Goal: Feedback & Contribution: Contribute content

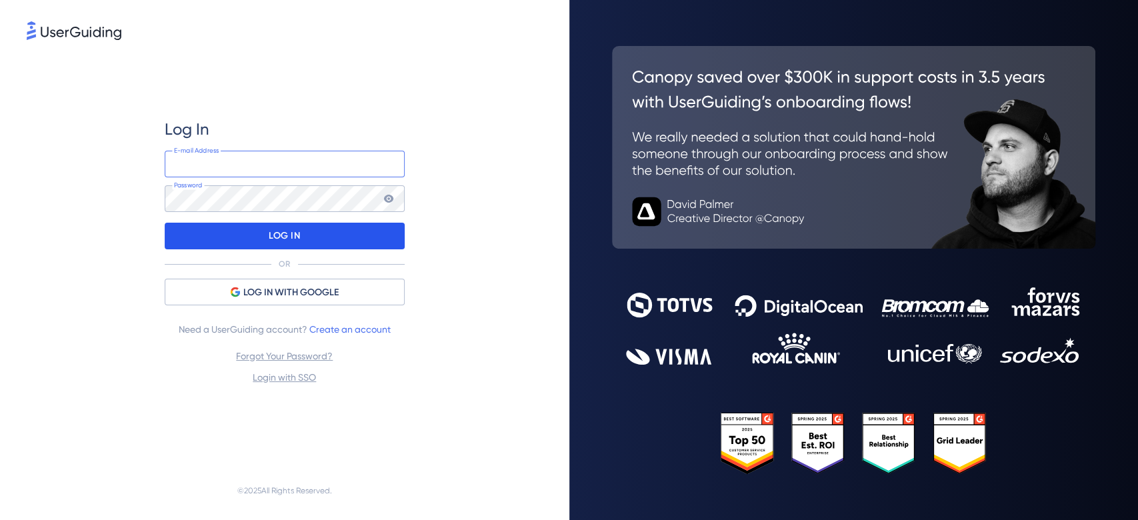
type input "[EMAIL_ADDRESS][DOMAIN_NAME]"
click at [279, 241] on p "LOG IN" at bounding box center [284, 235] width 31 height 21
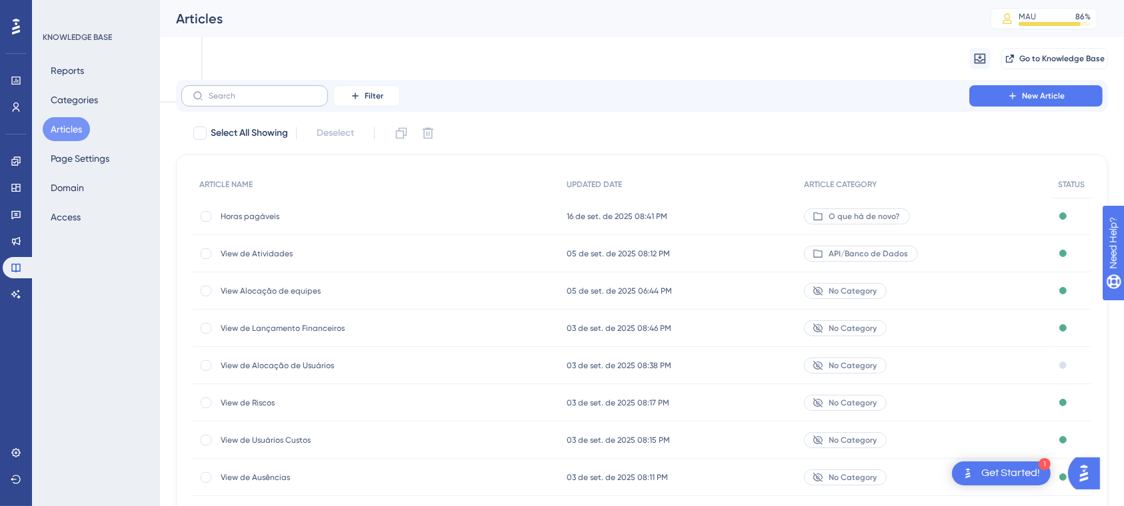
click at [213, 105] on label at bounding box center [254, 95] width 147 height 21
click at [213, 101] on input "text" at bounding box center [263, 95] width 108 height 9
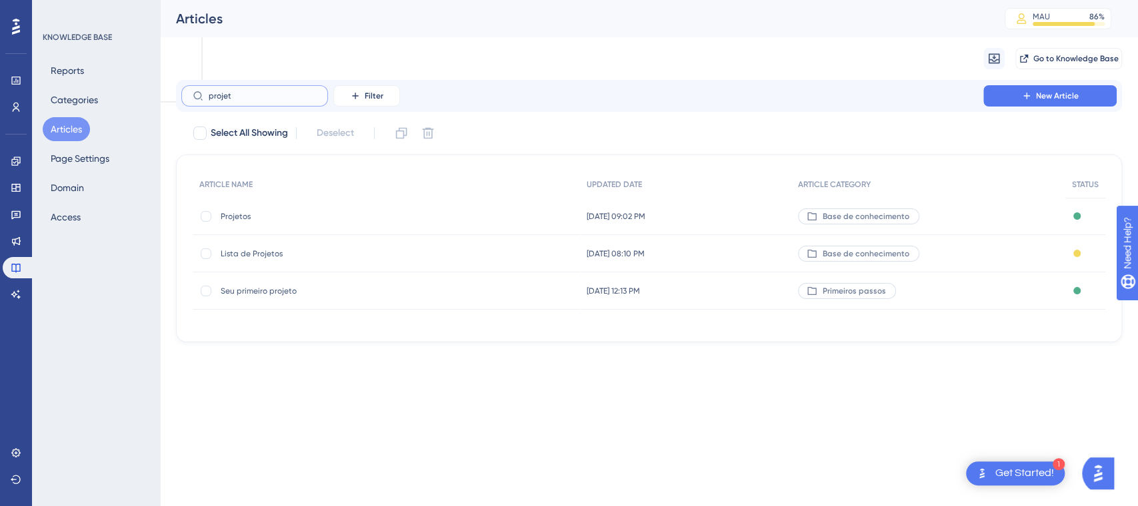
type input "projetp"
checkbox input "true"
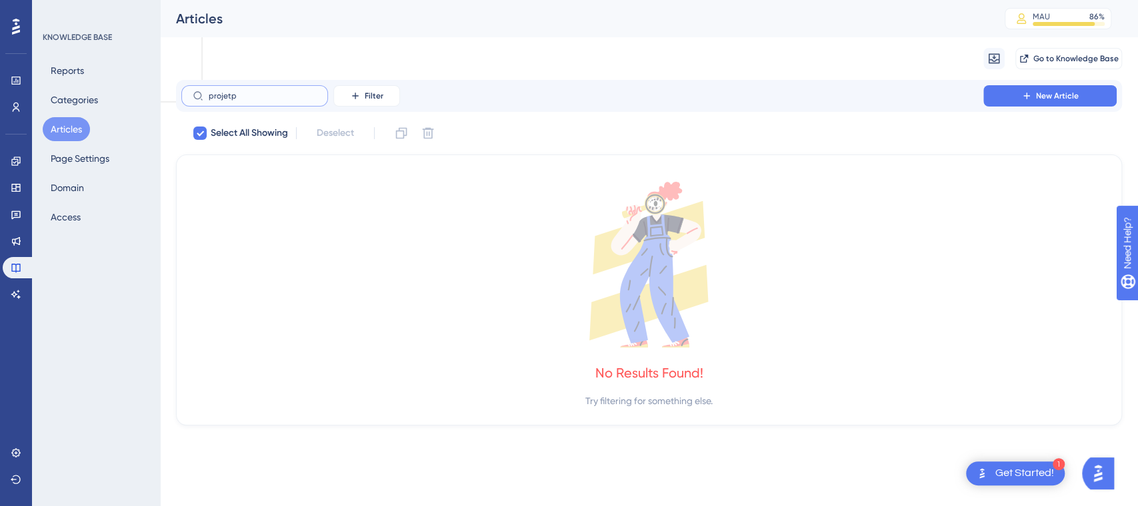
type input "projet"
checkbox input "false"
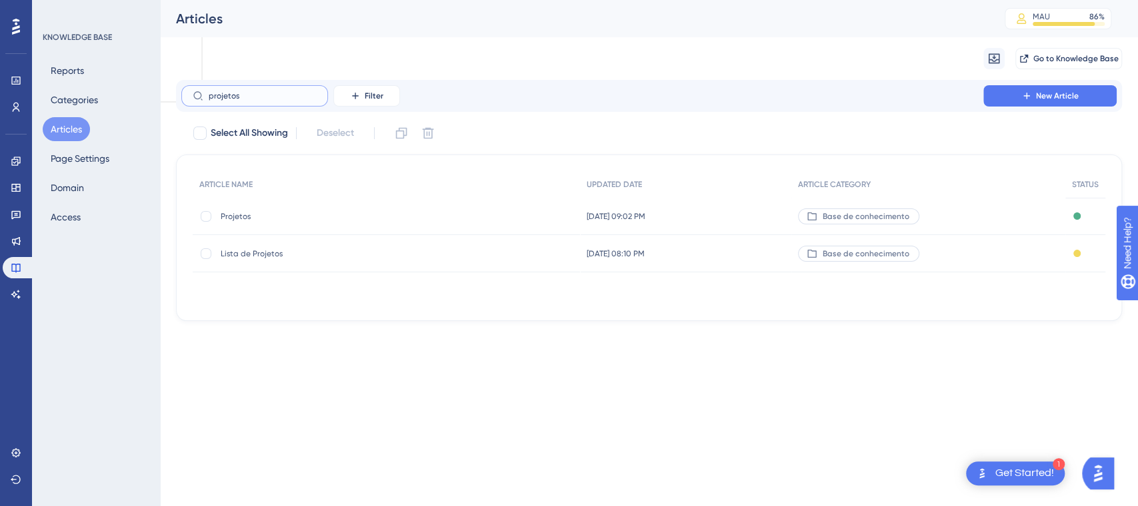
type input "projetos"
click at [240, 215] on span "Projetos" at bounding box center [327, 216] width 213 height 11
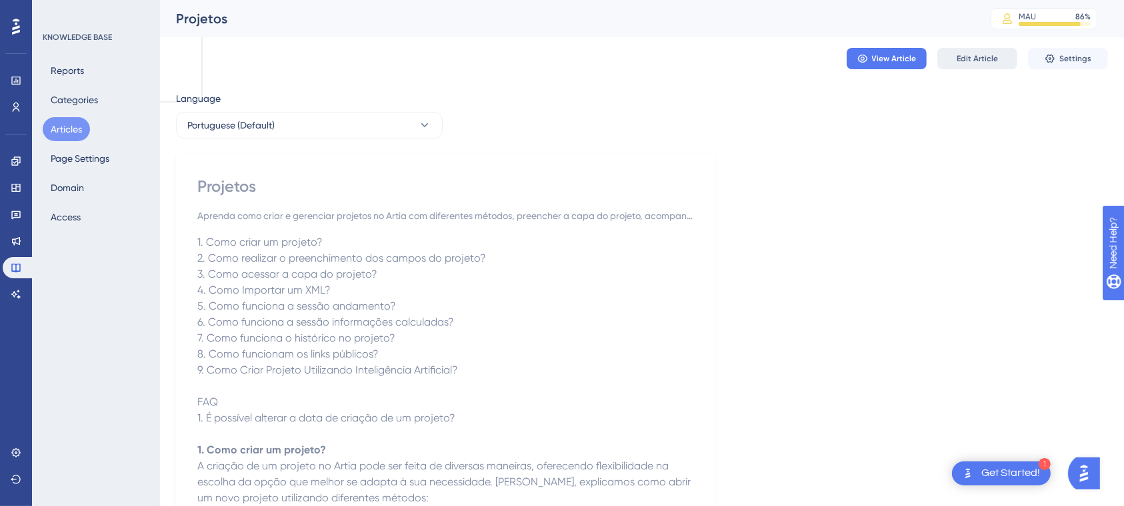
click at [956, 69] on button "Edit Article" at bounding box center [977, 58] width 80 height 21
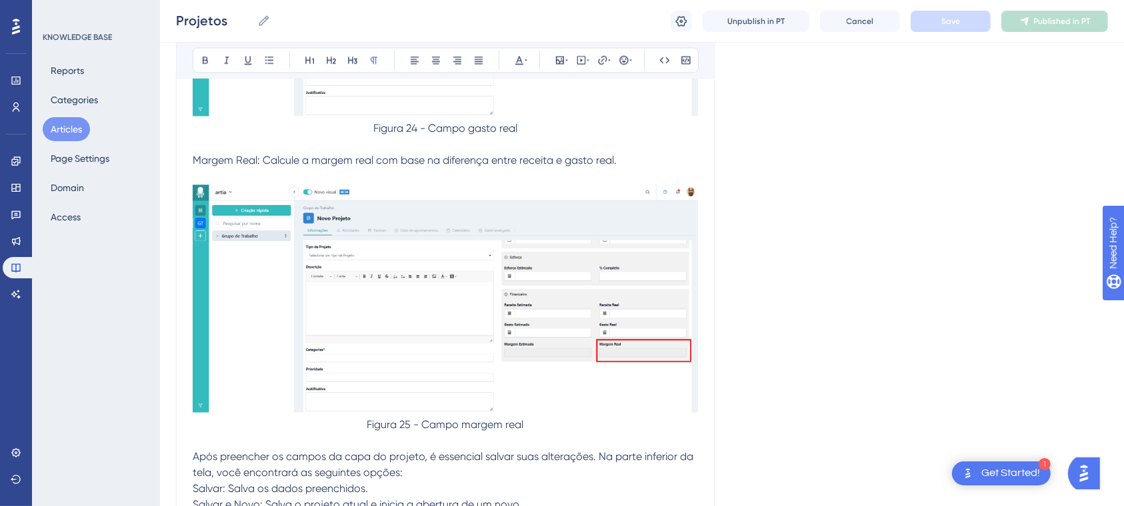
scroll to position [7648, 0]
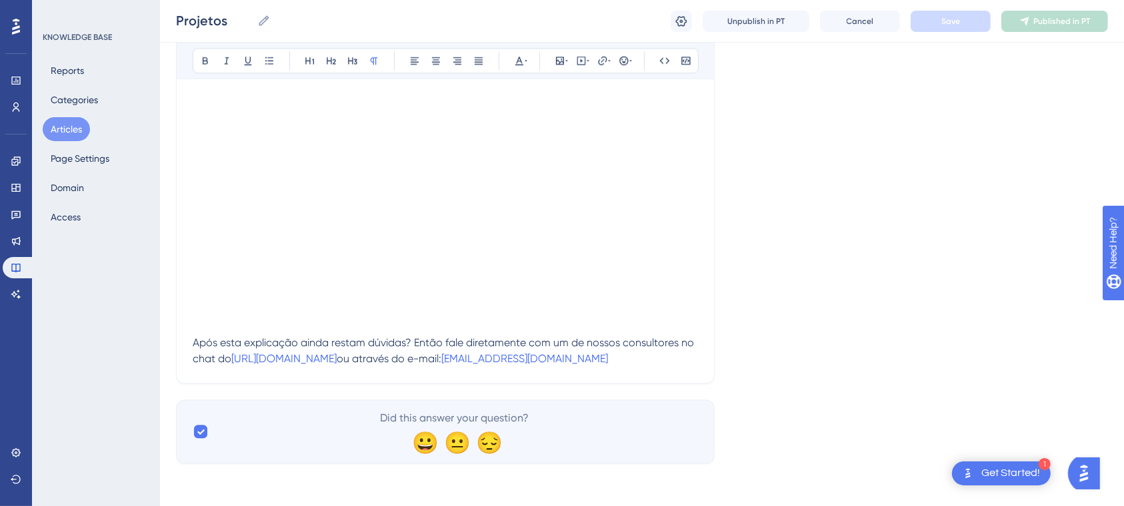
scroll to position [3030, 0]
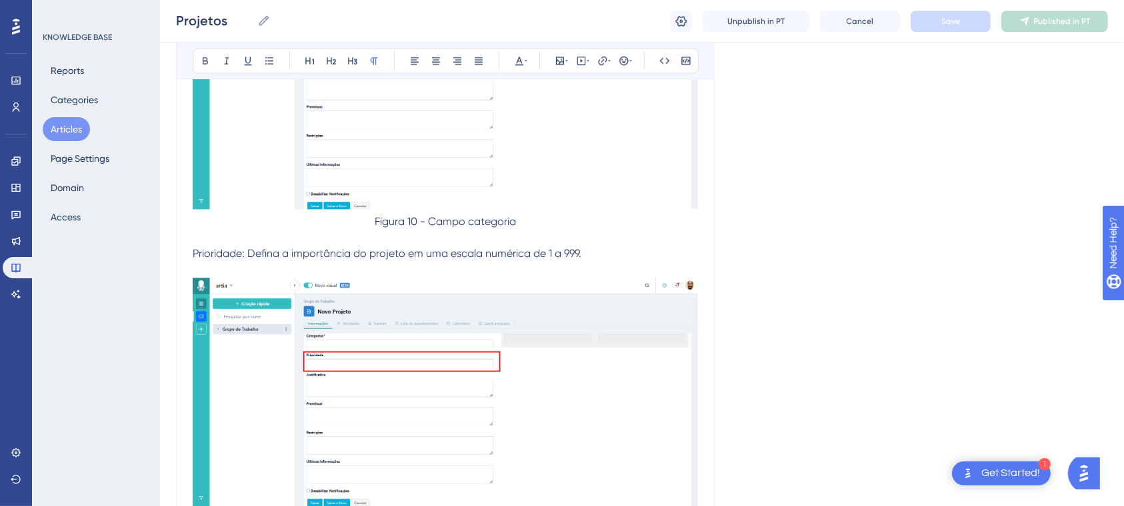
click at [574, 257] on span "Prioridade: Defina a importância do projeto em uma escala numérica de 1 a 999." at bounding box center [387, 253] width 389 height 13
click at [590, 257] on p "Prioridade: Defina a importância do projeto em uma escala numérica de 1 a 999." at bounding box center [445, 254] width 505 height 16
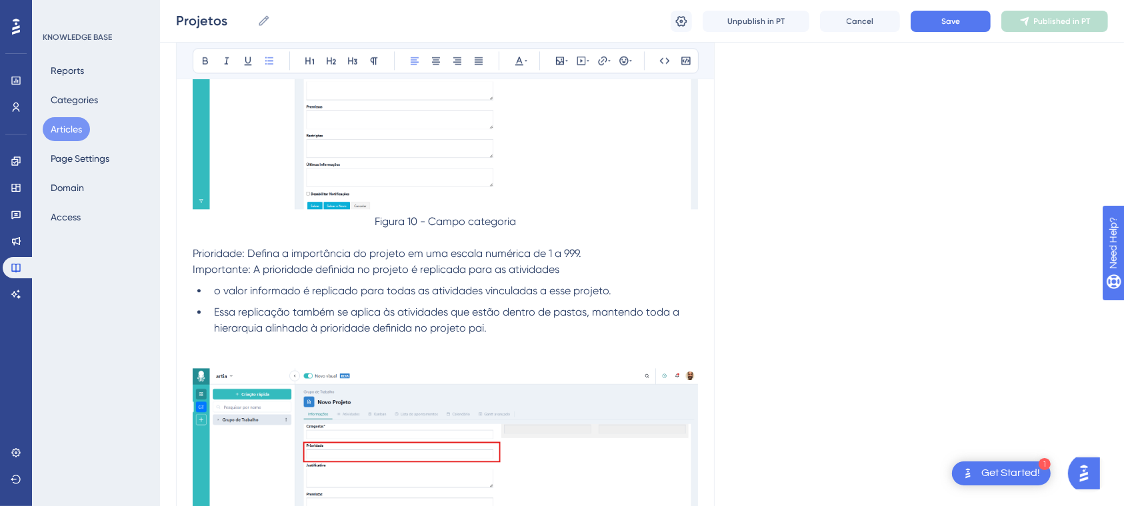
click at [216, 291] on span "o valor informado é replicado para todas as atividades vinculadas a esse projet…" at bounding box center [412, 291] width 397 height 13
click at [313, 289] on span "o valor informado é replicado para todas as atividades vinculadas a esse projet…" at bounding box center [412, 291] width 397 height 13
click at [309, 289] on span "o valor informado é replicado para todas as atividades vinculadas a esse projet…" at bounding box center [412, 291] width 397 height 13
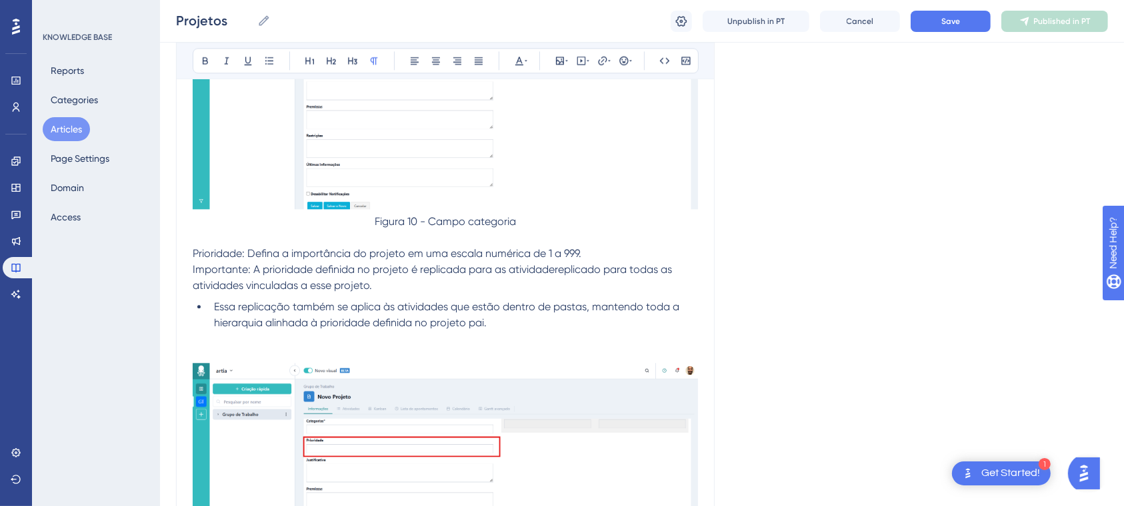
click at [602, 264] on span "Importante: A prioridade definida no projeto é replicada para as atividaderepli…" at bounding box center [434, 277] width 482 height 29
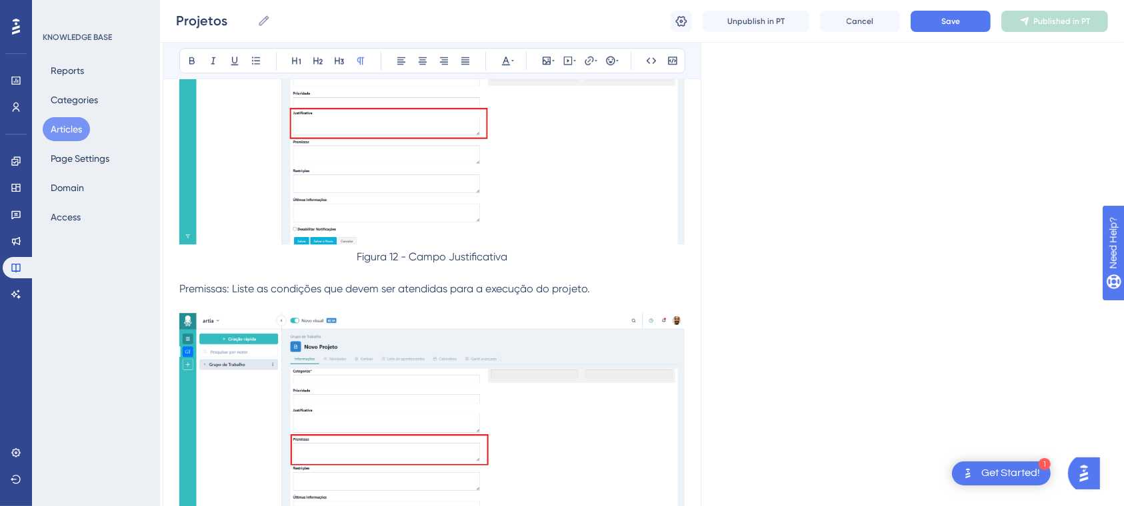
drag, startPoint x: 823, startPoint y: 259, endPoint x: 864, endPoint y: 232, distance: 48.6
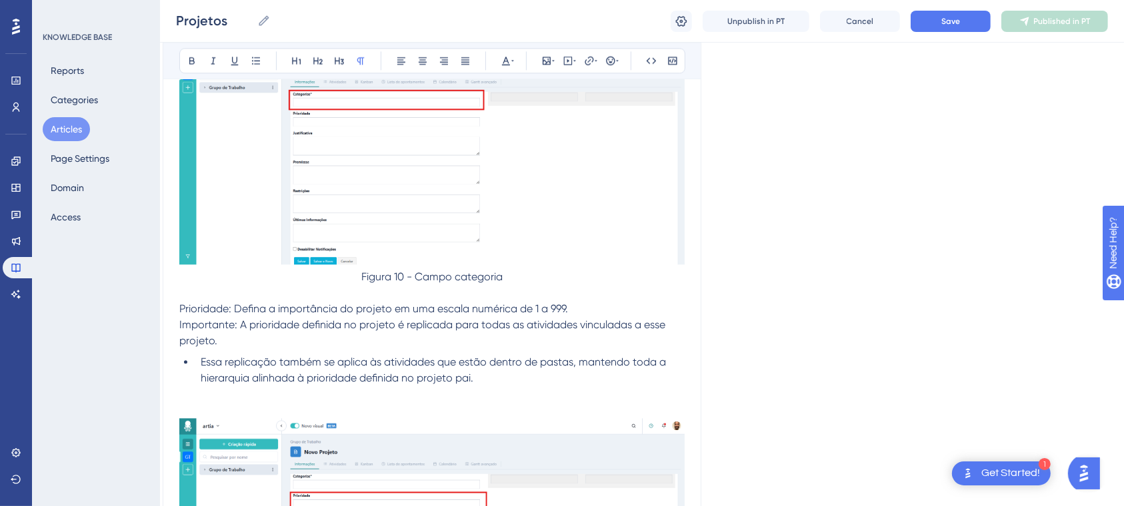
scroll to position [2964, 13]
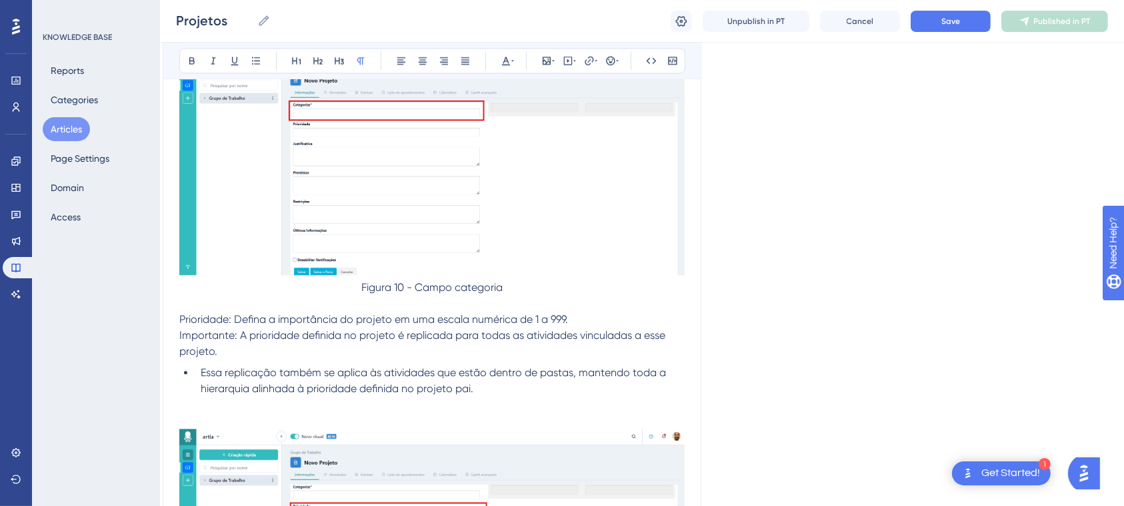
click at [208, 377] on span "Essa replicação também se aplica às atividades que estão dentro de pastas, mant…" at bounding box center [435, 381] width 468 height 29
click at [205, 376] on span "Essa replicação também se aplica às atividades que estão dentro de pastas, mant…" at bounding box center [435, 381] width 468 height 29
click at [202, 373] on span "Essa replicação também se aplica às atividades que estão dentro de pastas, mant…" at bounding box center [435, 381] width 468 height 29
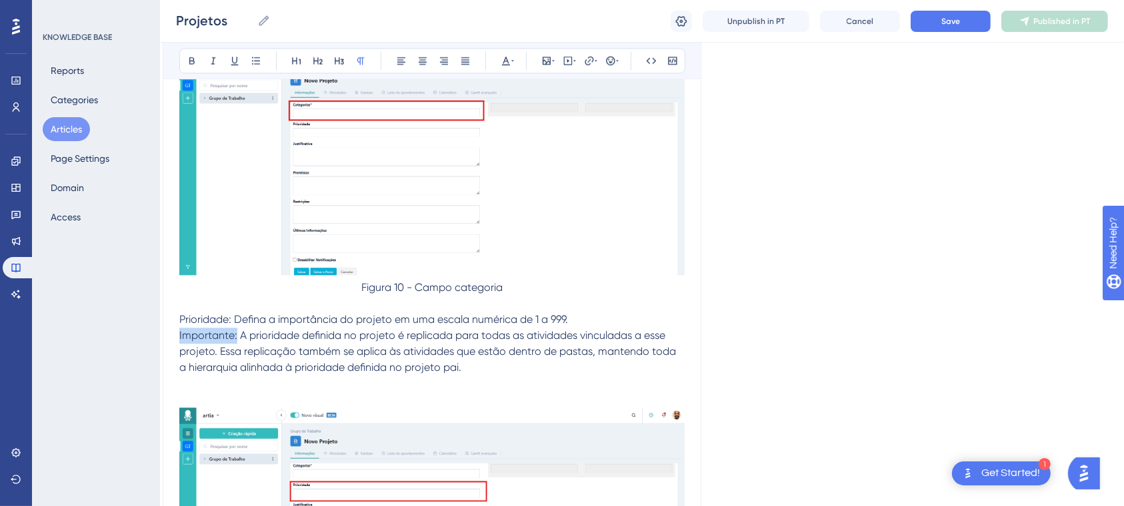
drag, startPoint x: 237, startPoint y: 337, endPoint x: 165, endPoint y: 339, distance: 72.0
click at [194, 63] on icon at bounding box center [192, 60] width 11 height 11
click at [432, 357] on span "A prioridade definida no projeto é replicada para todas as atividades vinculada…" at bounding box center [428, 351] width 499 height 45
click at [946, 31] on button "Save" at bounding box center [950, 21] width 80 height 21
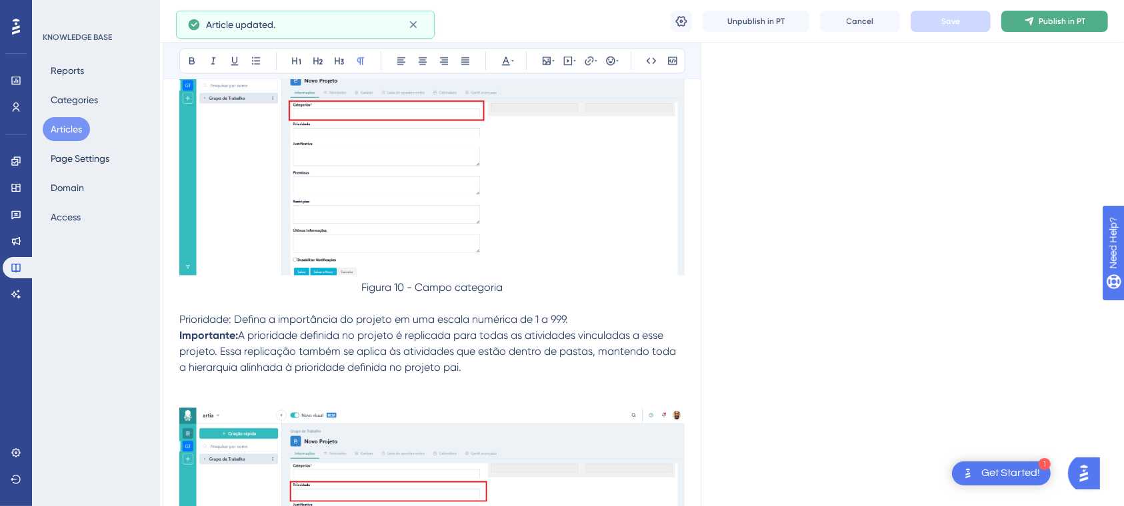
click at [1049, 21] on span "Publish in PT" at bounding box center [1061, 21] width 47 height 11
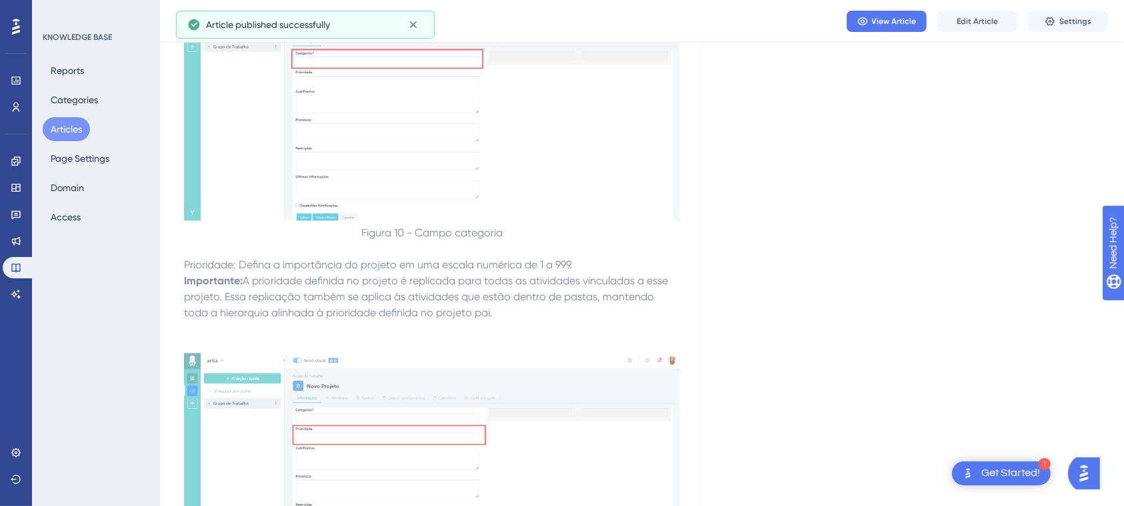
click at [51, 131] on button "Articles" at bounding box center [66, 129] width 47 height 24
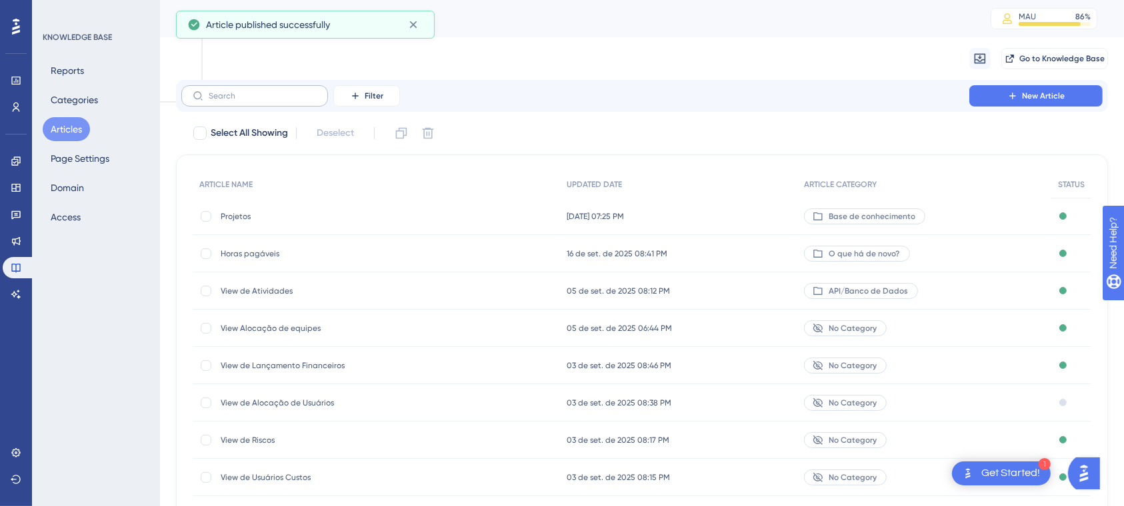
click at [261, 89] on label at bounding box center [254, 95] width 147 height 21
click at [261, 91] on input "text" at bounding box center [263, 95] width 108 height 9
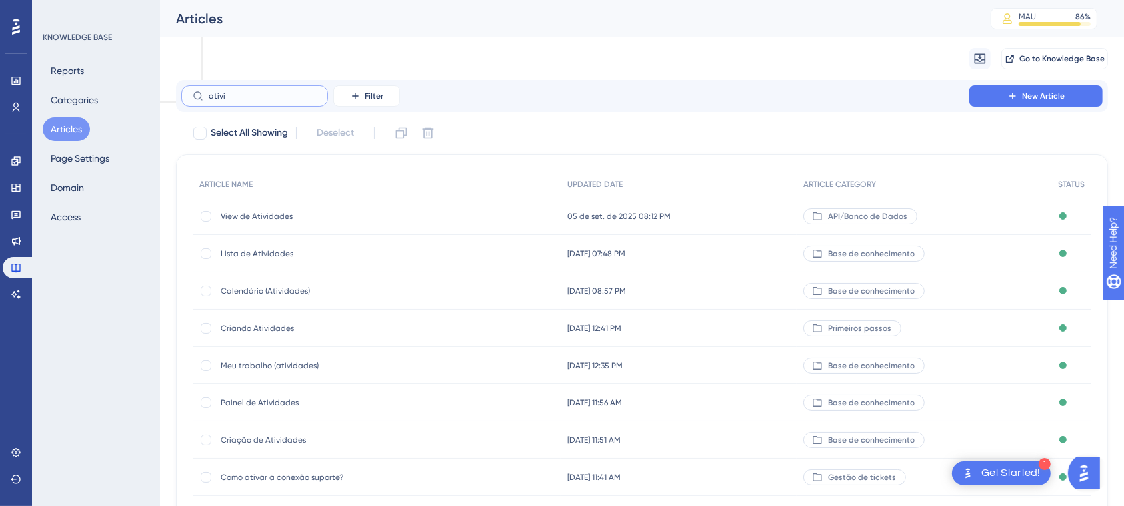
type input "ativif"
checkbox input "true"
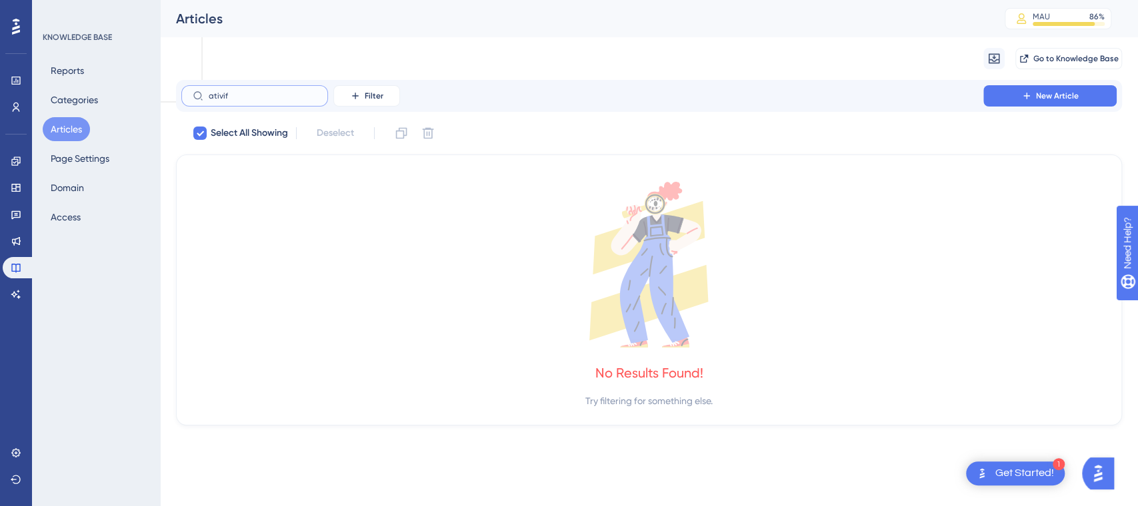
type input "ativi"
checkbox input "false"
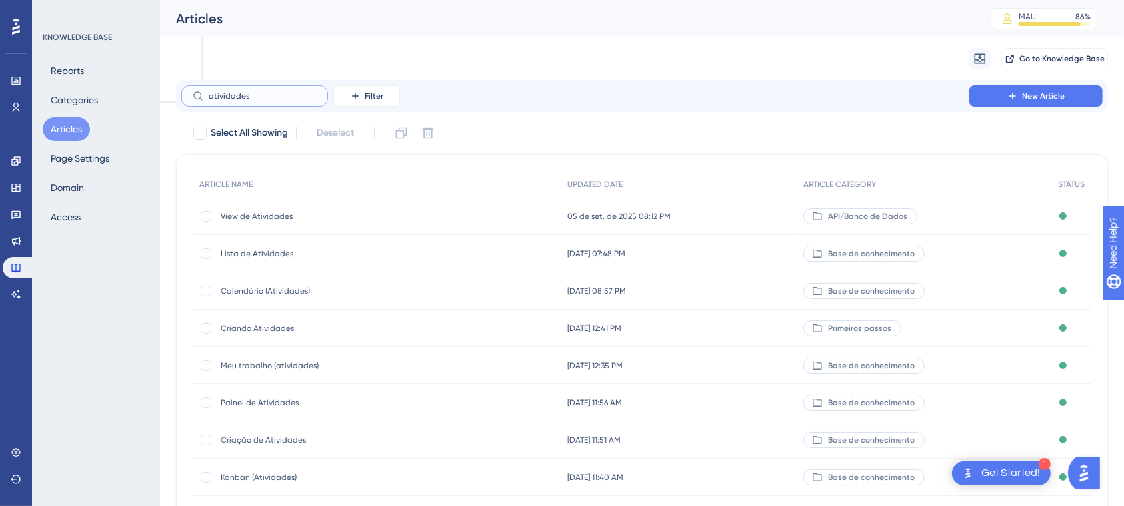
type input "atividades"
click at [267, 437] on span "Criação de Atividades" at bounding box center [327, 440] width 213 height 11
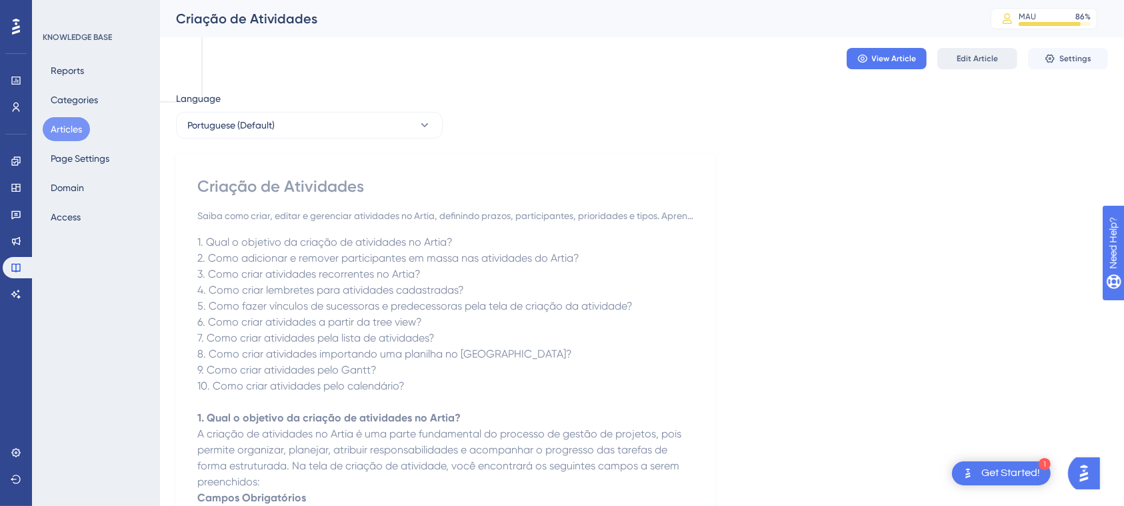
click at [986, 63] on span "Edit Article" at bounding box center [976, 58] width 41 height 11
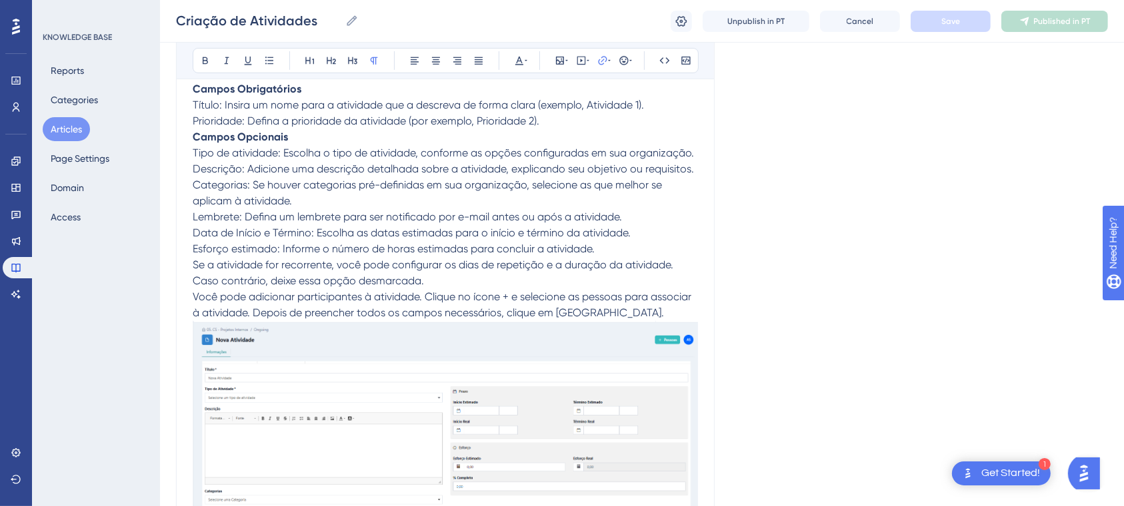
scroll to position [352, 0]
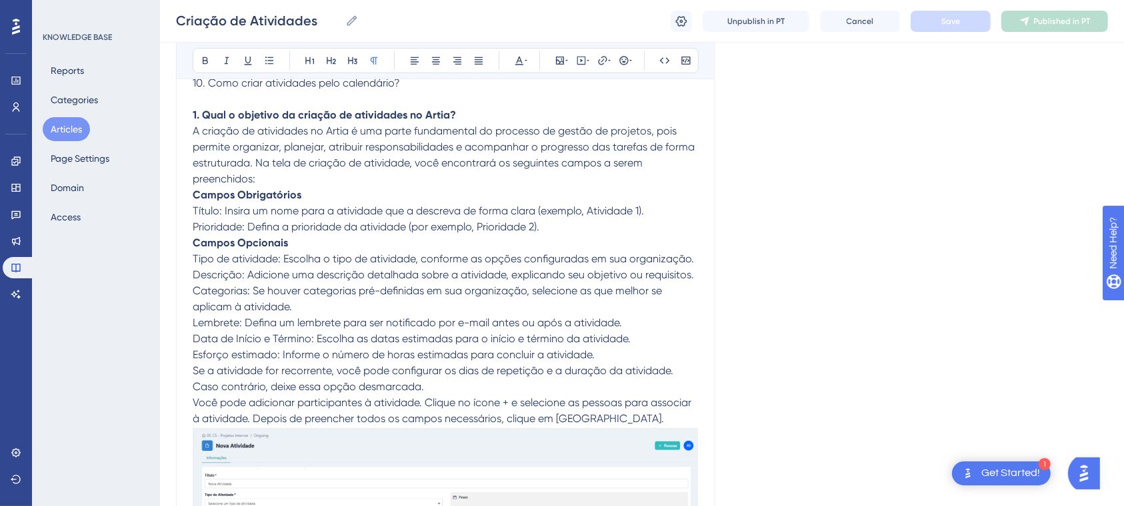
click at [69, 132] on button "Articles" at bounding box center [66, 129] width 47 height 24
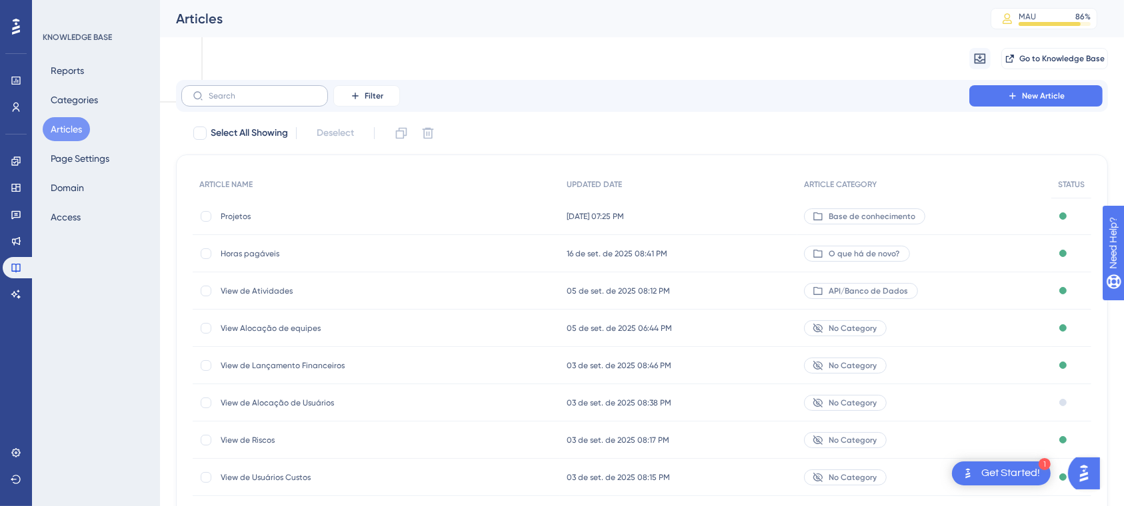
click at [253, 104] on label at bounding box center [254, 95] width 147 height 21
click at [253, 101] on input "text" at bounding box center [263, 95] width 108 height 9
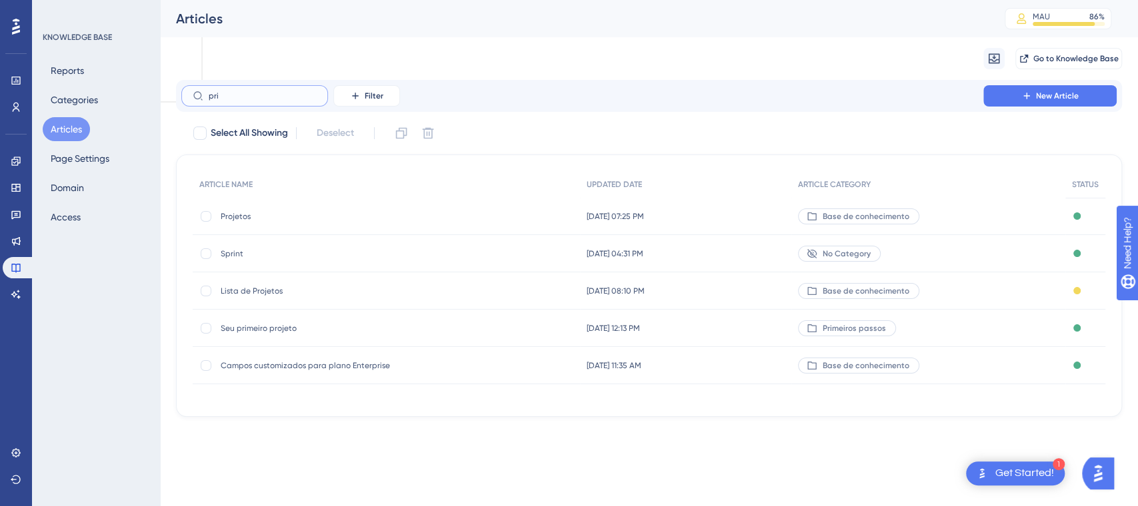
type input "prio"
checkbox input "true"
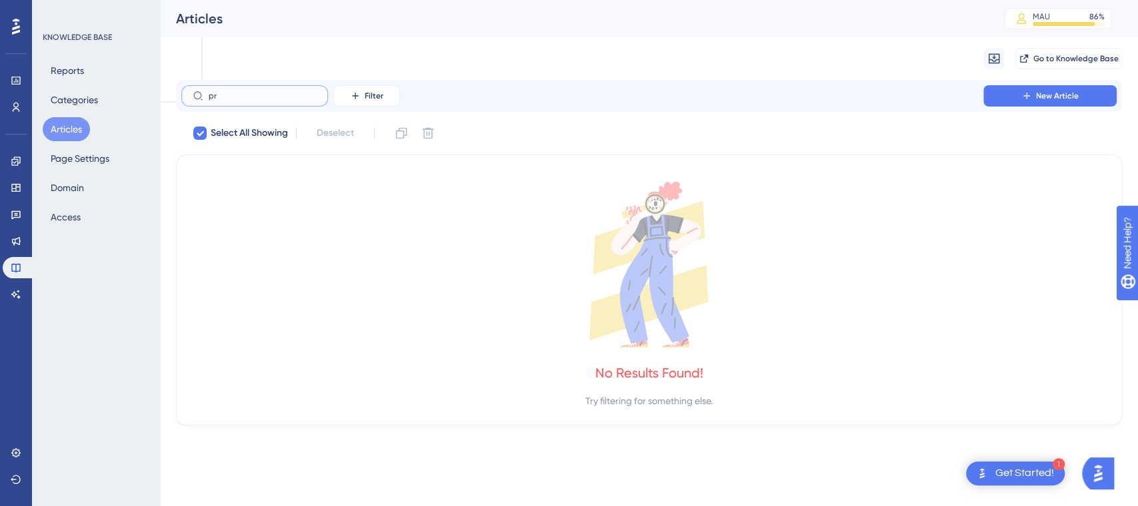
type input "p"
checkbox input "false"
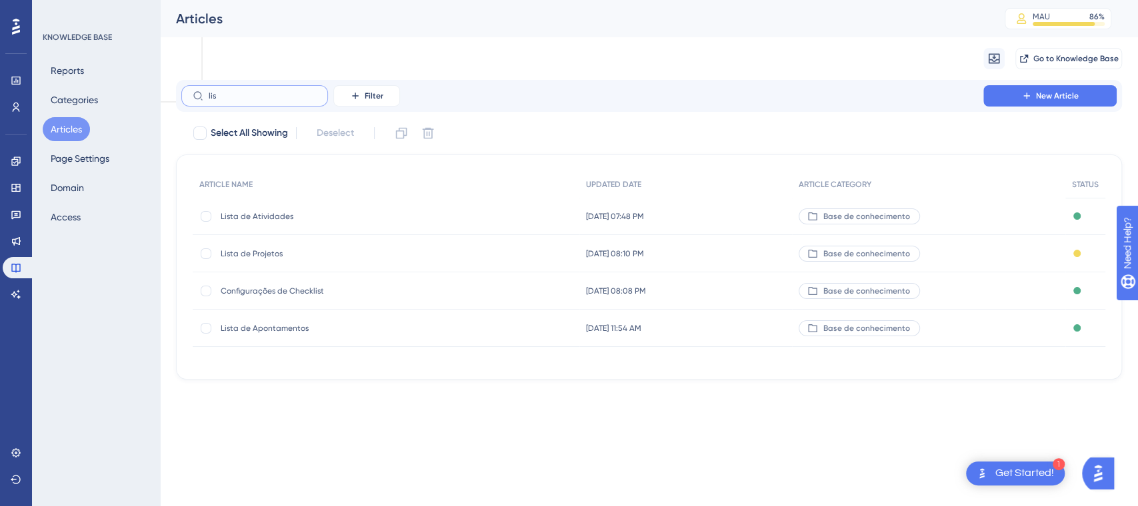
type input "lisy"
checkbox input "true"
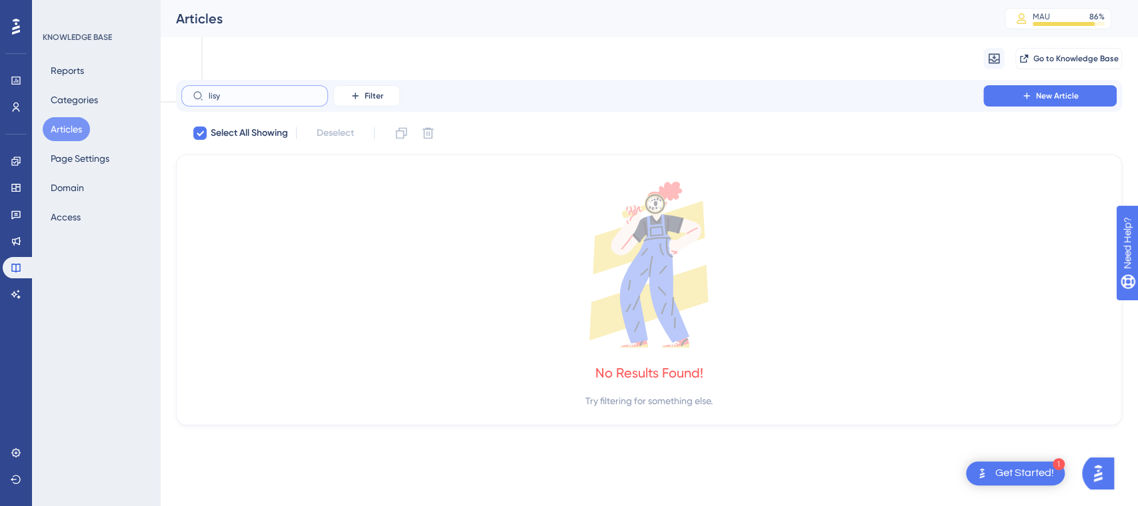
type input "lis"
checkbox input "false"
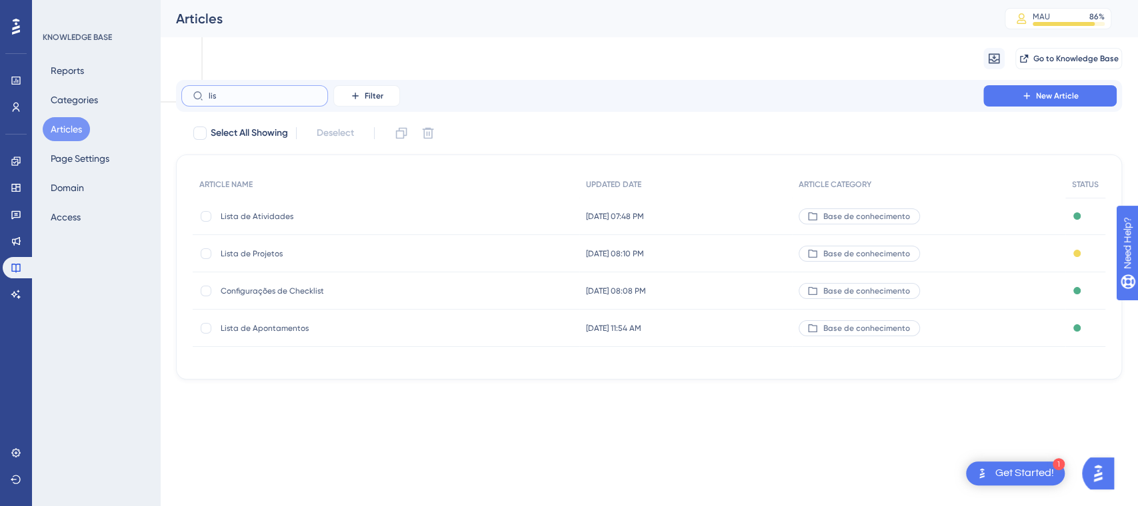
type input "lisy"
checkbox input "true"
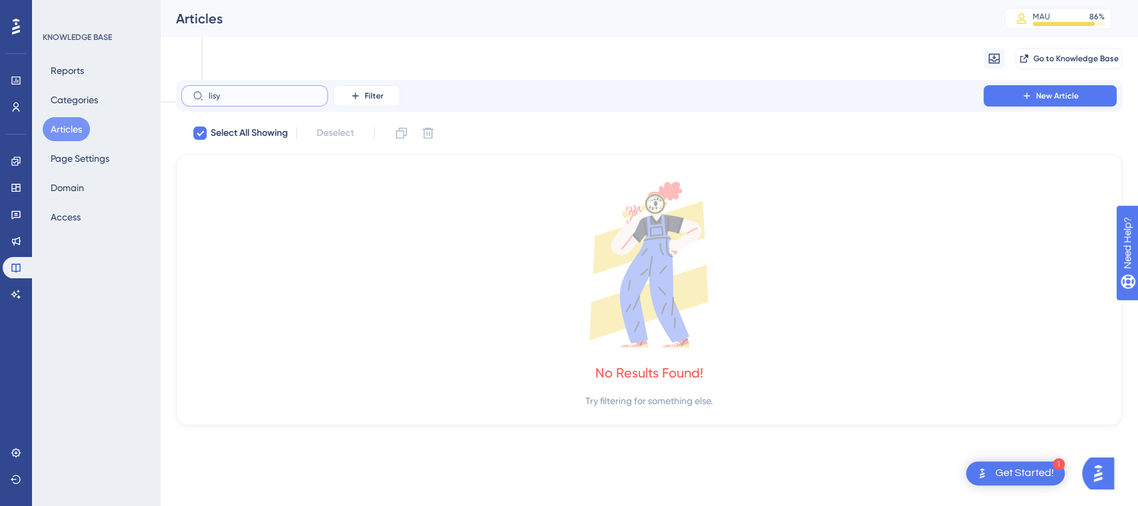
type input "lis"
checkbox input "false"
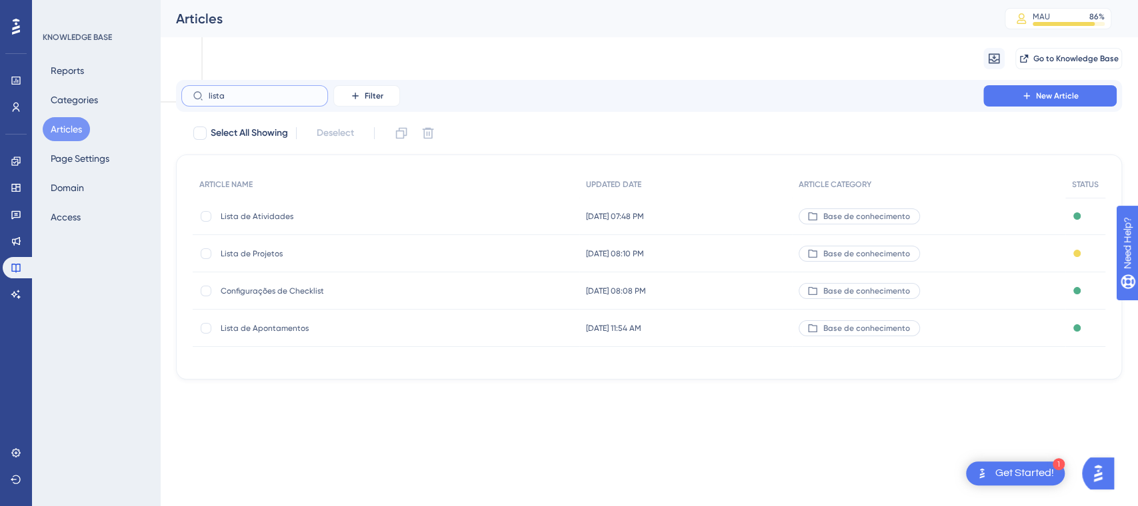
type input "lista"
click at [258, 221] on span "Lista de Atividades" at bounding box center [327, 216] width 213 height 11
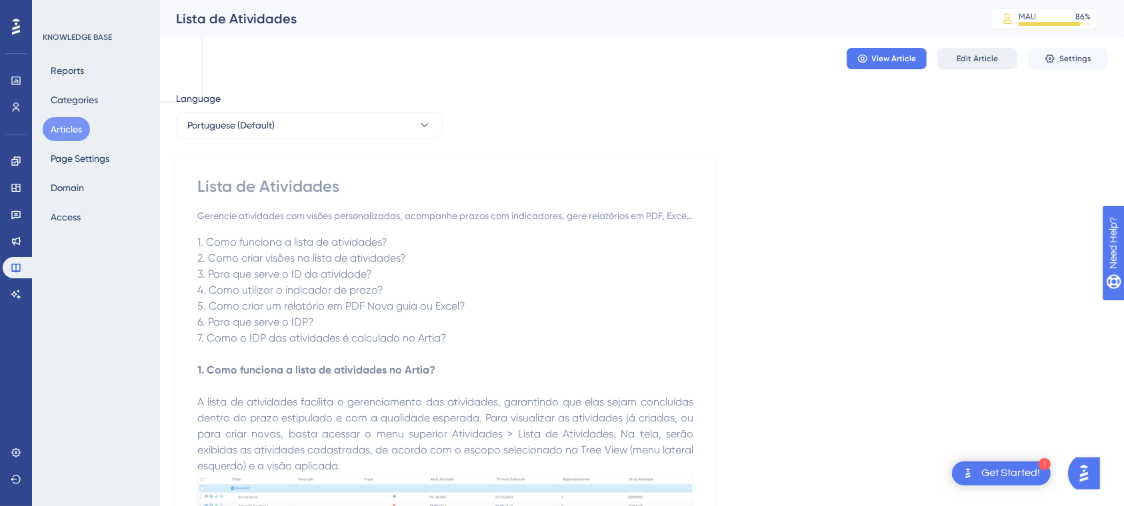
click at [980, 63] on span "Edit Article" at bounding box center [976, 58] width 41 height 11
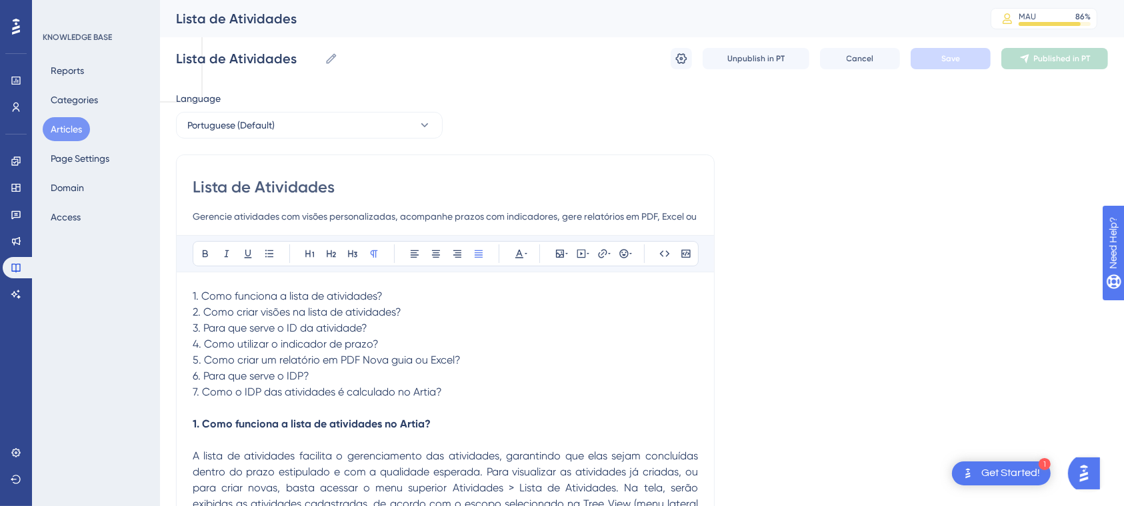
click at [680, 381] on p "6. Para que serve o IDP?" at bounding box center [445, 377] width 505 height 16
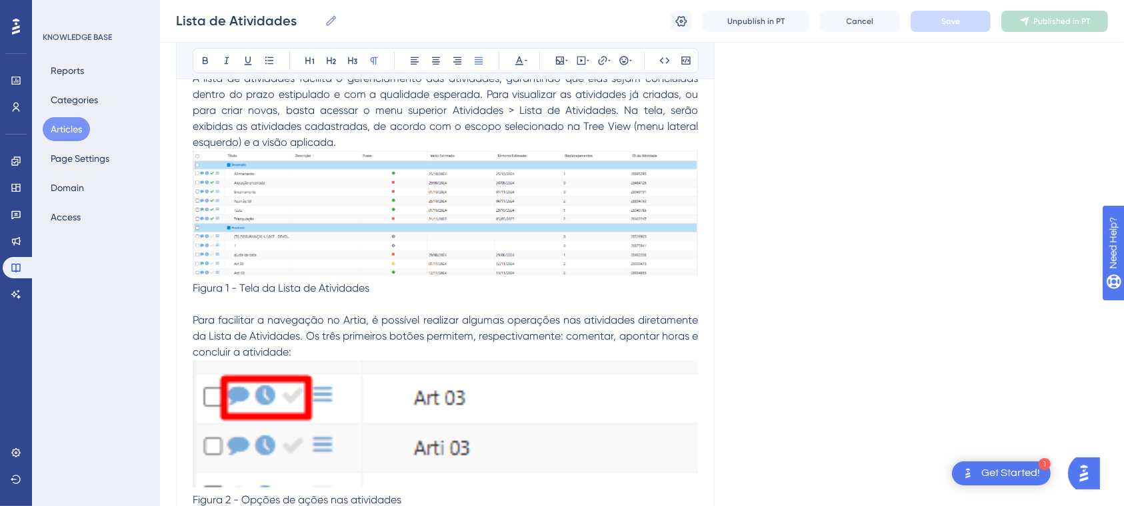
scroll to position [284, 0]
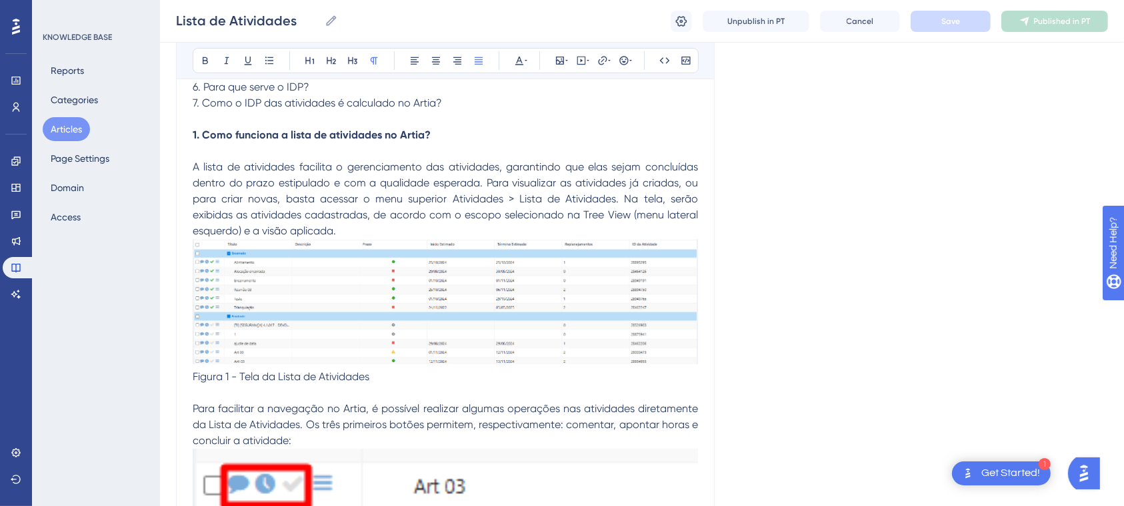
click at [678, 403] on span "Para facilitar a navegação no Artia, é possível realizar algumas operações nas …" at bounding box center [447, 425] width 508 height 45
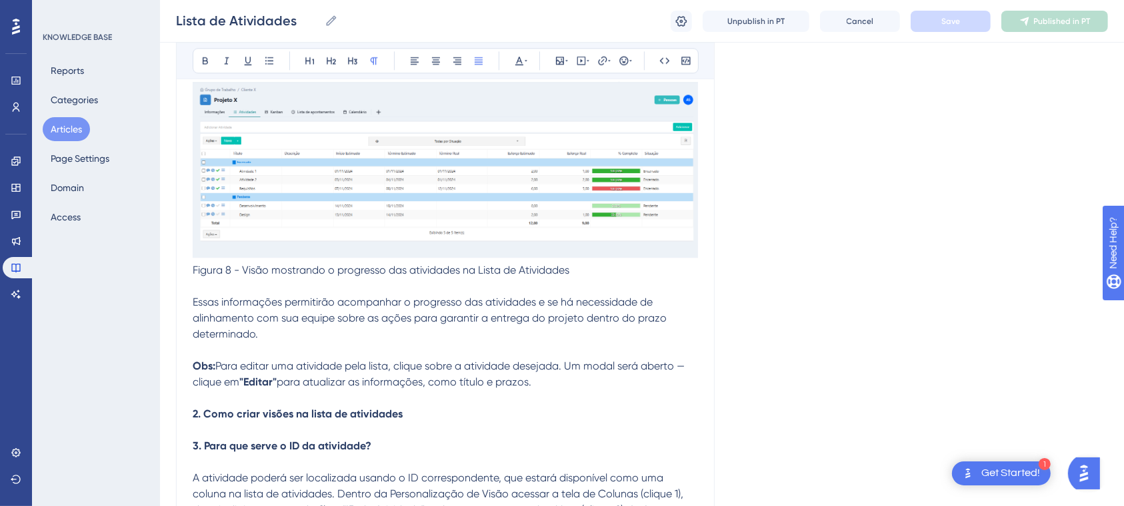
scroll to position [3235, 0]
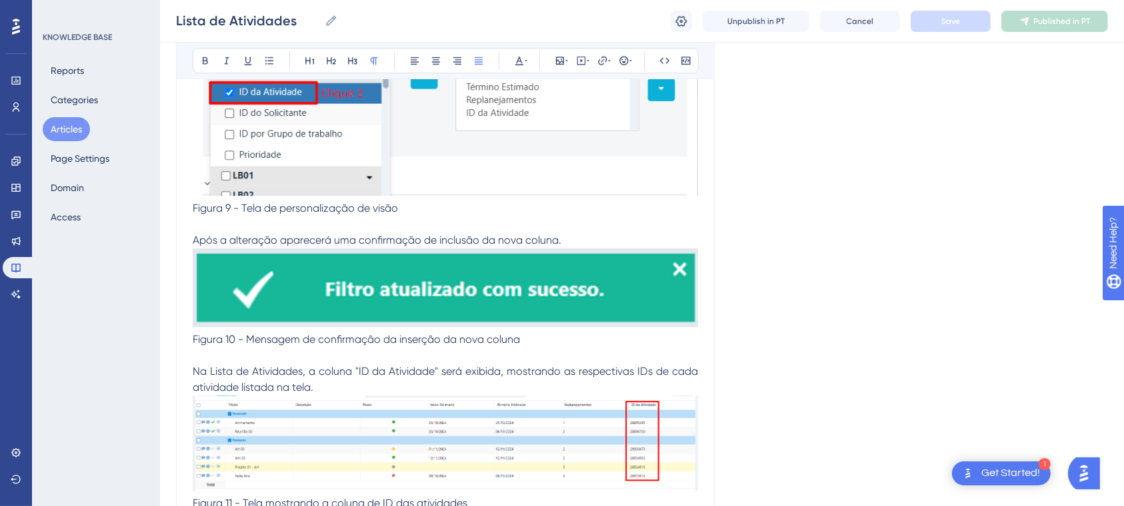
scroll to position [3946, 0]
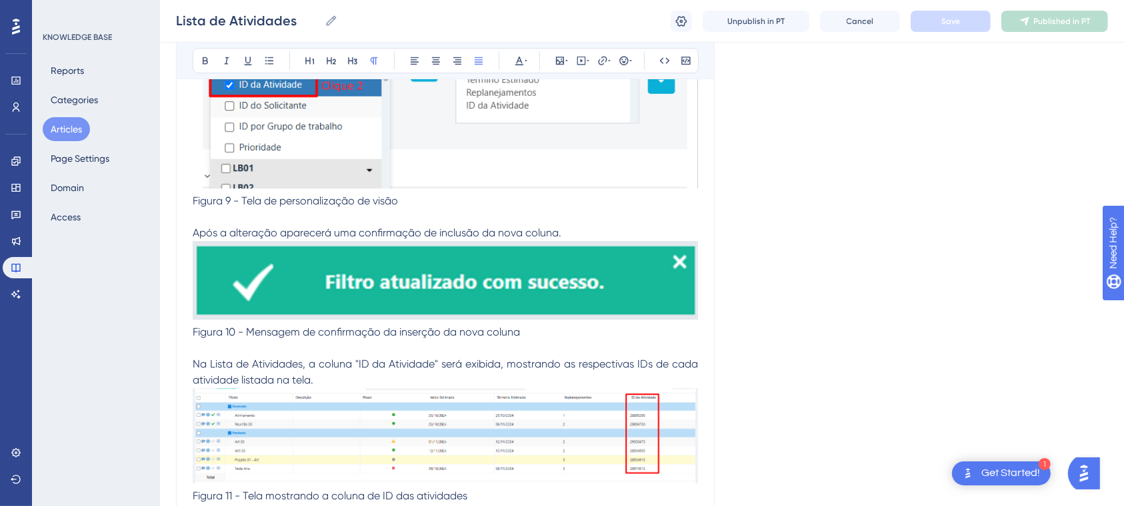
click at [61, 135] on button "Articles" at bounding box center [66, 129] width 47 height 24
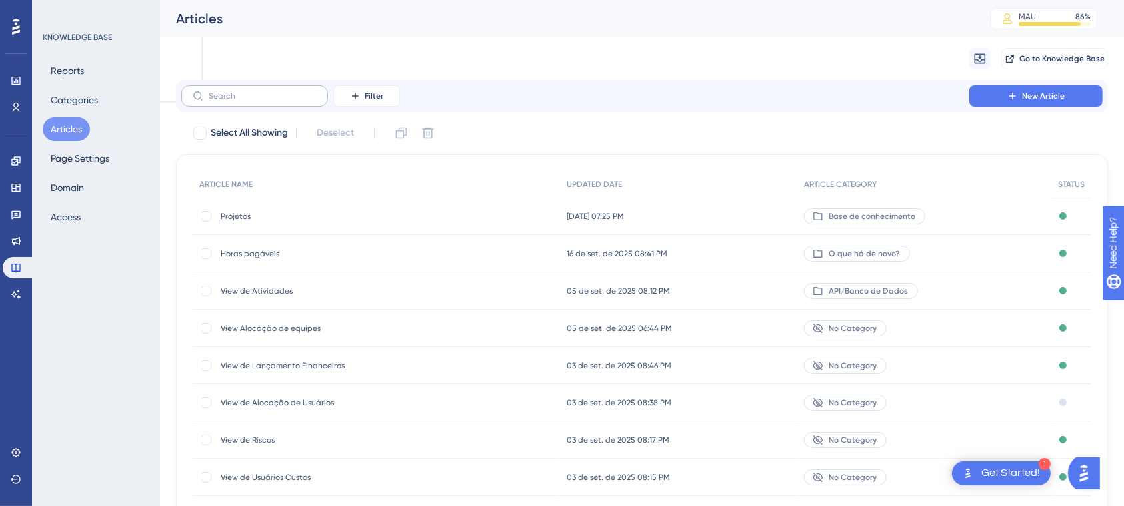
click at [243, 101] on label at bounding box center [254, 95] width 147 height 21
click at [243, 101] on input "text" at bounding box center [263, 95] width 108 height 9
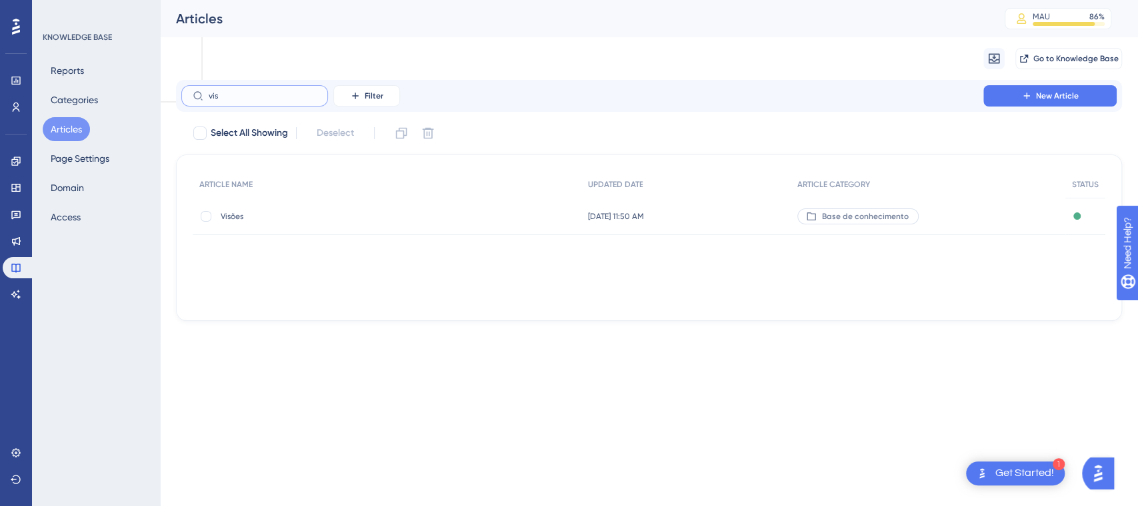
type input "visã"
checkbox input "true"
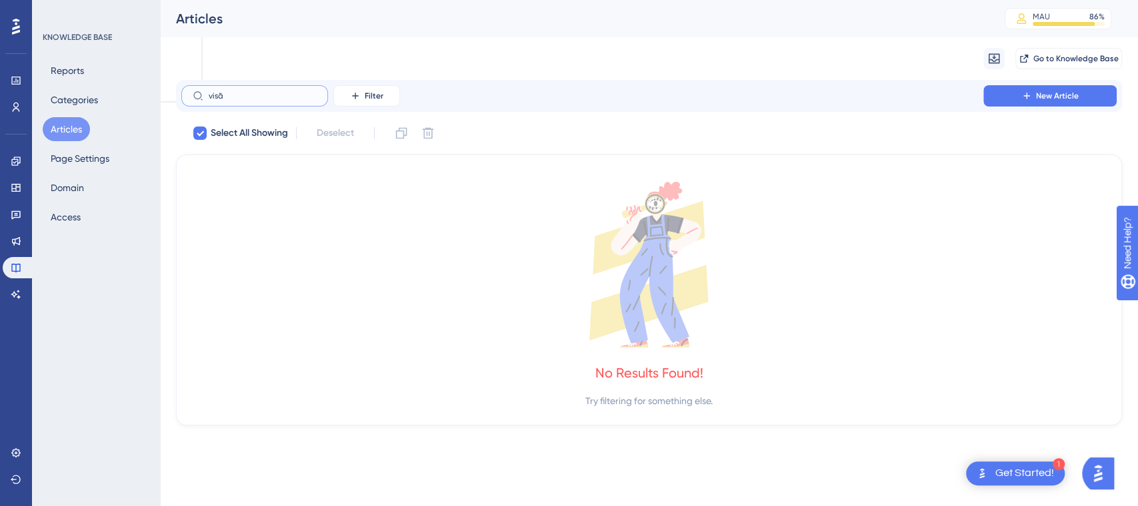
type input "vis"
checkbox input "false"
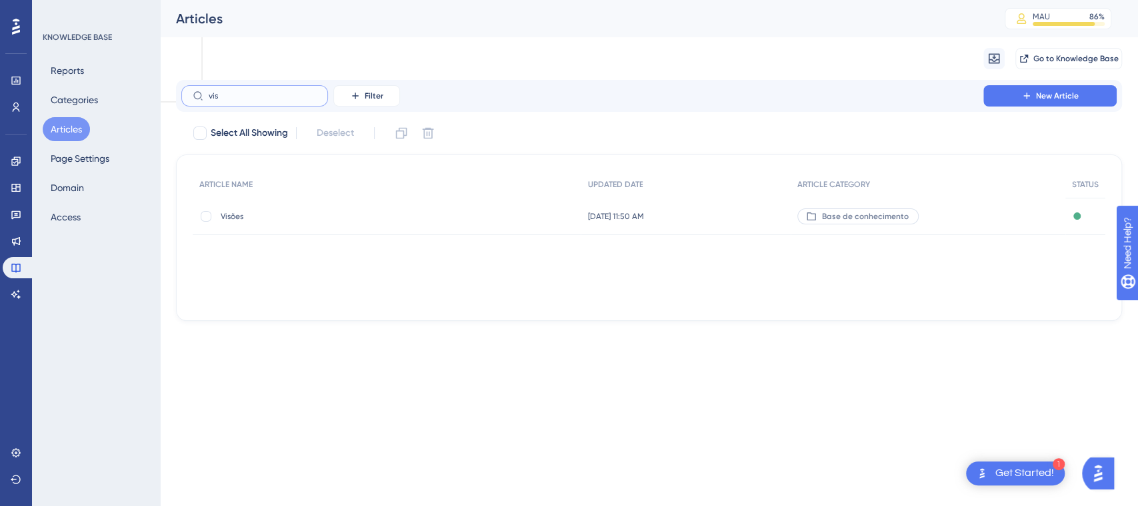
type input "vis"
click at [245, 213] on span "Visões" at bounding box center [327, 216] width 213 height 11
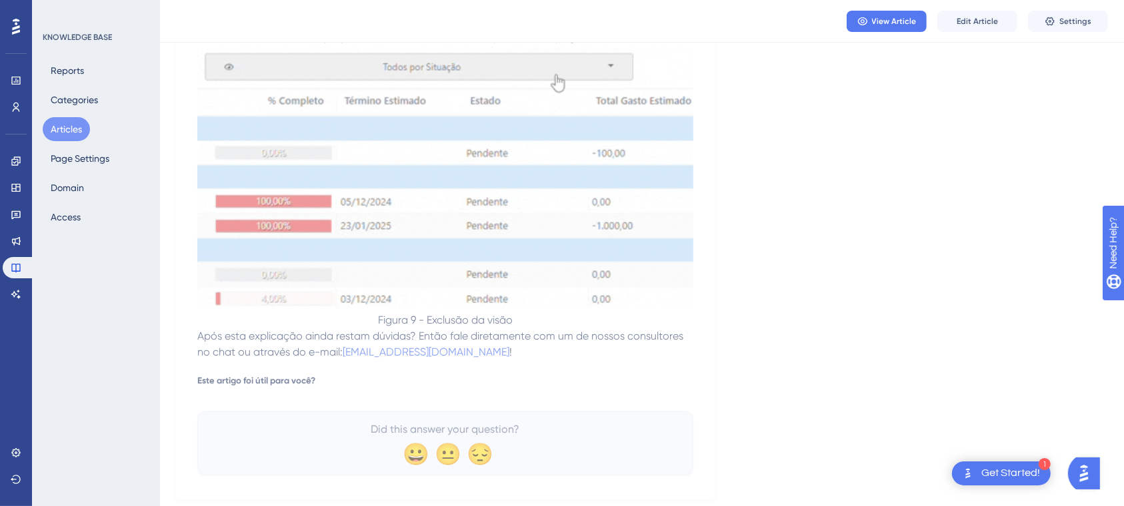
scroll to position [2973, 0]
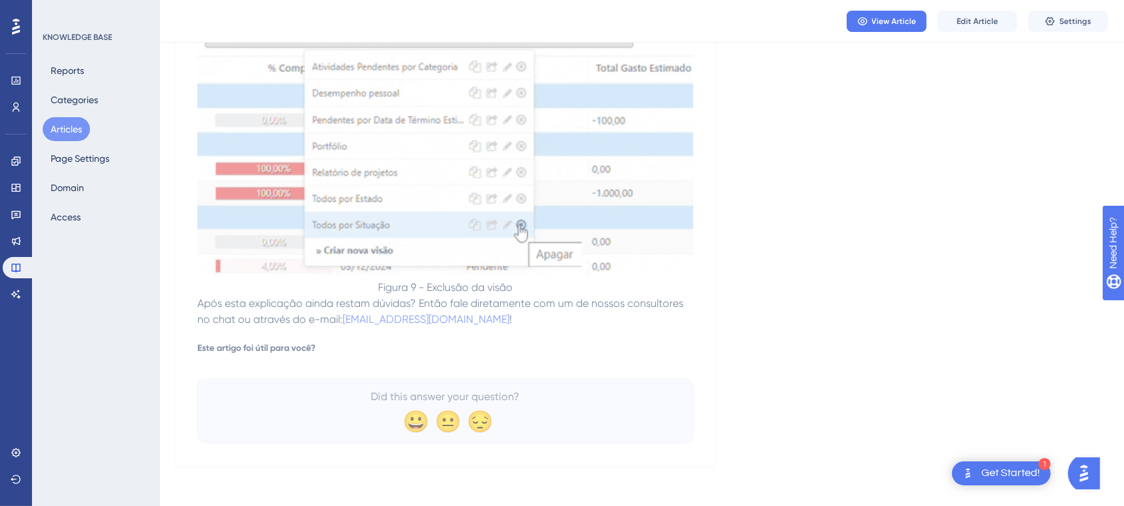
click at [57, 134] on button "Articles" at bounding box center [66, 129] width 47 height 24
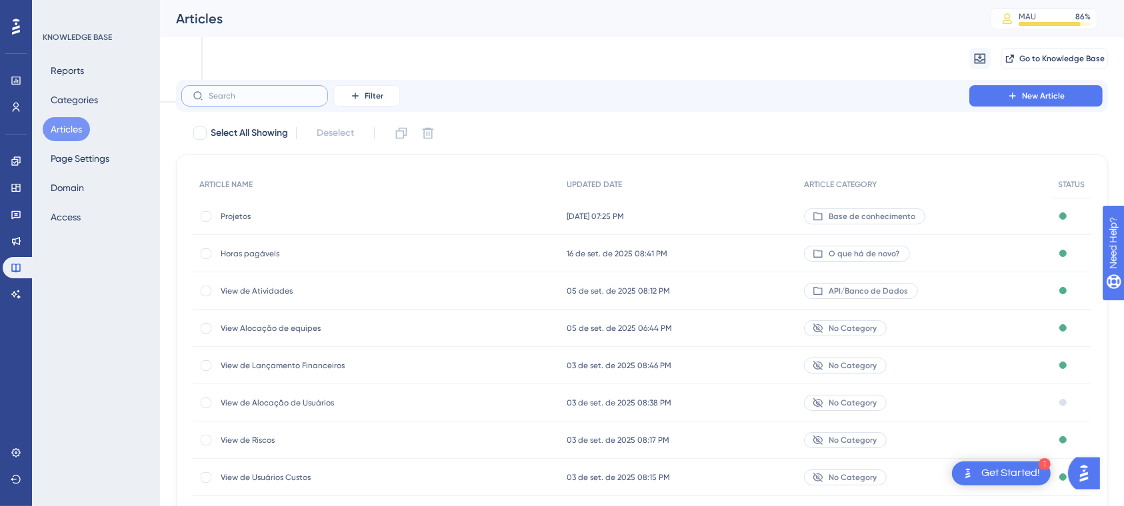
click at [261, 97] on input "text" at bounding box center [263, 95] width 108 height 9
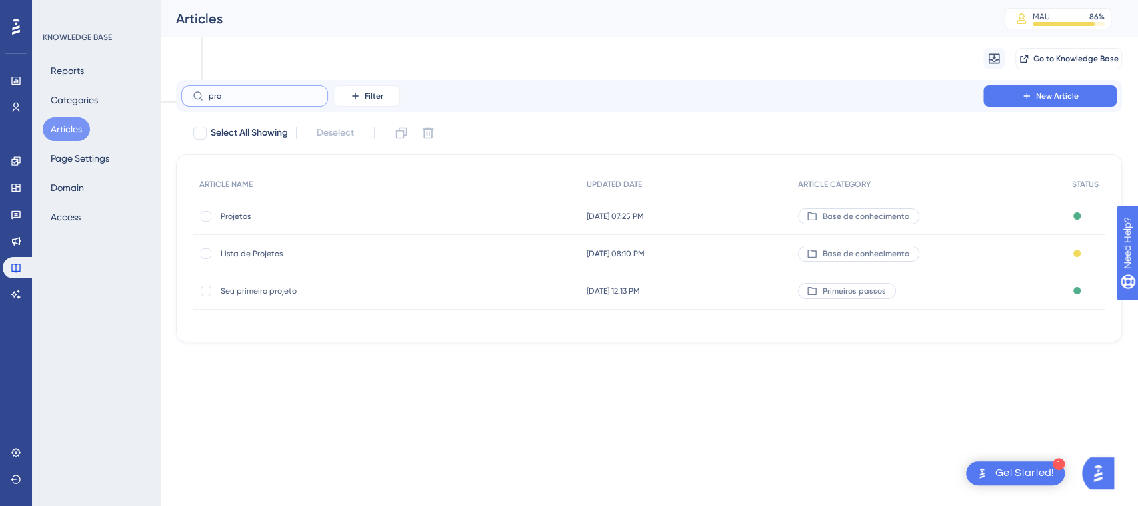
type input "prok"
checkbox input "true"
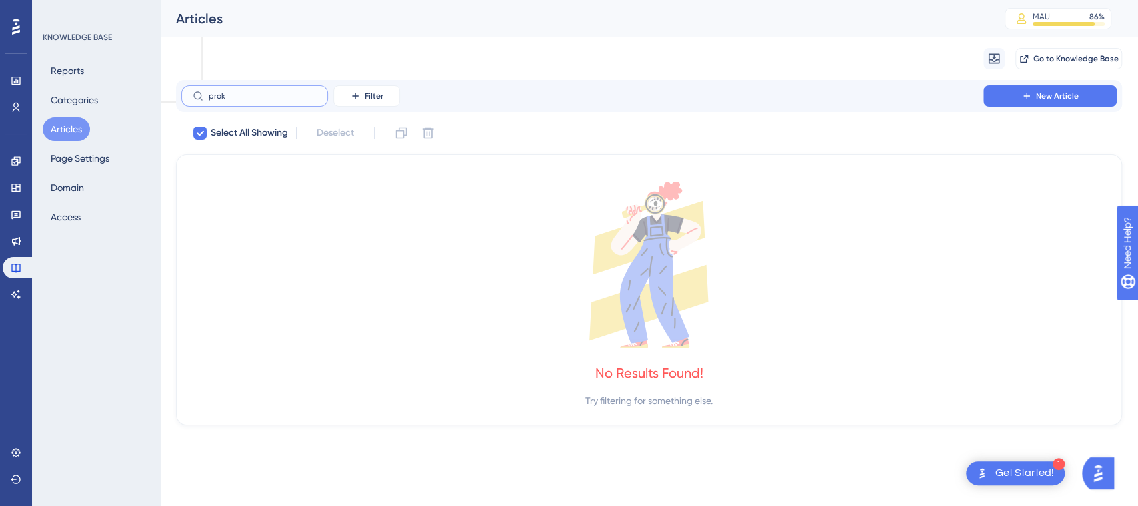
type input "pro"
checkbox input "false"
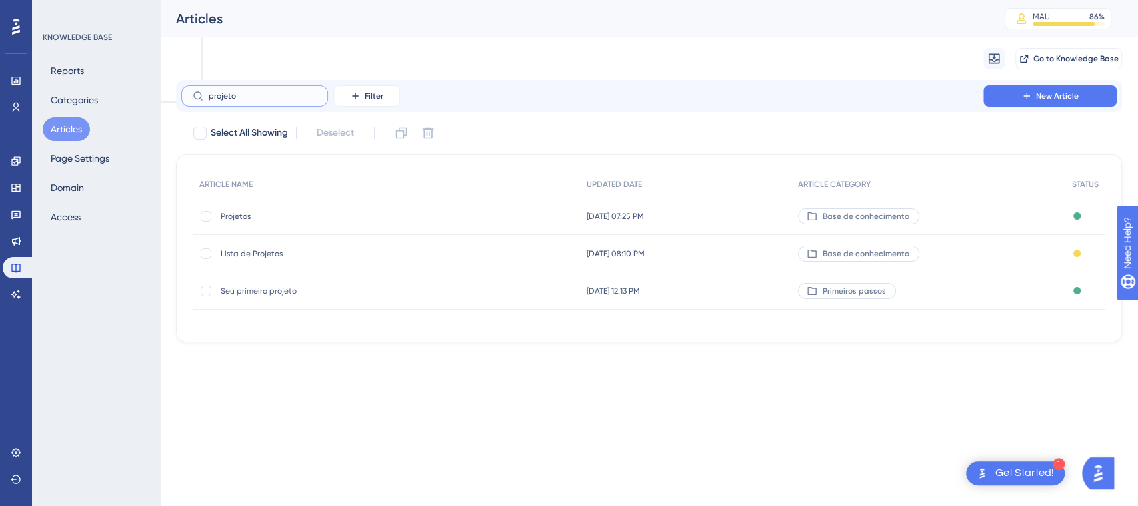
type input "projeto"
click at [247, 217] on span "Projetos" at bounding box center [327, 216] width 213 height 11
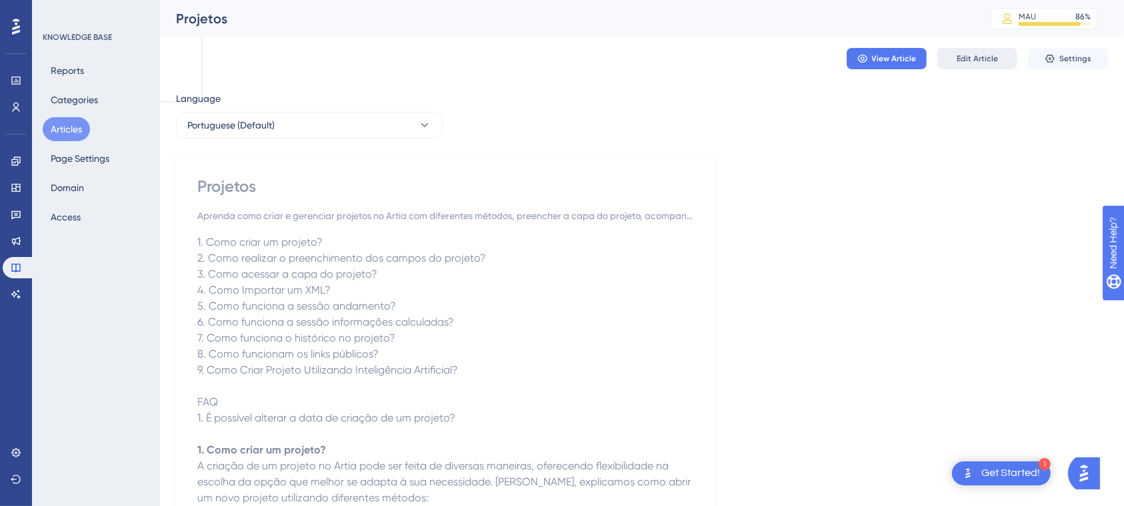
click at [986, 63] on span "Edit Article" at bounding box center [976, 58] width 41 height 11
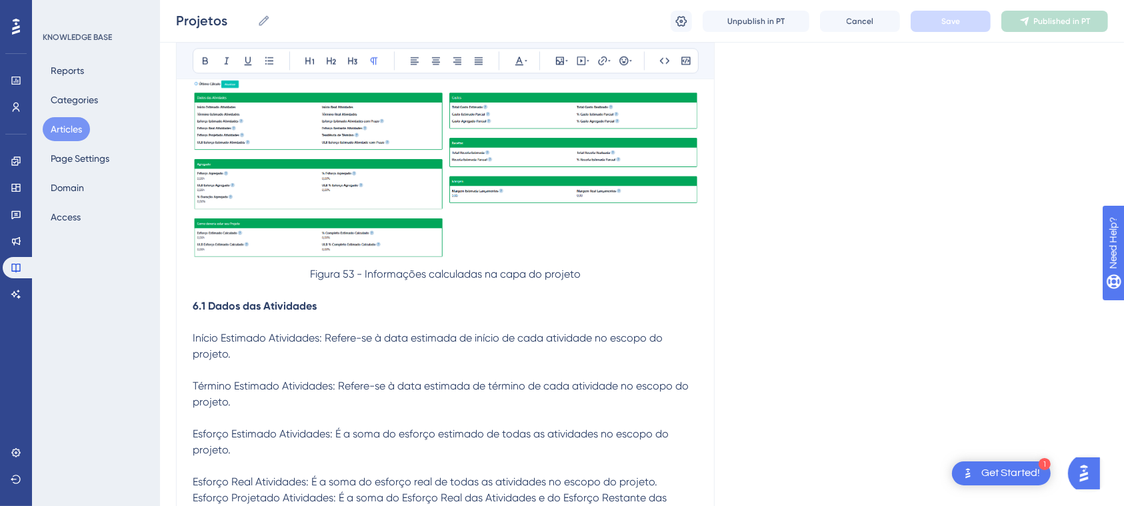
scroll to position [3030, 0]
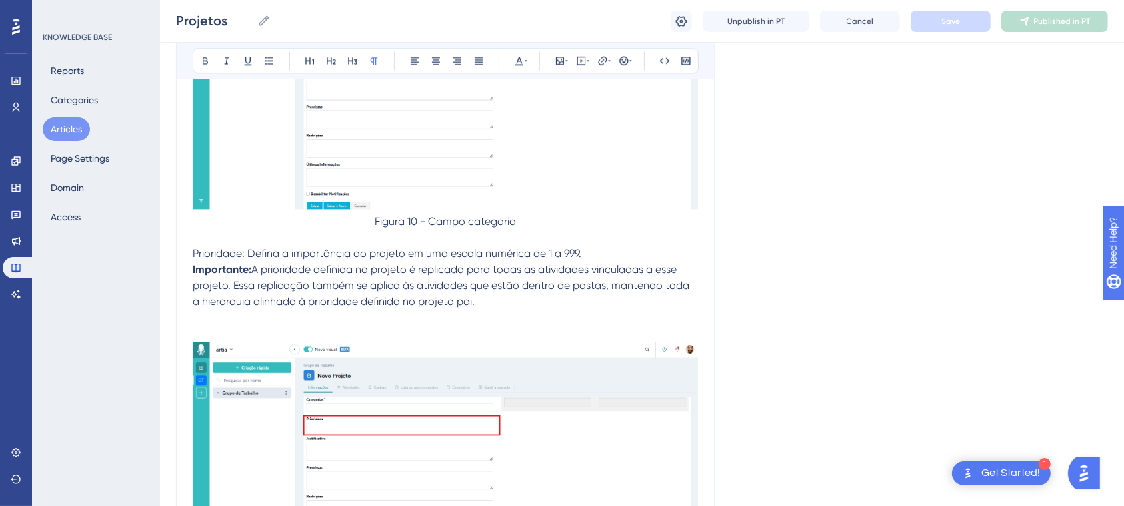
click at [226, 285] on span "A prioridade definida no projeto é replicada para todas as atividades vinculada…" at bounding box center [442, 285] width 499 height 45
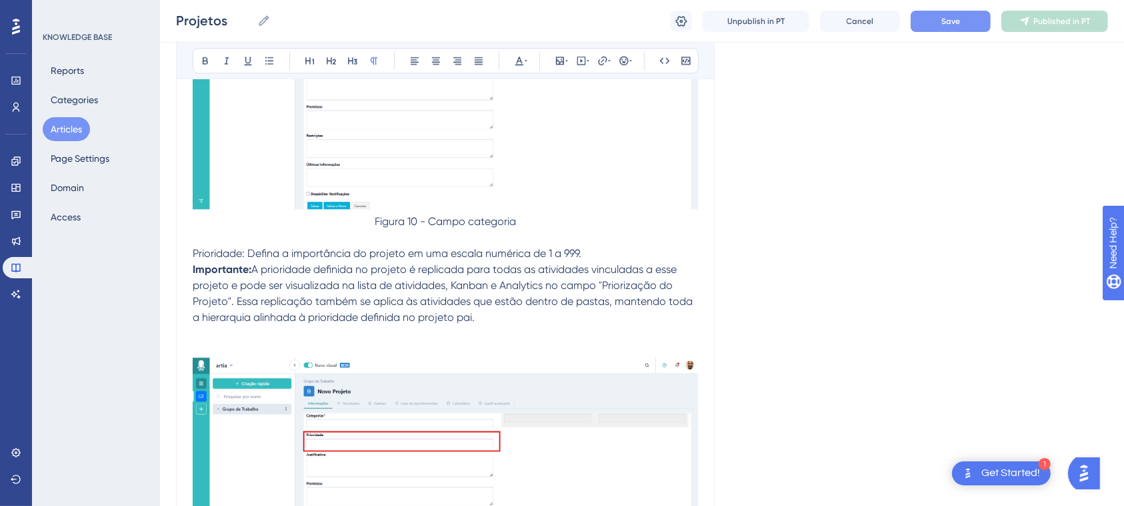
click at [932, 26] on button "Save" at bounding box center [950, 21] width 80 height 21
click at [65, 131] on button "Articles" at bounding box center [66, 129] width 47 height 24
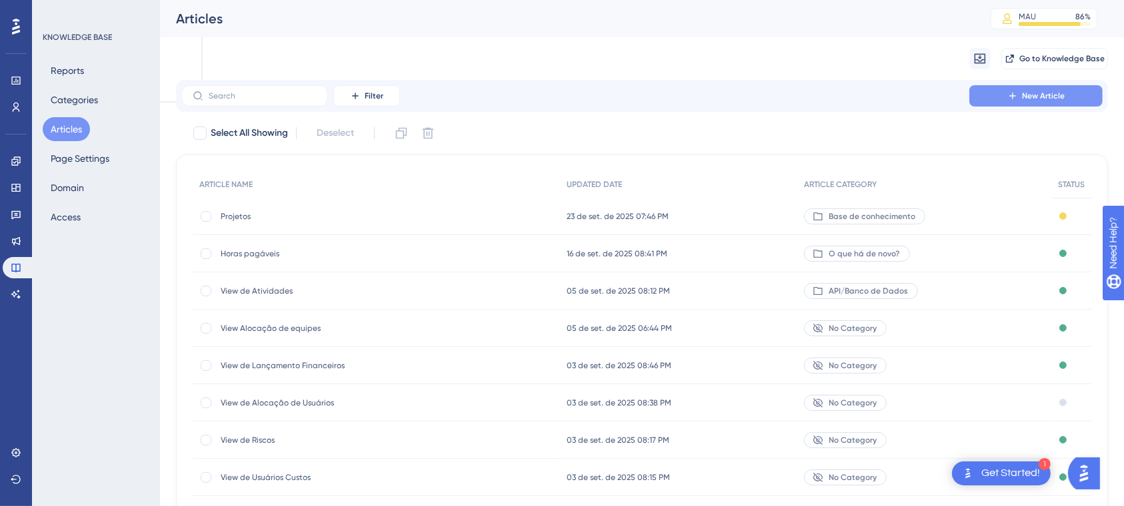
click at [1020, 95] on button "New Article" at bounding box center [1035, 95] width 133 height 21
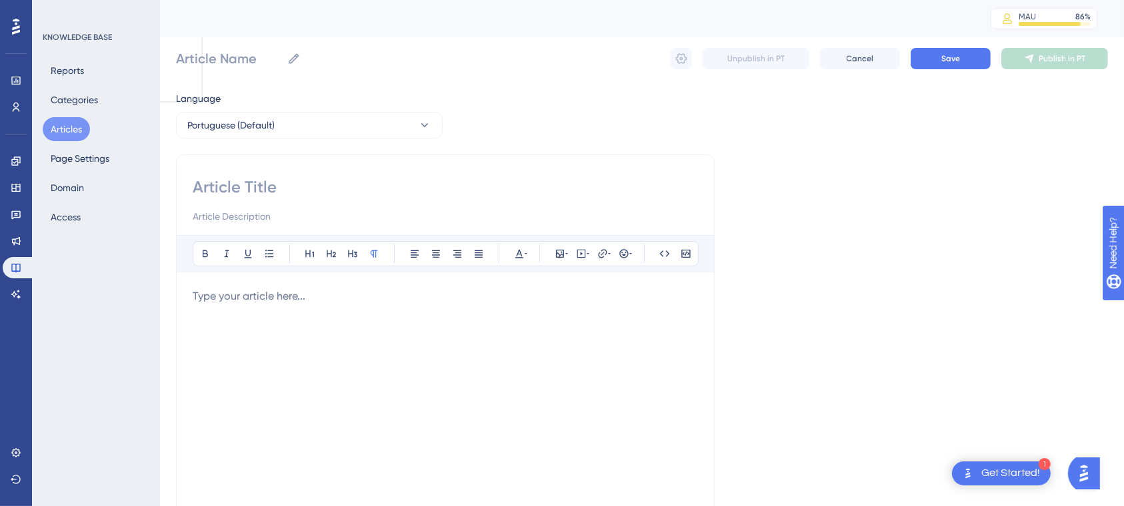
click at [245, 203] on div at bounding box center [445, 201] width 505 height 48
click at [277, 192] on input at bounding box center [445, 187] width 505 height 21
type input "Priorização do projeto"
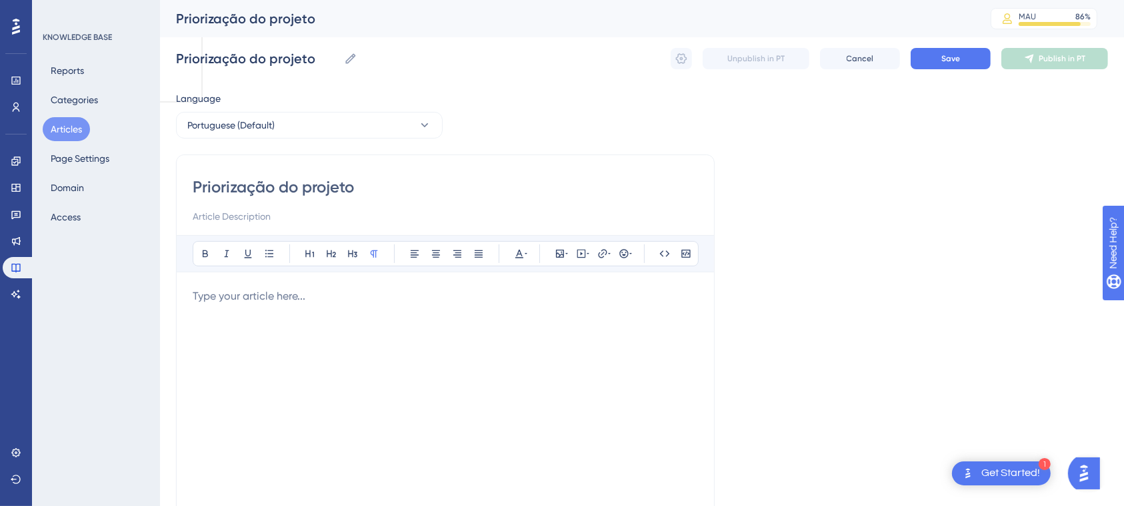
type input "Priorização do projeto"
click at [367, 281] on div "Bold Italic Underline Bullet Point Heading 1 Heading 2 Heading 3 Normal Align L…" at bounding box center [445, 408] width 505 height 347
click at [368, 289] on p at bounding box center [445, 297] width 505 height 16
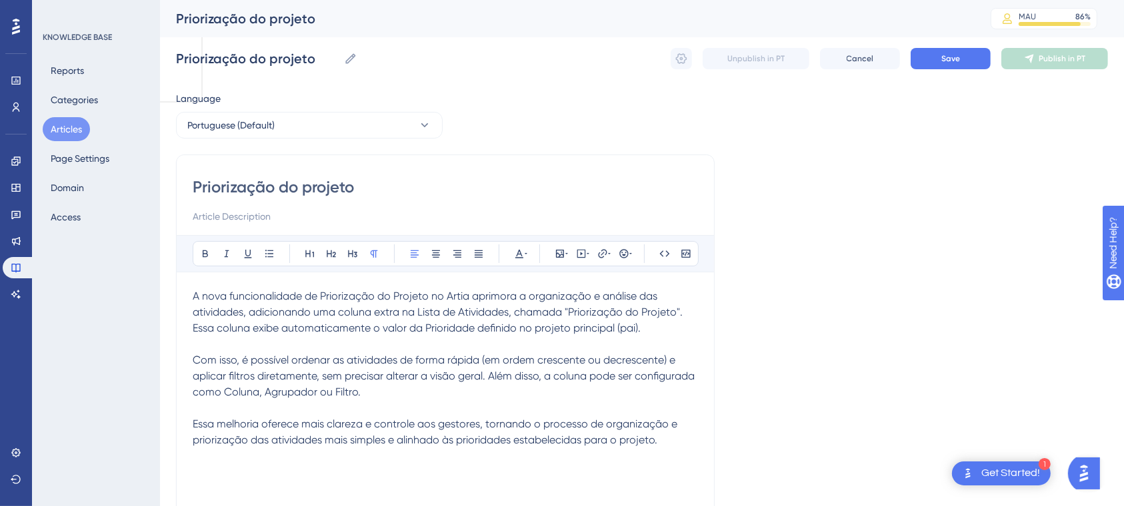
click at [378, 349] on p "A nova funcionalidade de Priorização do Projeto no Artia aprimora a organização…" at bounding box center [445, 369] width 505 height 160
click at [682, 441] on p "A nova funcionalidade de Priorização do Projeto no Artia aprimora a organização…" at bounding box center [445, 369] width 505 height 160
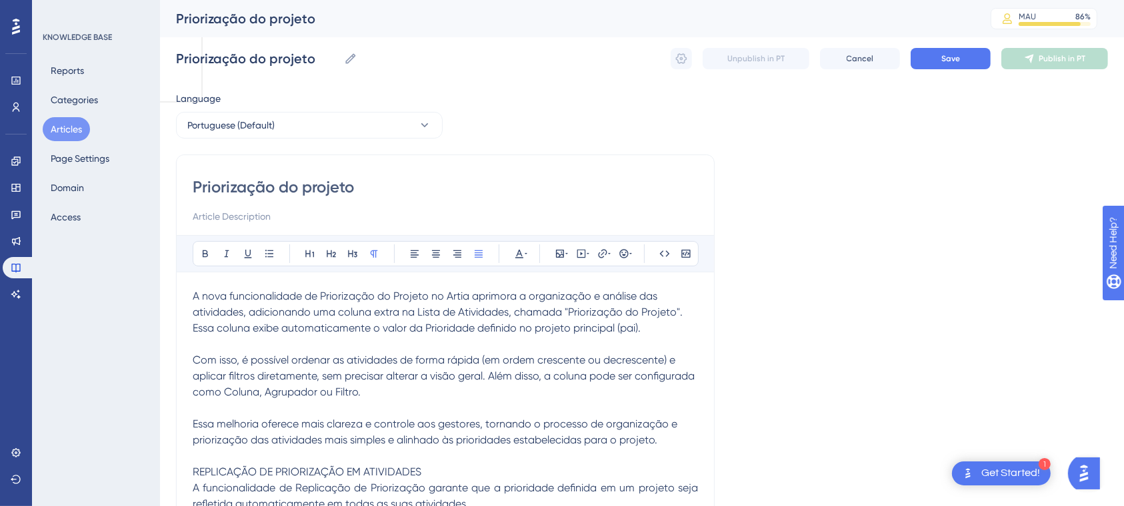
scroll to position [113, 0]
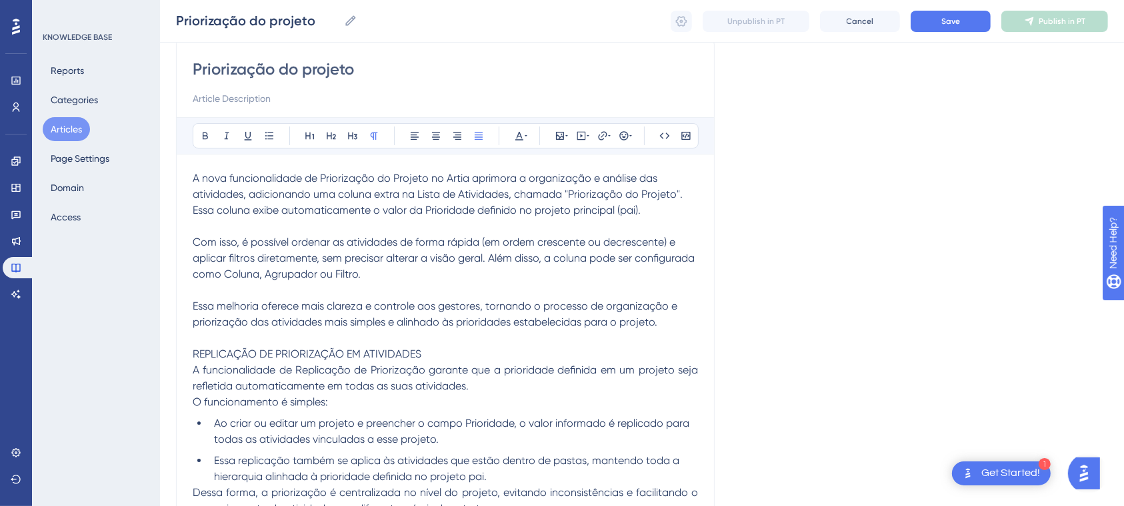
click at [417, 351] on span "REPLICAÇÃO DE PRIORIZAÇÃO EM ATIVIDADES" at bounding box center [307, 354] width 229 height 13
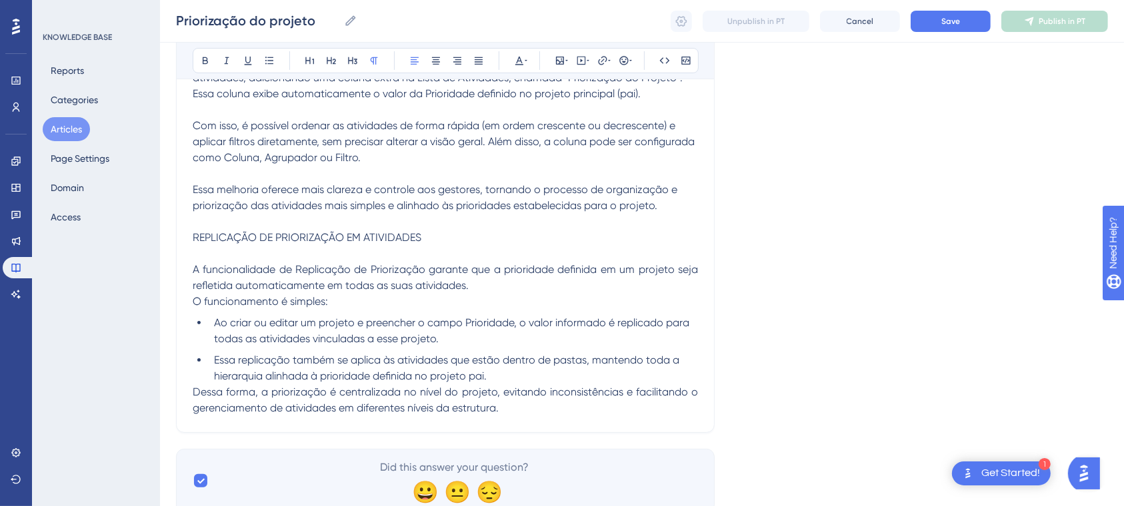
scroll to position [244, 0]
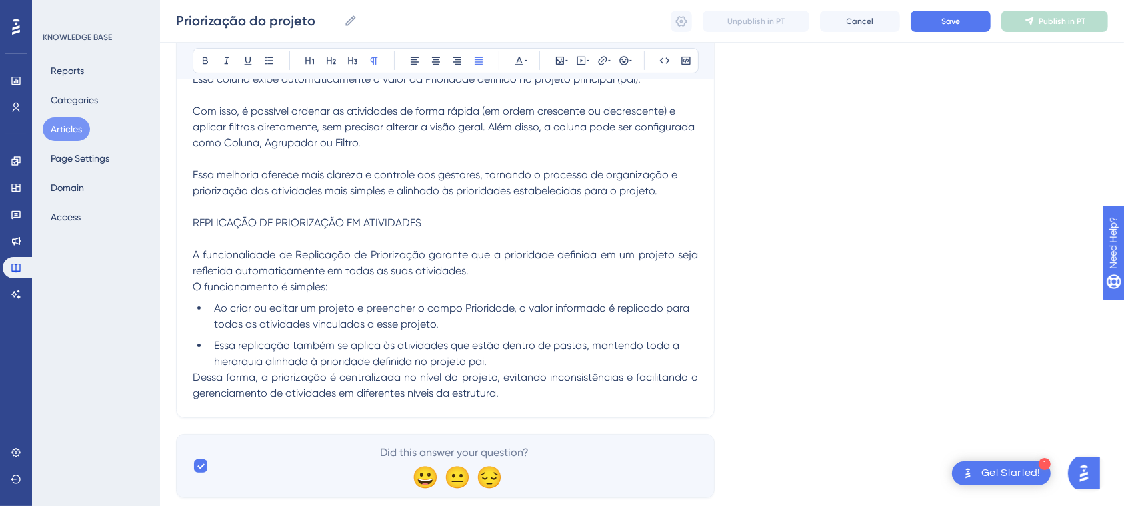
click at [497, 271] on p "A funcionalidade de Replicação de Priorização garante que a prioridade definida…" at bounding box center [445, 263] width 505 height 32
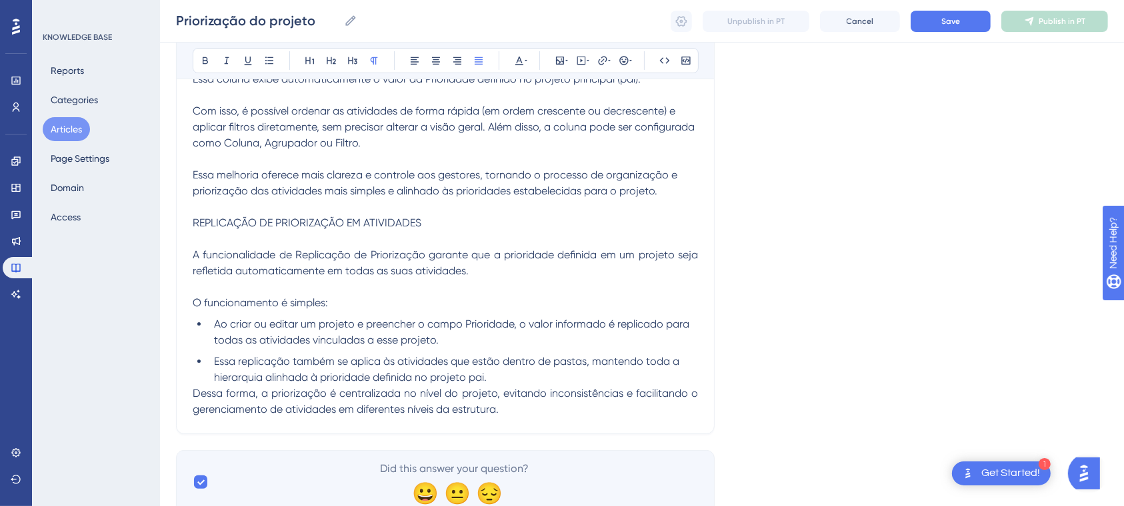
click at [510, 376] on li "Essa replicação também se aplica às atividades que estão dentro de pastas, mant…" at bounding box center [453, 370] width 489 height 32
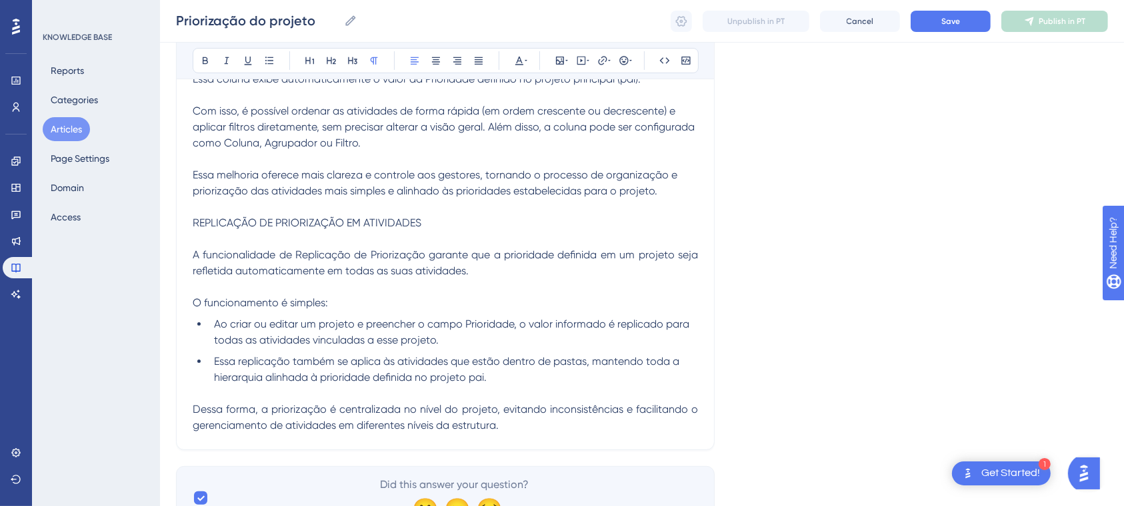
drag, startPoint x: 513, startPoint y: 426, endPoint x: 171, endPoint y: 219, distance: 400.4
click at [171, 219] on div "Performance Users Engagement Widgets Feedback Product Updates Knowledge Base AI…" at bounding box center [642, 154] width 964 height 796
copy div "REPLICAÇÃO DE PRIORIZAÇÃO EM ATIVIDADES A funcionalidade de Replicação de Prior…"
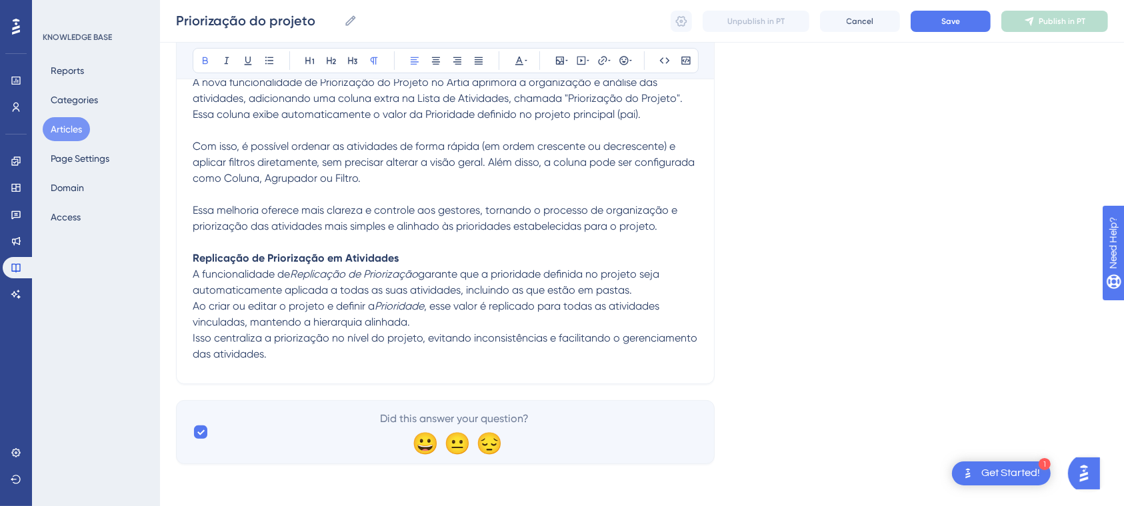
click at [432, 260] on p "Replicação de Priorização em Atividades" at bounding box center [445, 259] width 505 height 16
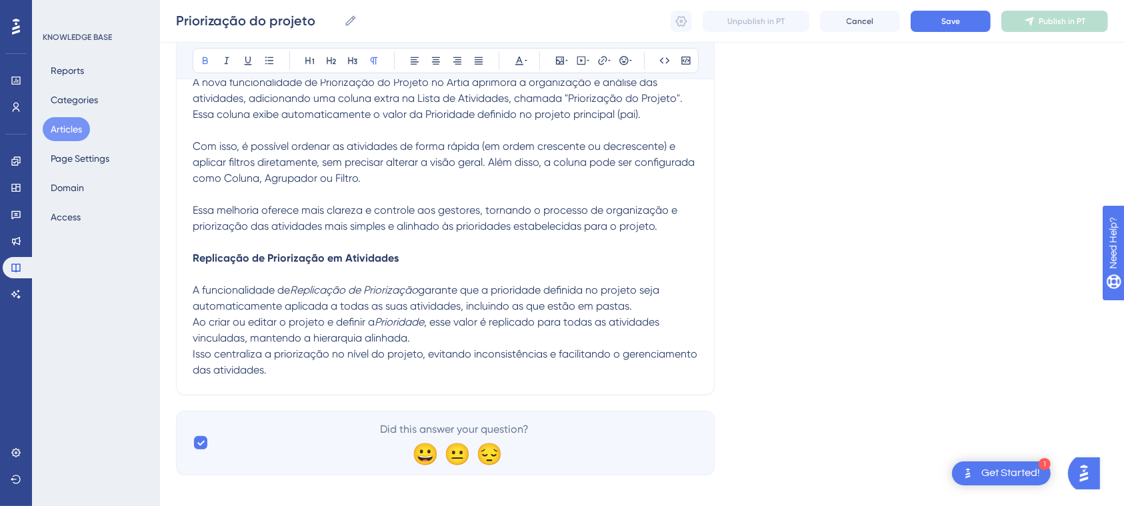
click at [313, 365] on p "Isso centraliza a priorização no nível do projeto, evitando inconsistências e f…" at bounding box center [445, 363] width 505 height 32
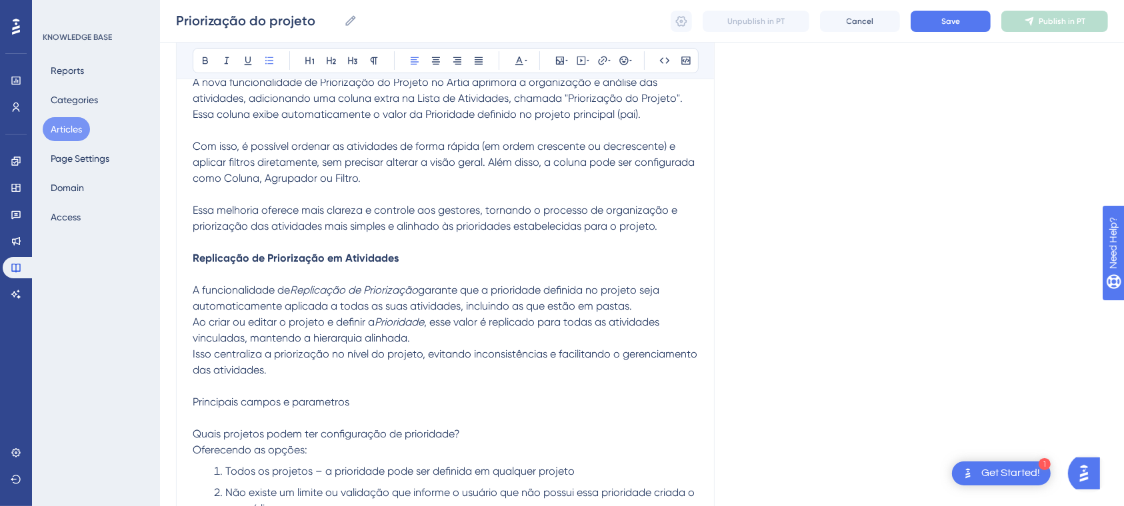
scroll to position [428, 0]
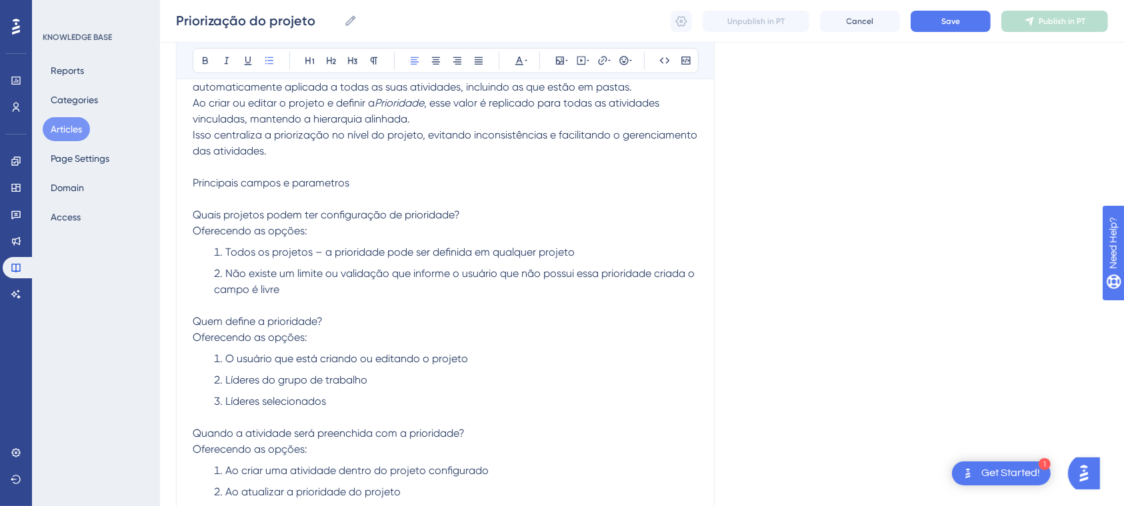
click at [287, 345] on div "A nova funcionalidade de Priorização do Projeto no Artia aprimora a organização…" at bounding box center [445, 188] width 505 height 666
click at [291, 338] on span "Oferecendo as opções:" at bounding box center [250, 337] width 115 height 13
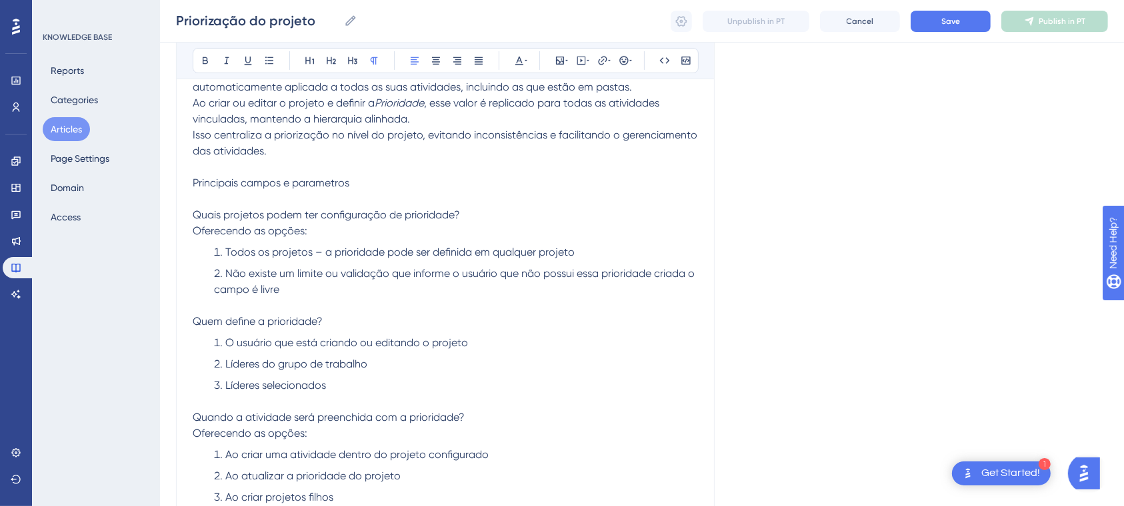
click at [283, 434] on span "Oferecendo as opções:" at bounding box center [250, 433] width 115 height 13
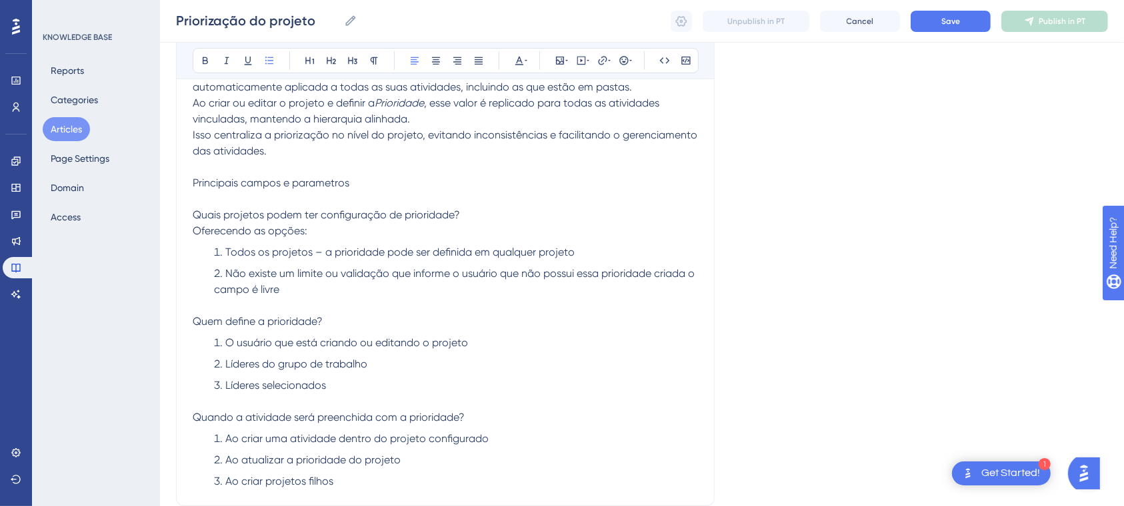
click at [294, 243] on div "A nova funcionalidade de Priorização do Projeto no Artia aprimora a organização…" at bounding box center [445, 172] width 505 height 634
click at [286, 231] on span "Oferecendo as opções:" at bounding box center [250, 231] width 115 height 13
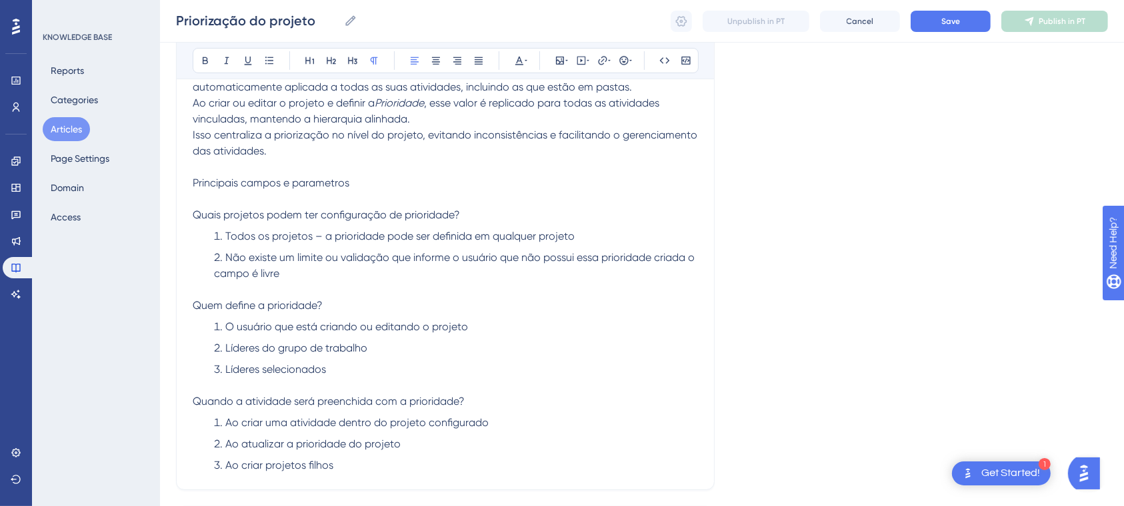
click at [367, 456] on ol "Ao criar uma atividade dentro do projeto configurado Ao atualizar a prioridade …" at bounding box center [445, 444] width 505 height 59
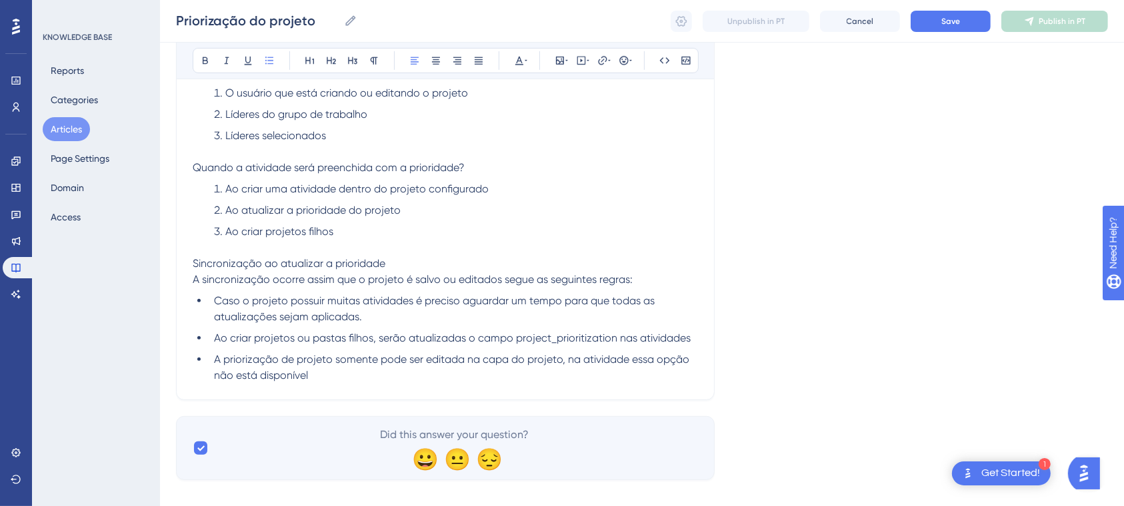
scroll to position [665, 0]
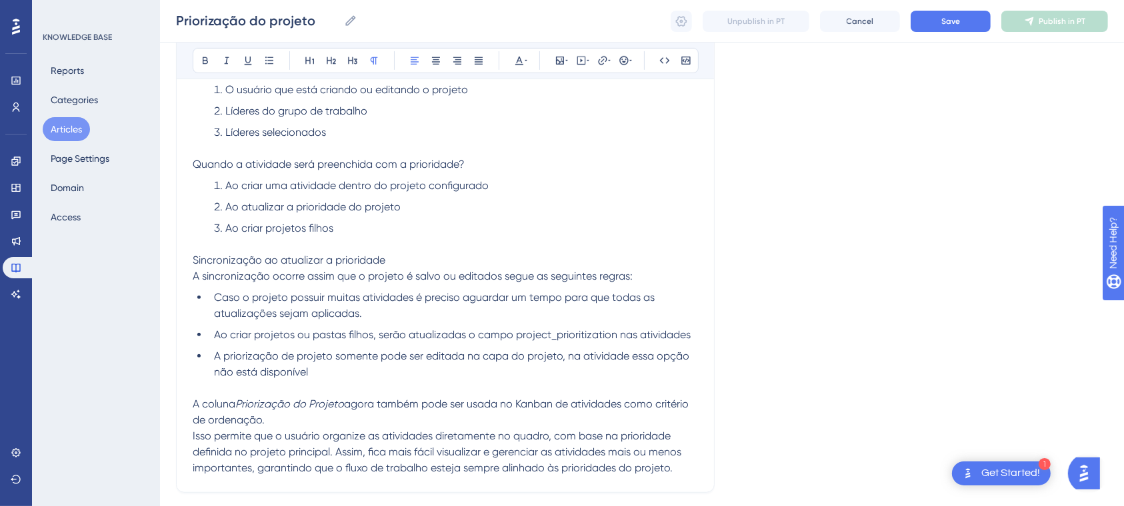
click at [415, 397] on p "A coluna Priorização do Projeto agora também pode ser usada no Kanban de ativid…" at bounding box center [445, 413] width 505 height 32
click at [411, 376] on li "A priorização de projeto somente pode ser editada na capa do projeto, na ativid…" at bounding box center [453, 365] width 489 height 32
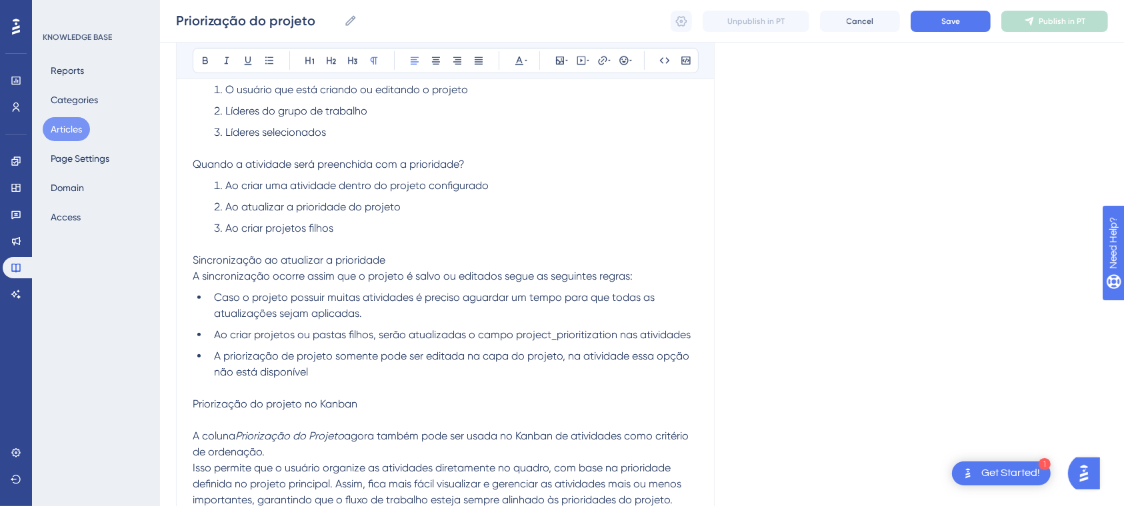
scroll to position [806, 0]
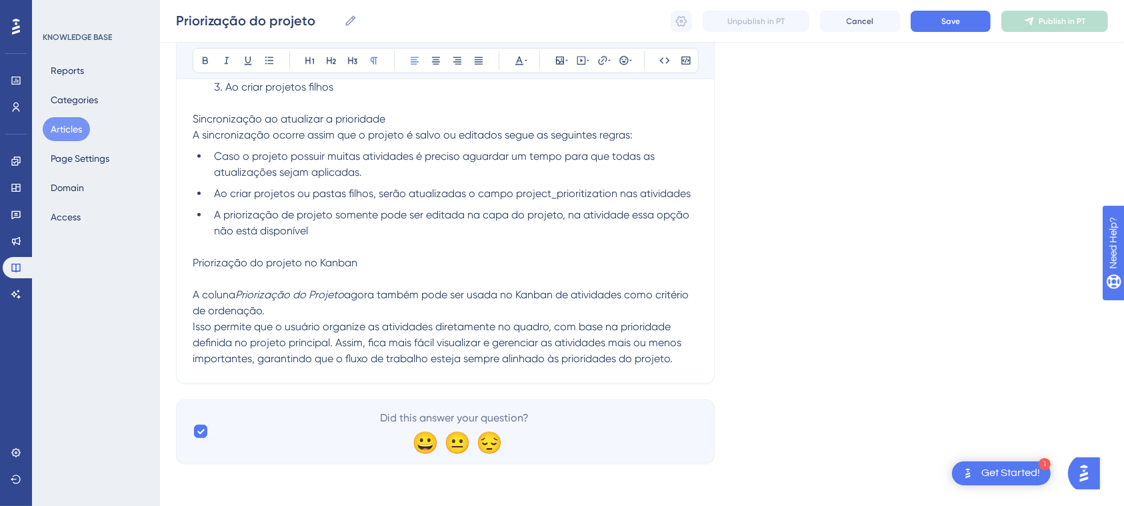
drag, startPoint x: 686, startPoint y: 367, endPoint x: 677, endPoint y: 360, distance: 11.5
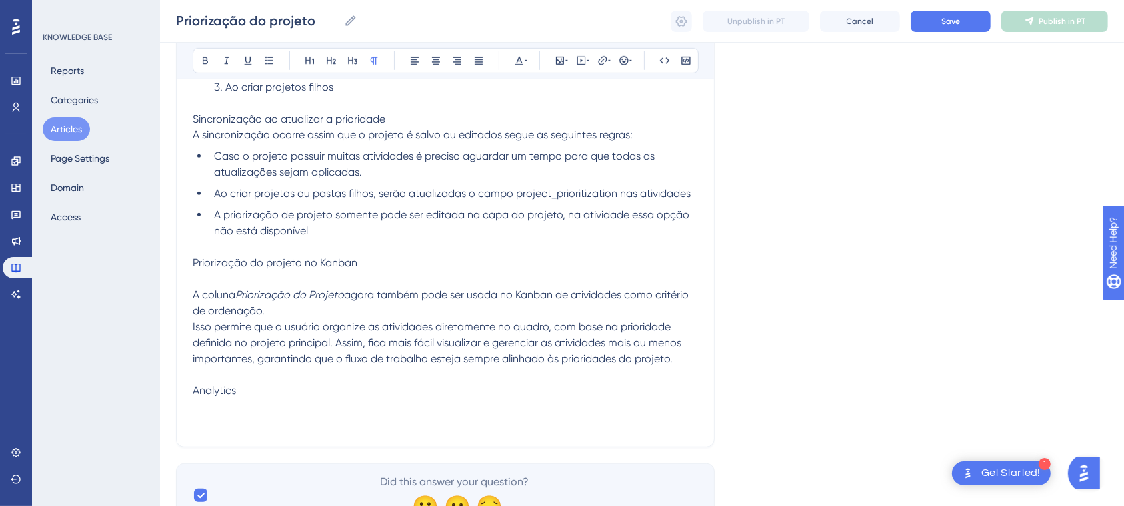
scroll to position [892, 0]
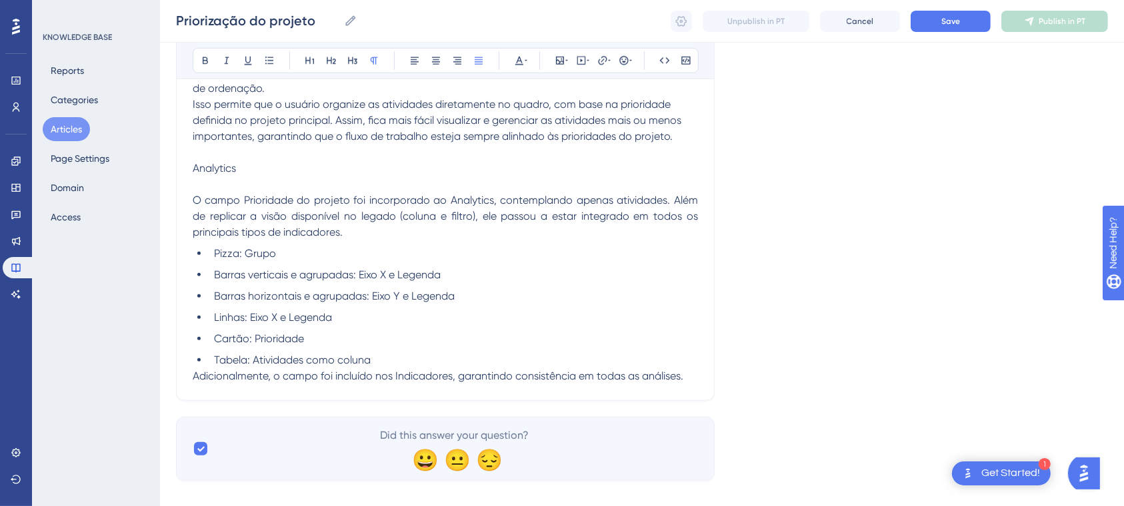
scroll to position [1046, 0]
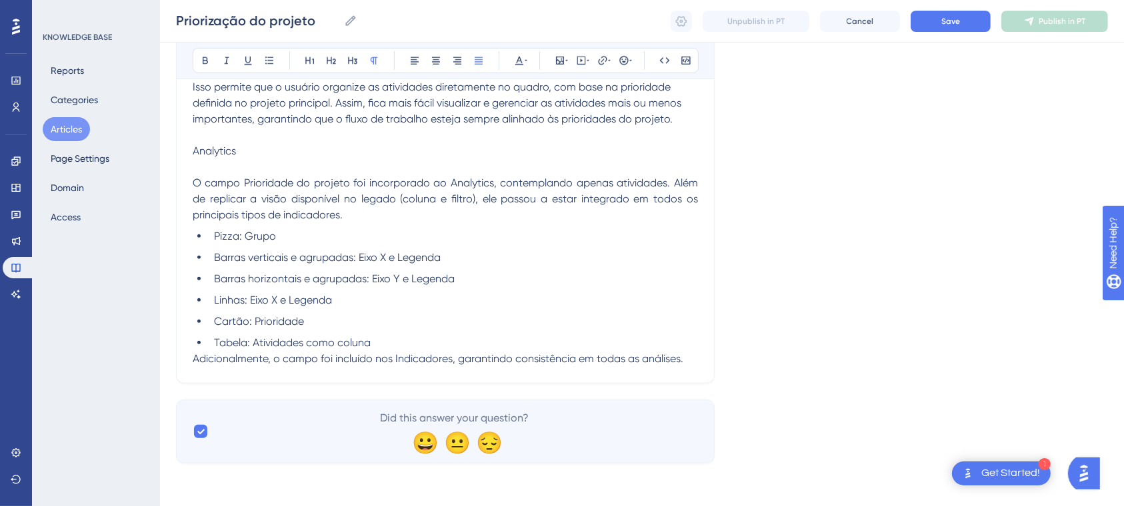
click at [671, 365] on span "Adicionalmente, o campo foi incluído nos Indicadores, garantindo consistência e…" at bounding box center [438, 359] width 490 height 13
click at [682, 365] on span "Adicionalmente, o campo foi incluído nos Indicadores, garantindo consistência e…" at bounding box center [438, 359] width 490 height 13
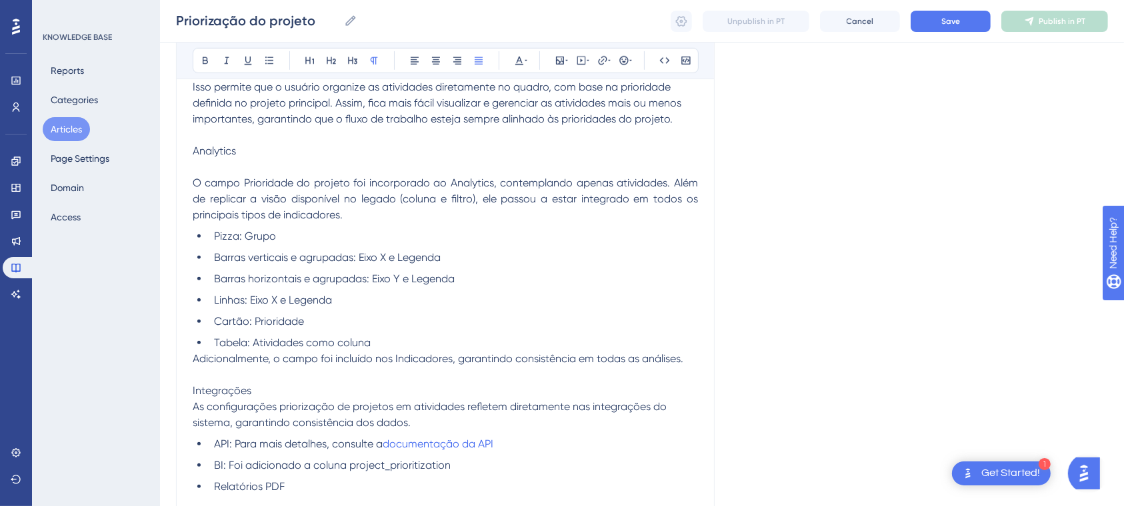
click at [296, 391] on p "Integrações" at bounding box center [445, 391] width 505 height 16
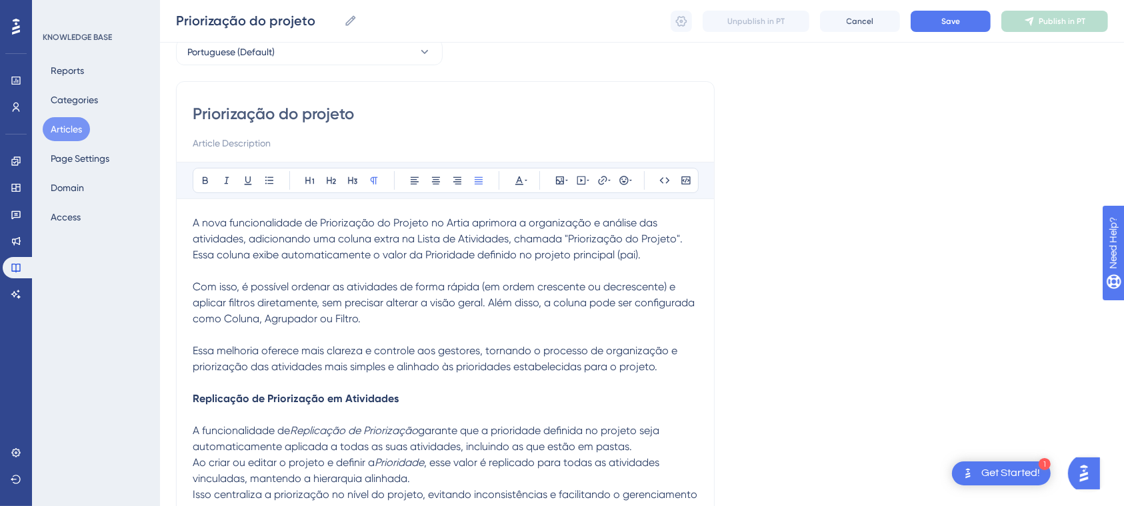
scroll to position [89, 0]
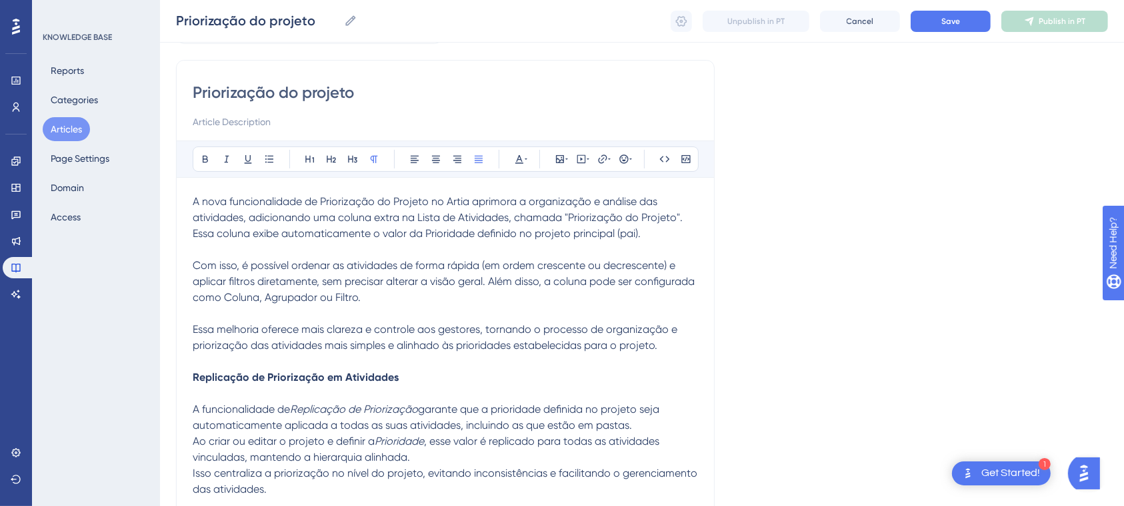
click at [193, 195] on span "A nova funcionalidade de Priorização do Projeto no Artia aprimora a organização…" at bounding box center [445, 273] width 504 height 157
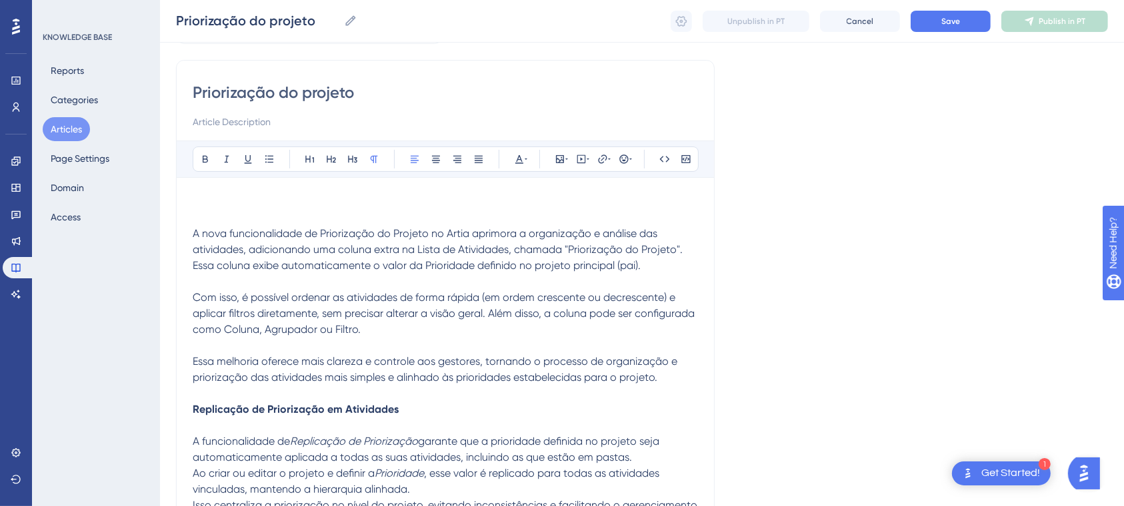
click at [235, 194] on p at bounding box center [445, 202] width 505 height 16
click at [193, 410] on strong "Replicação de Priorização em Atividades" at bounding box center [296, 409] width 206 height 13
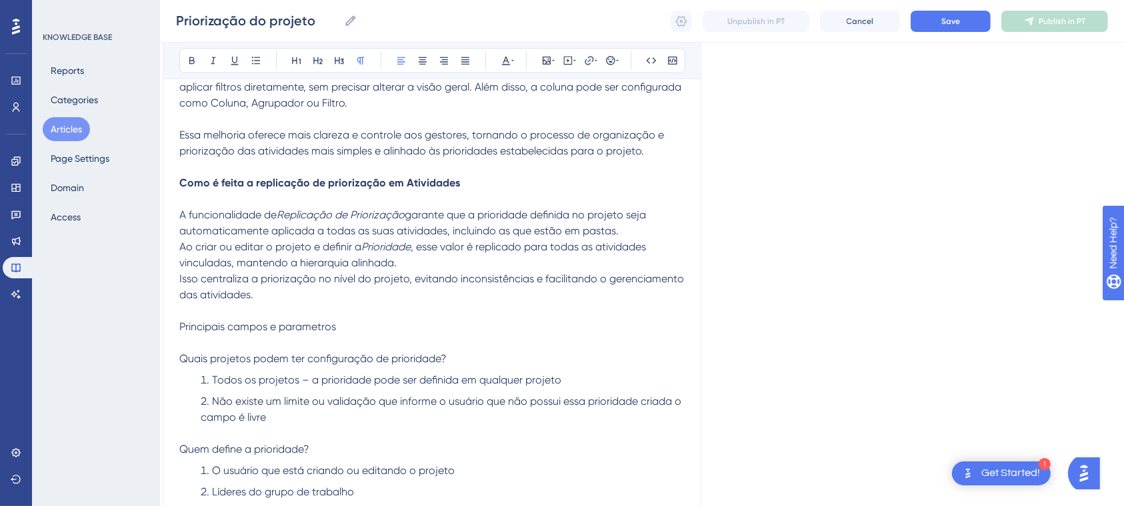
scroll to position [284, 13]
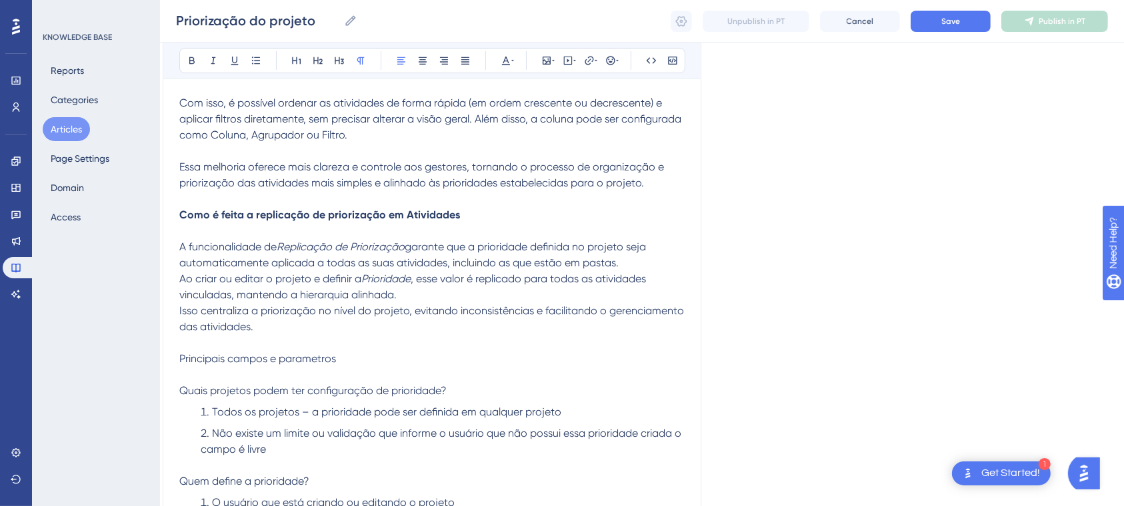
click at [406, 216] on strong "Como é feita a replicação de priorização em Atividades" at bounding box center [319, 215] width 281 height 13
click at [464, 215] on p "Como é feita a replicação de priorização em atividades" at bounding box center [431, 215] width 505 height 16
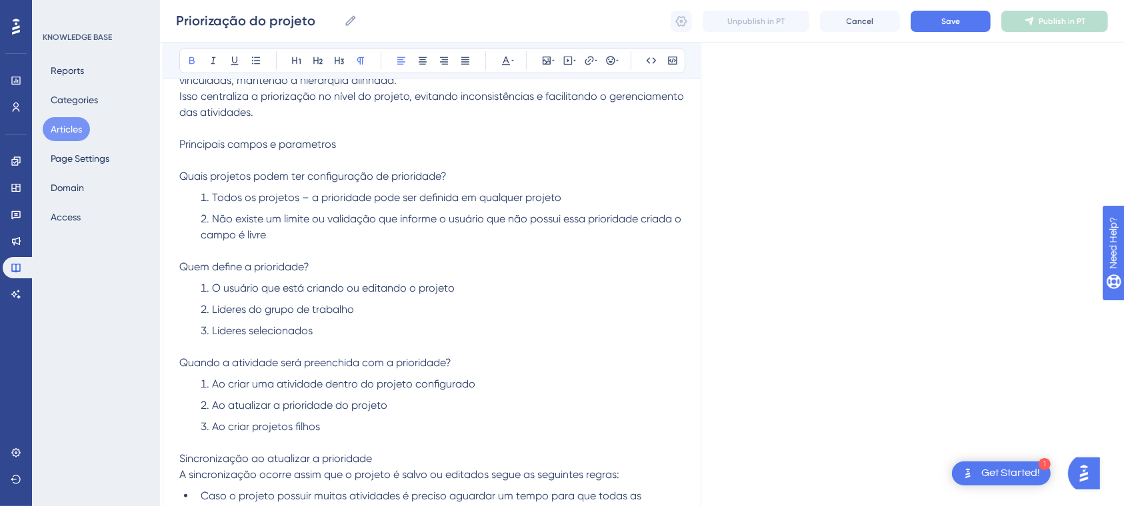
scroll to position [494, 13]
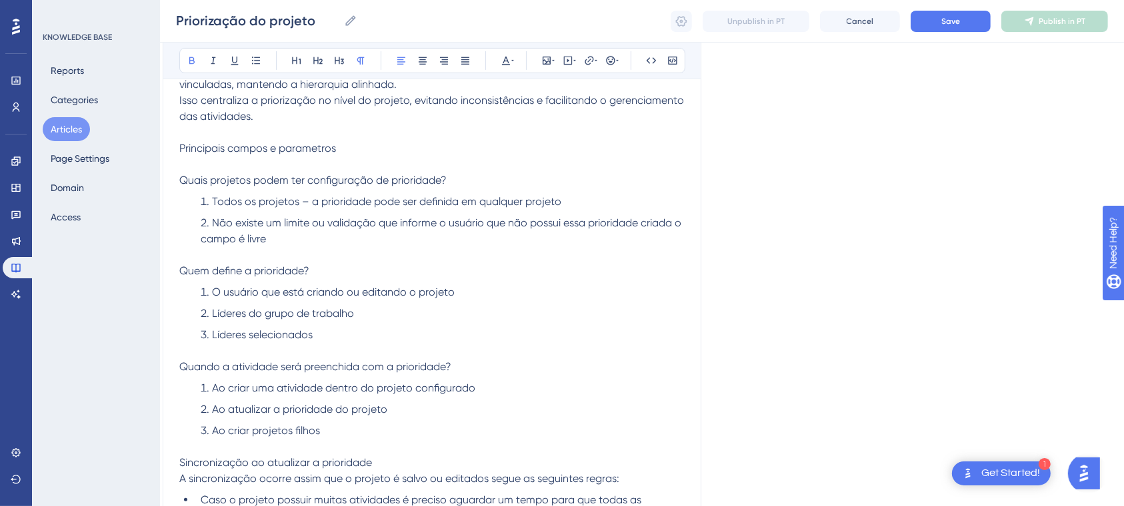
click at [301, 142] on span "Principais campos e parametros" at bounding box center [257, 148] width 157 height 13
click at [385, 179] on span "Quais projetos podem ter configuração de prioridade?" at bounding box center [312, 180] width 267 height 13
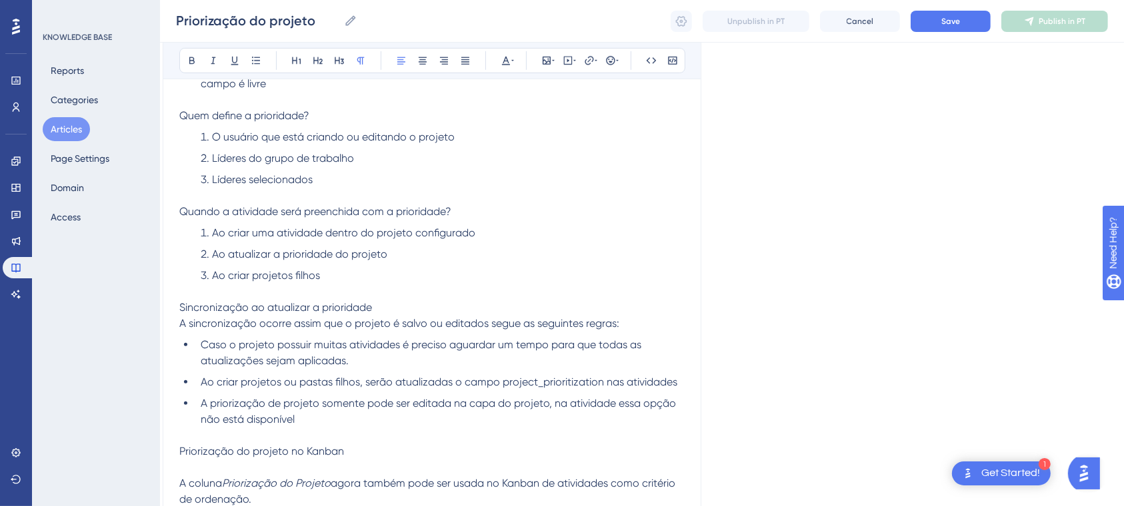
scroll to position [656, 13]
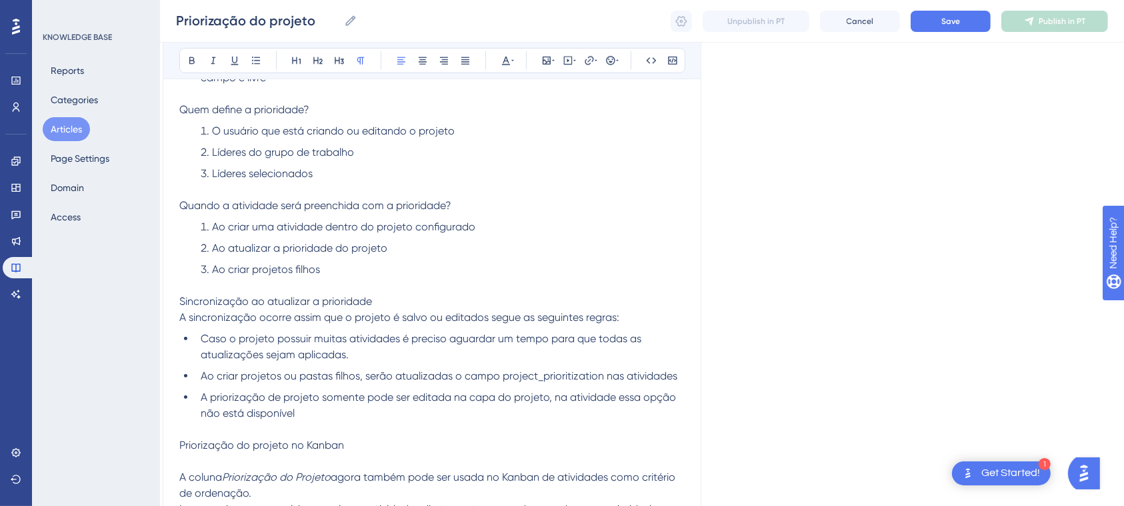
drag, startPoint x: 1136, startPoint y: 251, endPoint x: 5, endPoint y: 13, distance: 1155.8
click at [181, 303] on span "Sincronização ao atualizar a prioridade" at bounding box center [275, 301] width 193 height 13
click at [417, 301] on span "Como é a sincronização ao atualizar a prioridade" at bounding box center [300, 301] width 243 height 13
click at [421, 301] on span "Como é a sincronização ao atualizar a prioridade" at bounding box center [300, 301] width 243 height 13
click at [252, 446] on span "Priorização do projeto no Kanban" at bounding box center [261, 445] width 165 height 13
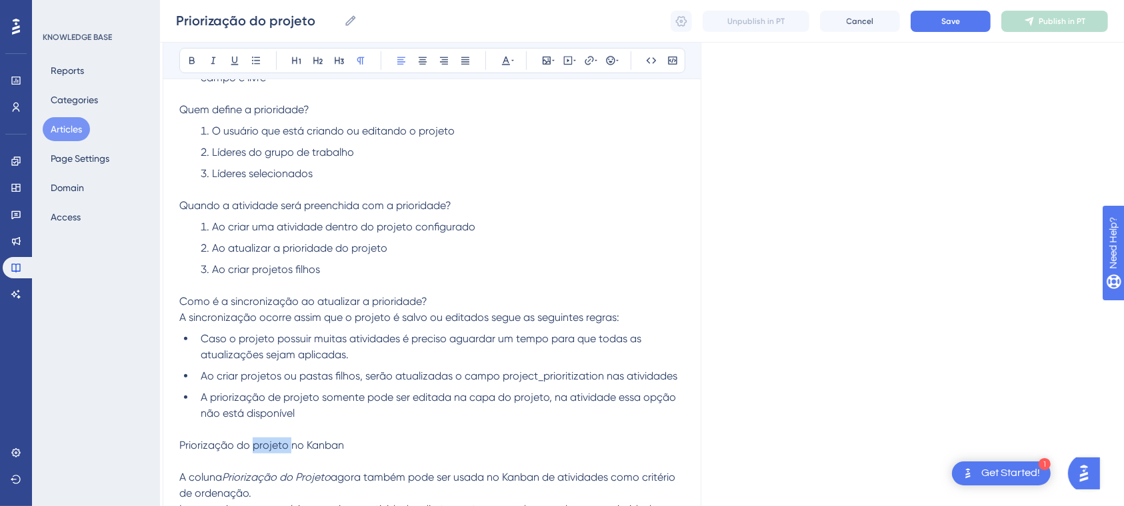
click at [252, 446] on span "Priorização do projeto no Kanban" at bounding box center [261, 445] width 165 height 13
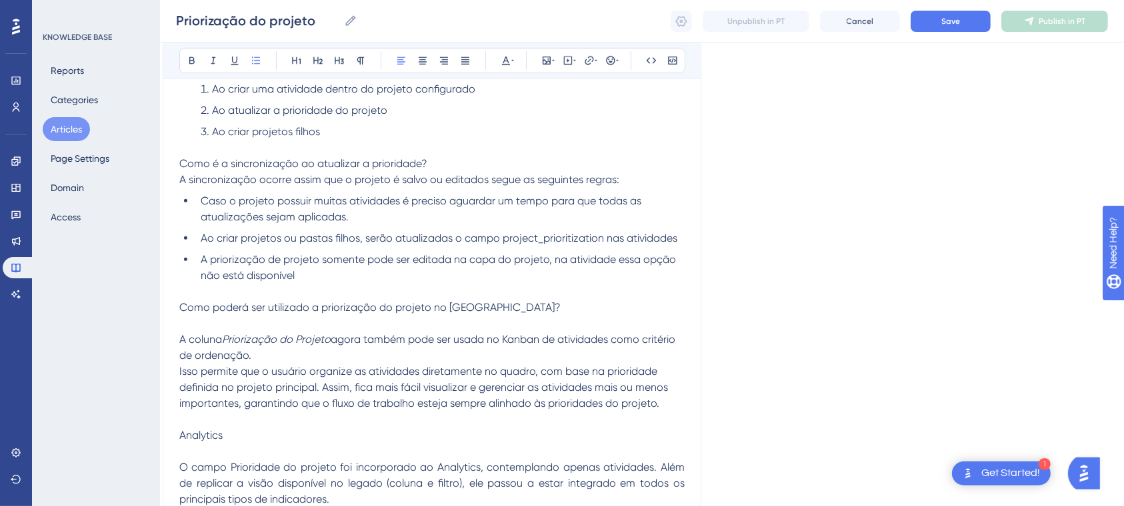
scroll to position [879, 13]
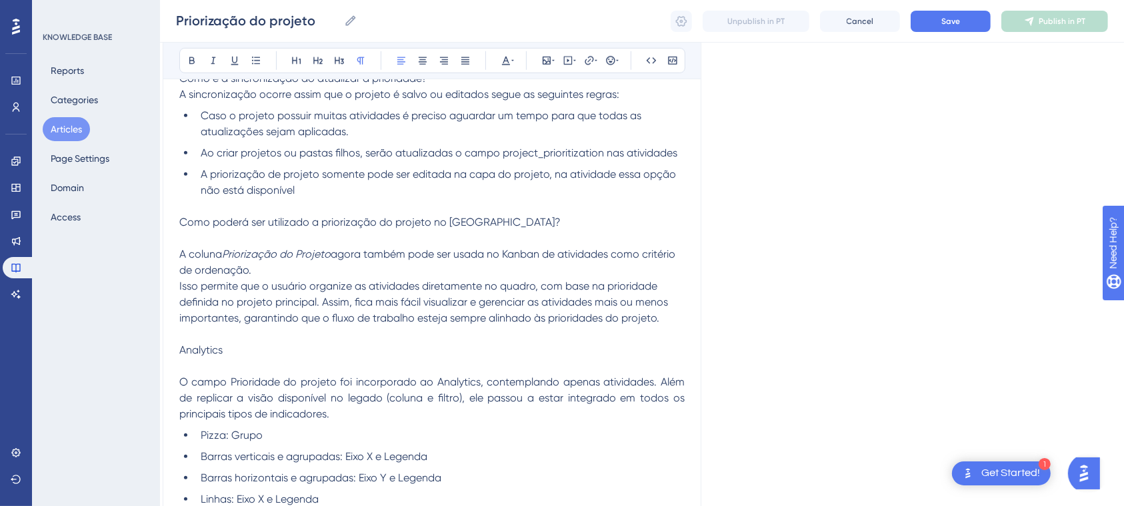
click at [180, 344] on span "Analytics" at bounding box center [200, 350] width 43 height 13
click at [516, 346] on p "Como foi incorporado o campo Priorização do projeto no Analytics" at bounding box center [431, 351] width 505 height 16
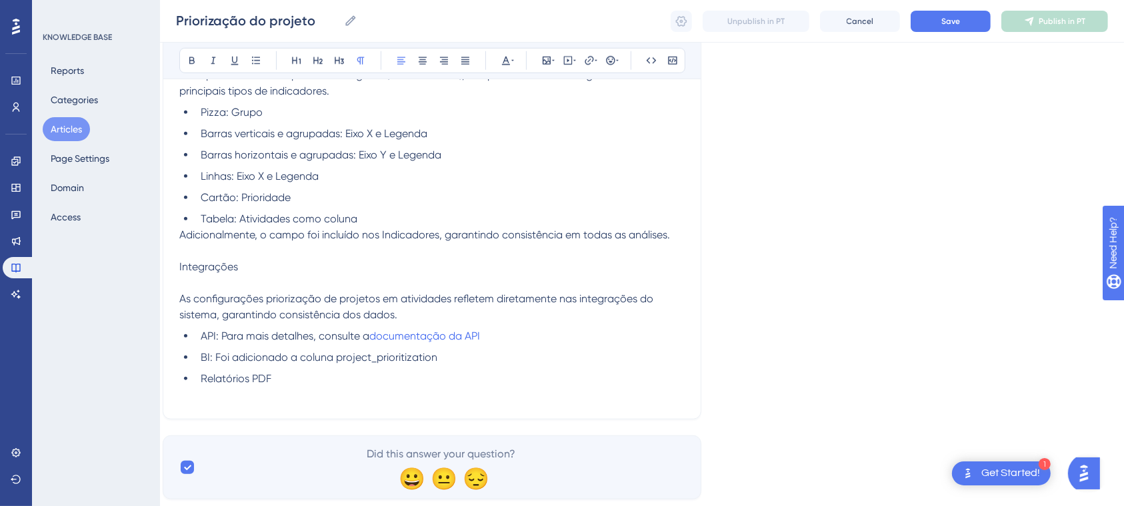
scroll to position [1238, 13]
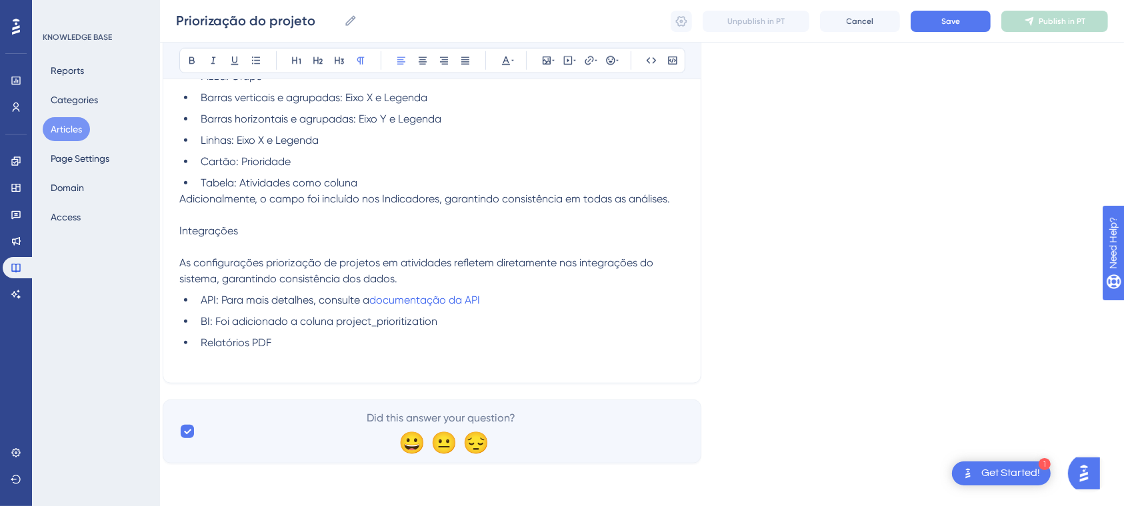
click at [185, 231] on span "Integrações" at bounding box center [208, 231] width 59 height 13
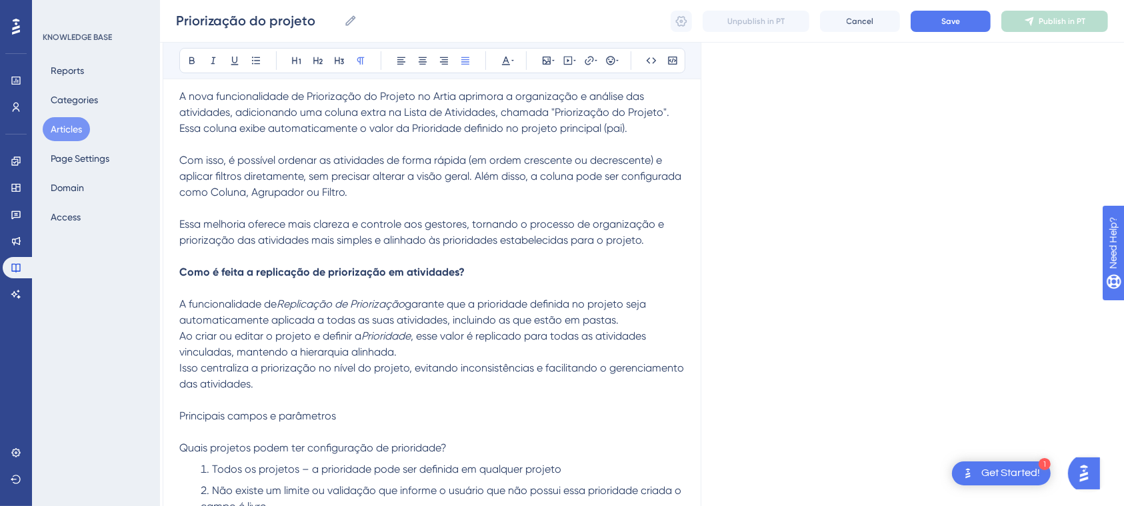
scroll to position [125, 13]
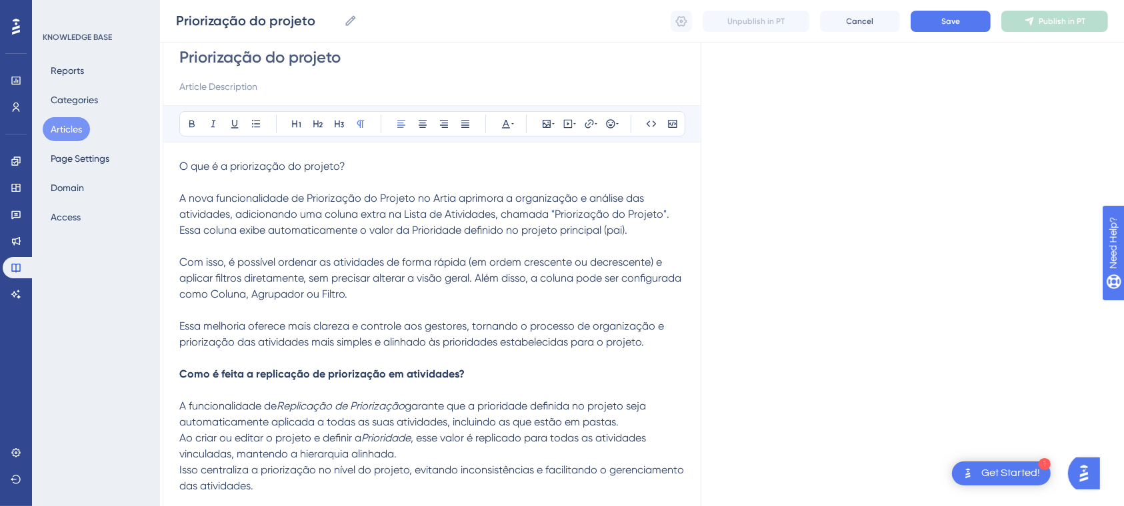
click at [184, 167] on span "O que é a priorização do projeto?" at bounding box center [262, 166] width 166 height 13
click at [183, 165] on span "O que é a priorização do projeto?" at bounding box center [262, 166] width 166 height 13
click at [183, 165] on span "1. O que é a priorização do projeto?" at bounding box center [266, 166] width 175 height 13
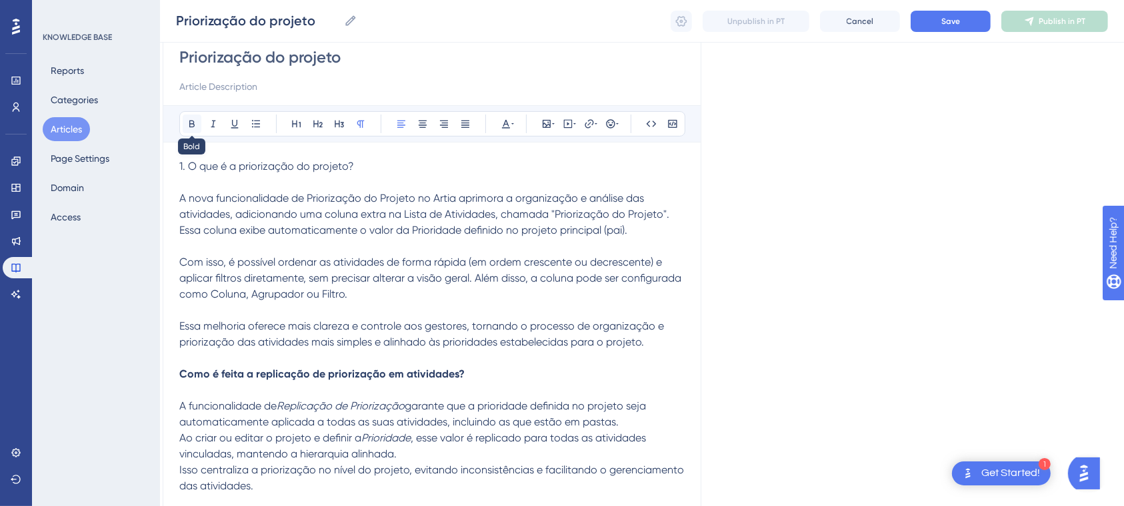
click at [187, 117] on button at bounding box center [192, 124] width 19 height 19
click at [181, 377] on strong "Como é feita a replicação de priorização em atividades?" at bounding box center [321, 374] width 285 height 13
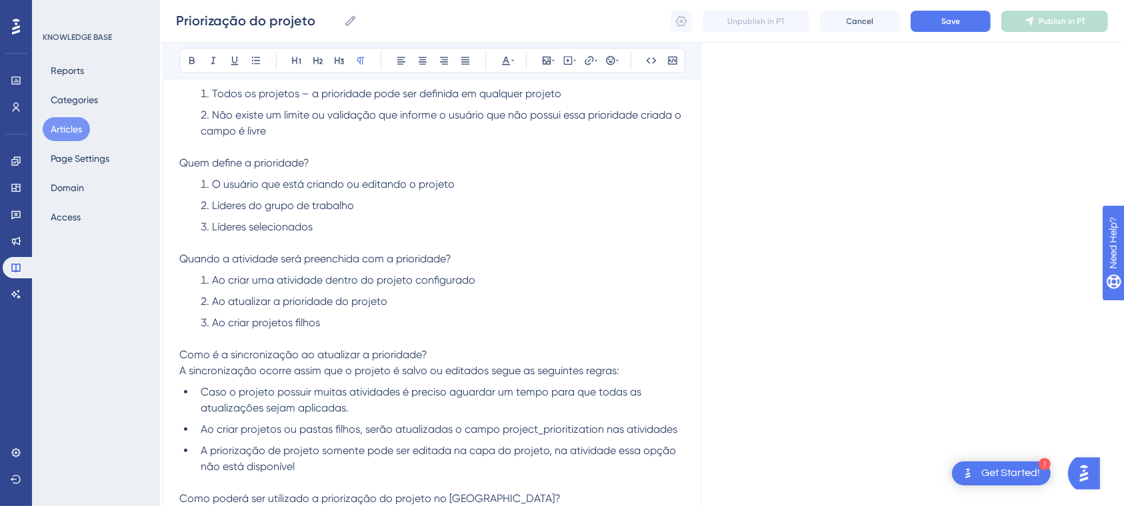
scroll to position [618, 13]
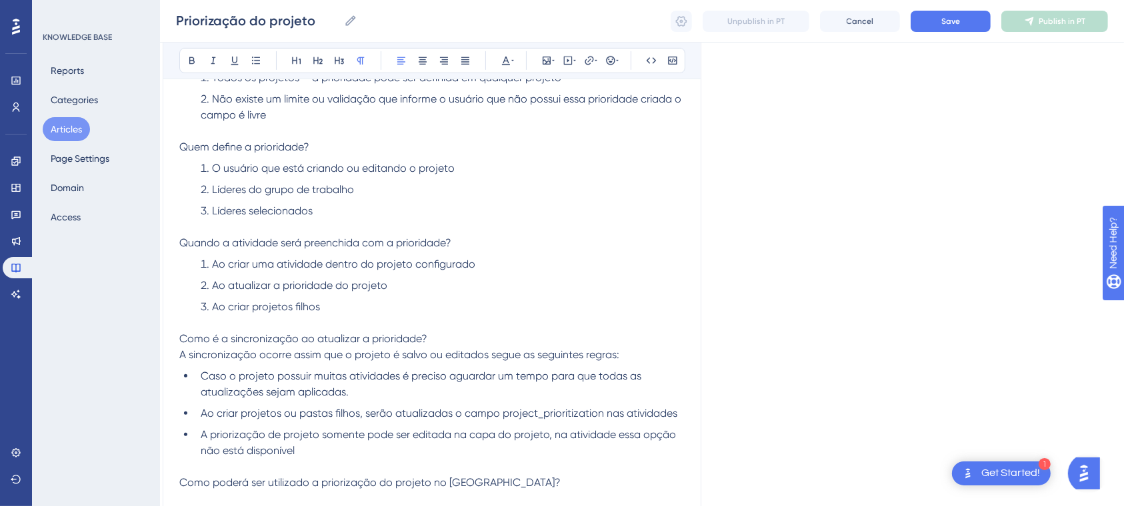
click at [187, 341] on span "Como é a sincronização ao atualizar a prioridade?" at bounding box center [303, 339] width 248 height 13
click at [181, 341] on span "Como é a sincronização ao atualizar a prioridade?" at bounding box center [303, 339] width 248 height 13
click at [206, 348] on p "A sincronização ocorre assim que o projeto é salvo ou editados segue as seguint…" at bounding box center [431, 355] width 505 height 16
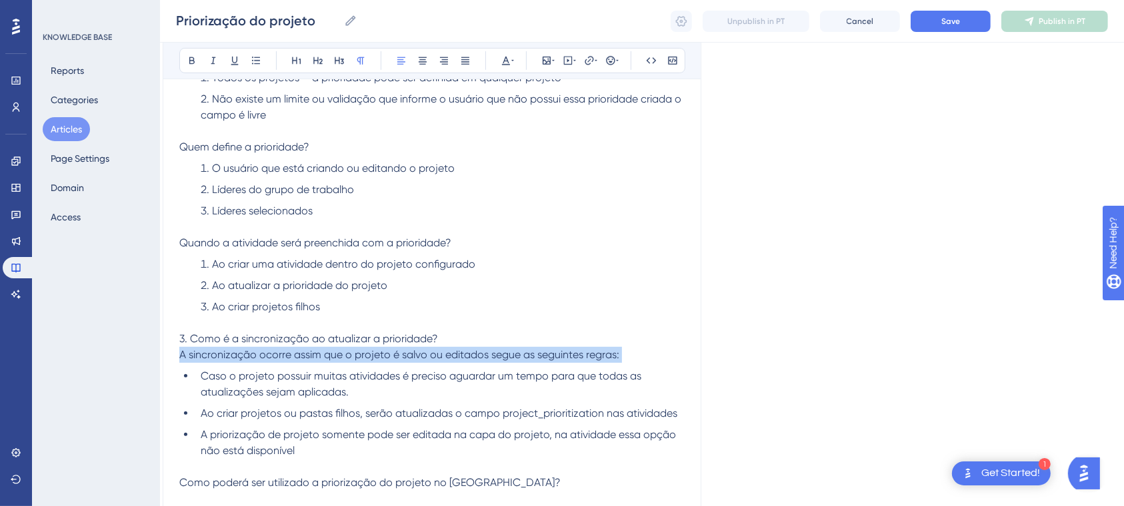
click at [206, 348] on p "A sincronização ocorre assim que o projeto é salvo ou editados segue as seguint…" at bounding box center [431, 355] width 505 height 16
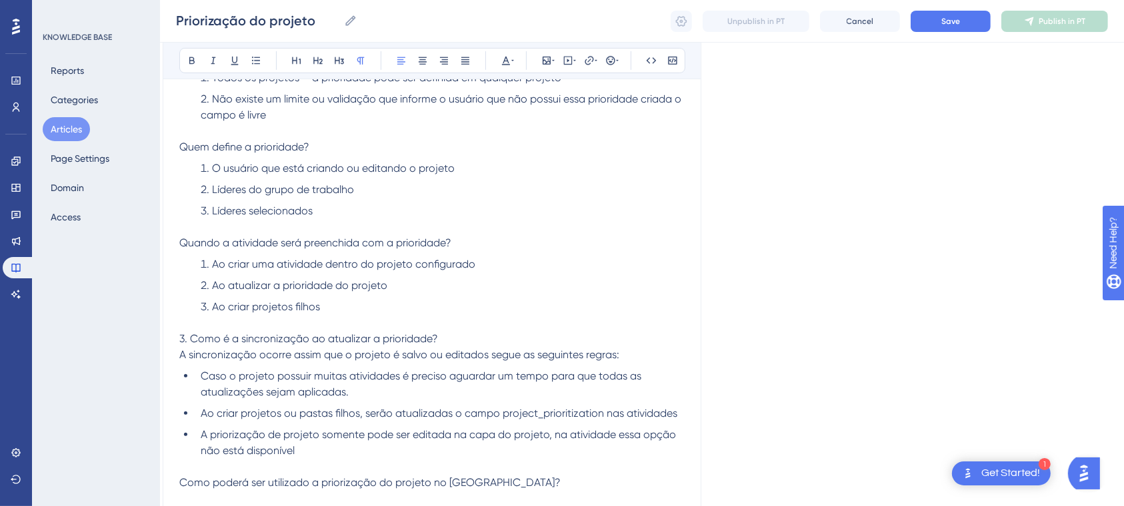
click at [245, 333] on span "3. Como é a sincronização ao atualizar a prioridade?" at bounding box center [308, 339] width 259 height 13
click at [192, 57] on icon at bounding box center [191, 60] width 5 height 7
click at [469, 288] on li "Ao atualizar a prioridade do projeto" at bounding box center [439, 286] width 489 height 16
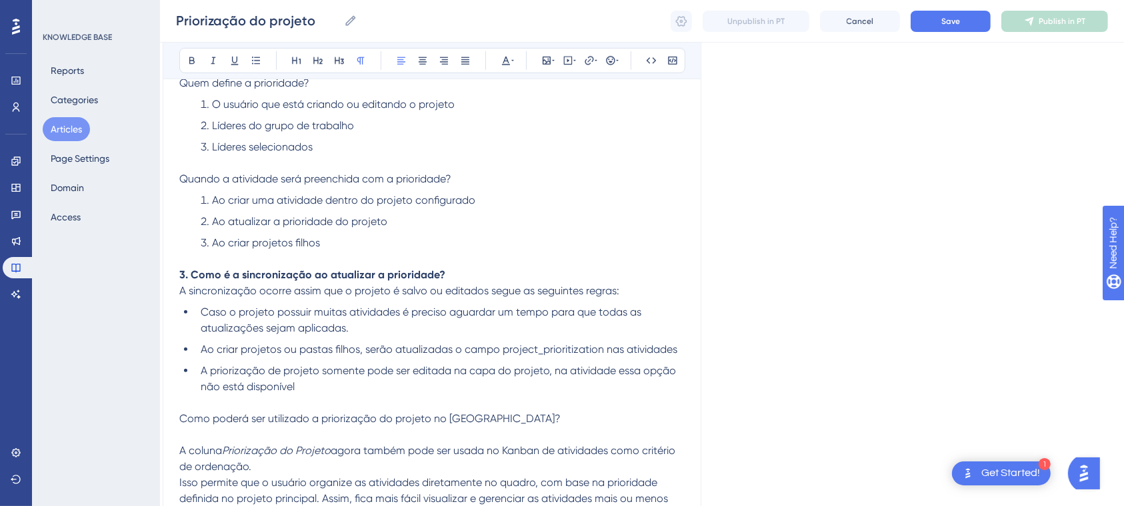
scroll to position [698, 13]
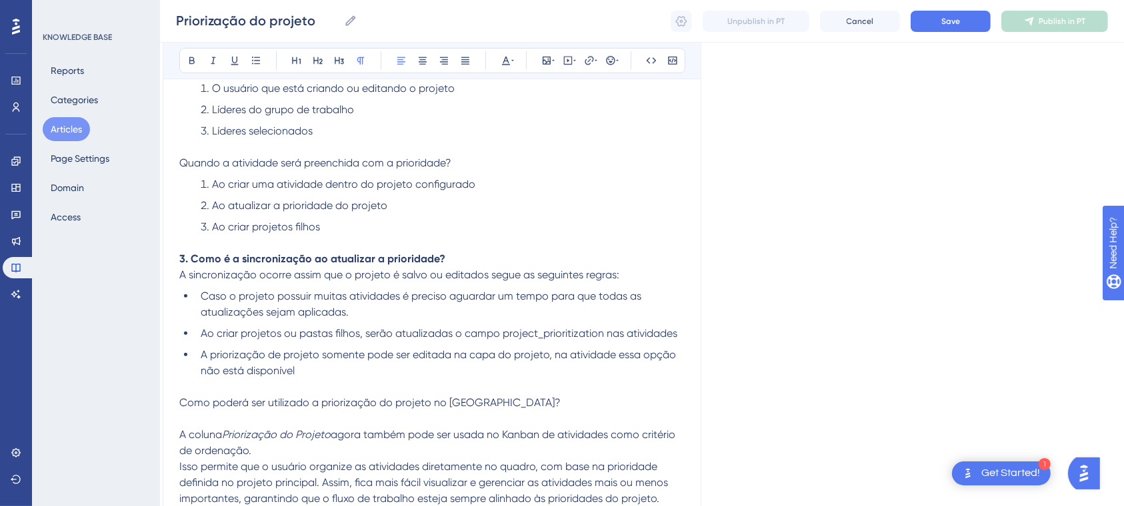
click at [181, 401] on span "Como poderá ser utilizado a priorização do projeto no [GEOGRAPHIC_DATA]?" at bounding box center [369, 403] width 381 height 13
click at [273, 409] on span "4. Como poderá ser utilizado a priorização do projeto no [GEOGRAPHIC_DATA]?" at bounding box center [375, 403] width 393 height 13
click at [384, 413] on p at bounding box center [431, 419] width 505 height 16
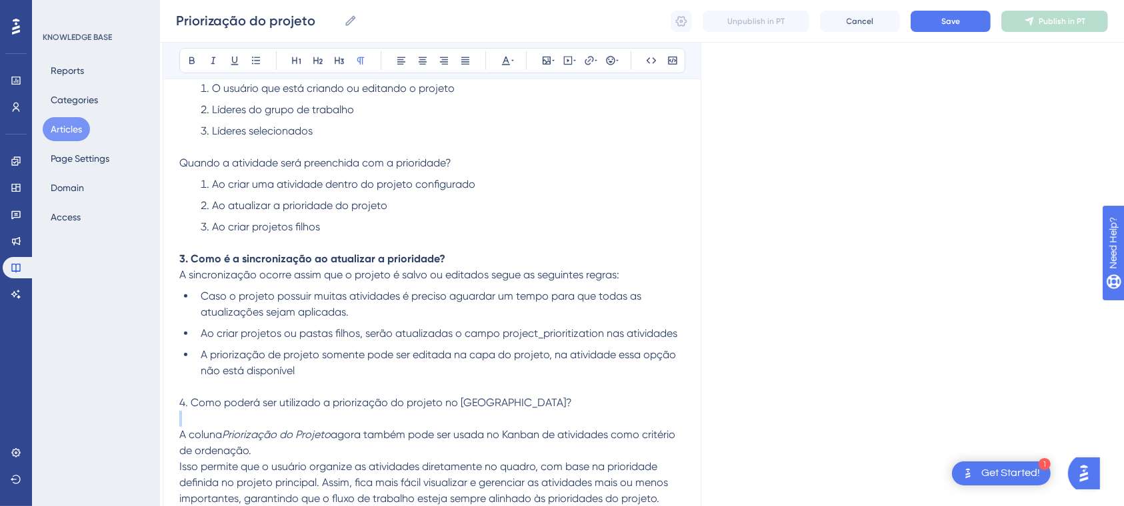
click at [384, 413] on p at bounding box center [431, 419] width 505 height 16
click at [409, 402] on span "4. Como poderá ser utilizado a priorização do projeto no [GEOGRAPHIC_DATA]?" at bounding box center [375, 403] width 393 height 13
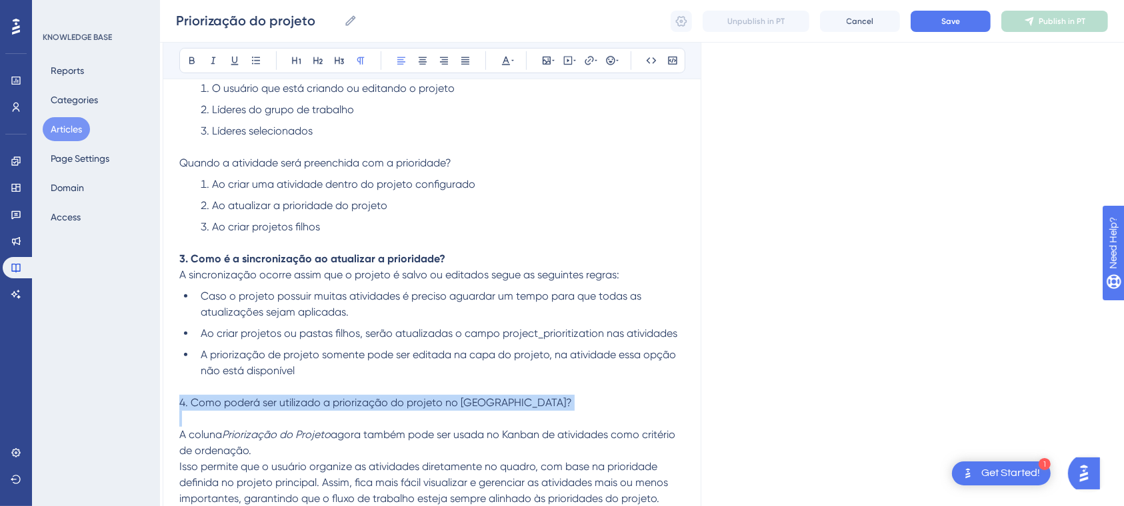
click at [409, 402] on span "4. Como poderá ser utilizado a priorização do projeto no [GEOGRAPHIC_DATA]?" at bounding box center [375, 403] width 393 height 13
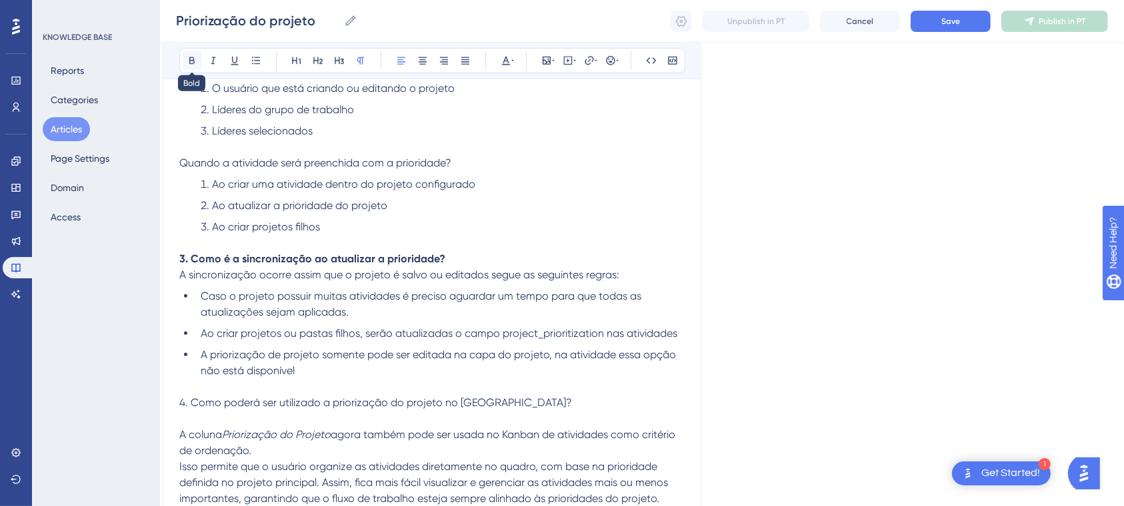
click at [197, 65] on icon at bounding box center [192, 60] width 11 height 11
click at [468, 366] on li "A priorização de projeto somente pode ser editada na capa do projeto, na ativid…" at bounding box center [439, 363] width 489 height 32
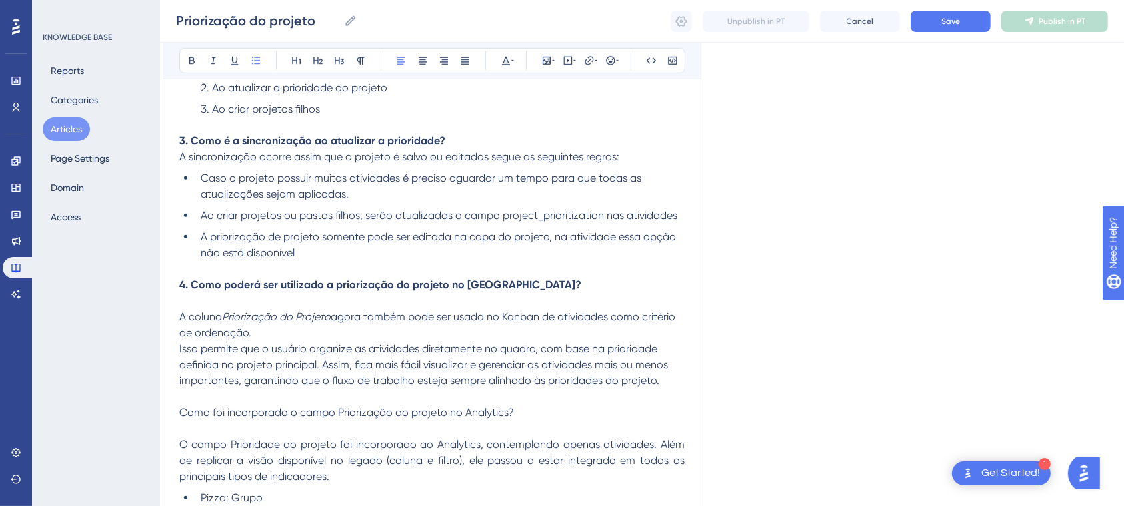
scroll to position [838, 13]
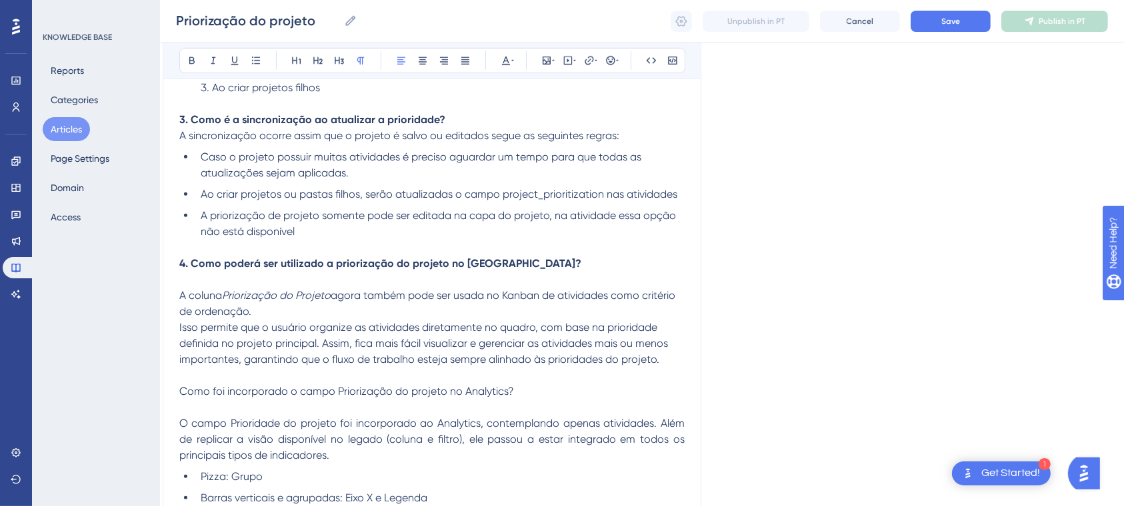
click at [185, 391] on span "Como foi incorporado o campo Priorização do projeto no Analytics?" at bounding box center [346, 391] width 335 height 13
click at [181, 387] on span "Como foi incorporado o campo Priorização do projeto no Analytics?" at bounding box center [346, 391] width 335 height 13
click at [197, 396] on span "5. Como foi incorporado o campo Priorização do projeto no Analytics?" at bounding box center [352, 391] width 346 height 13
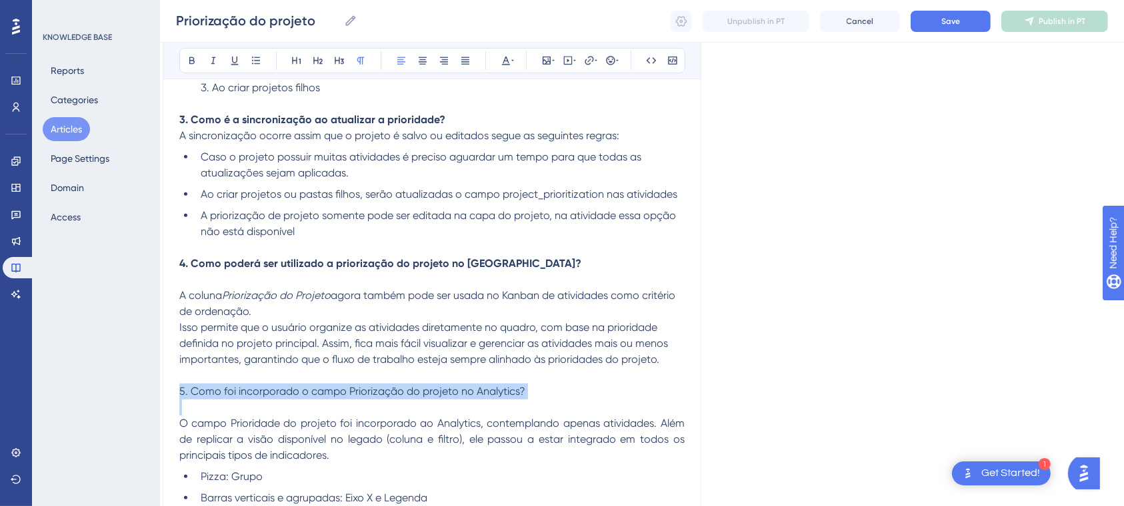
click at [197, 396] on span "5. Como foi incorporado o campo Priorização do projeto no Analytics?" at bounding box center [352, 391] width 346 height 13
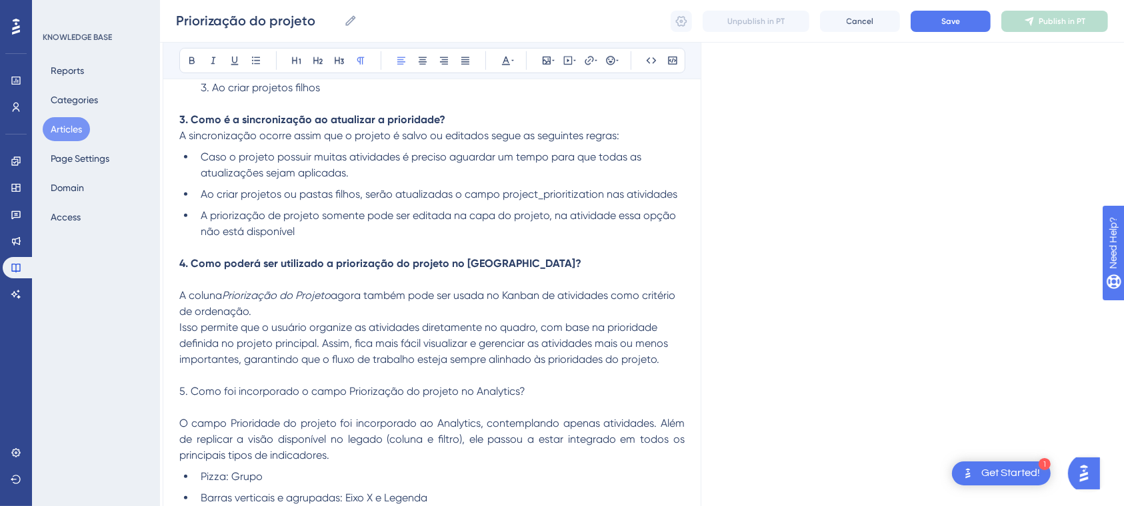
click at [179, 54] on div "Bold Italic Underline Bullet Point Heading 1 Heading 2 Heading 3 Normal Align L…" at bounding box center [432, 60] width 506 height 25
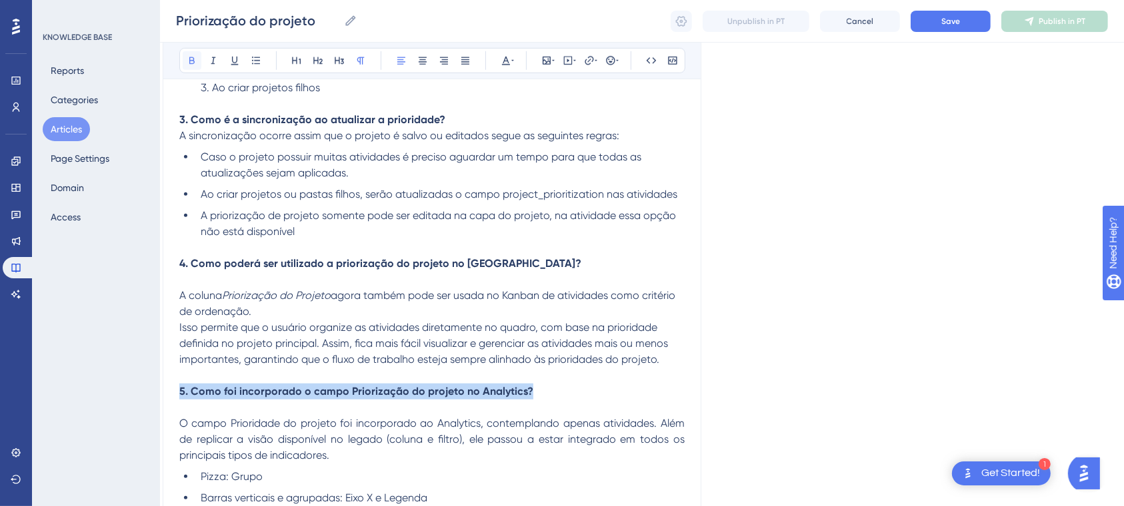
click at [189, 61] on icon at bounding box center [191, 60] width 5 height 7
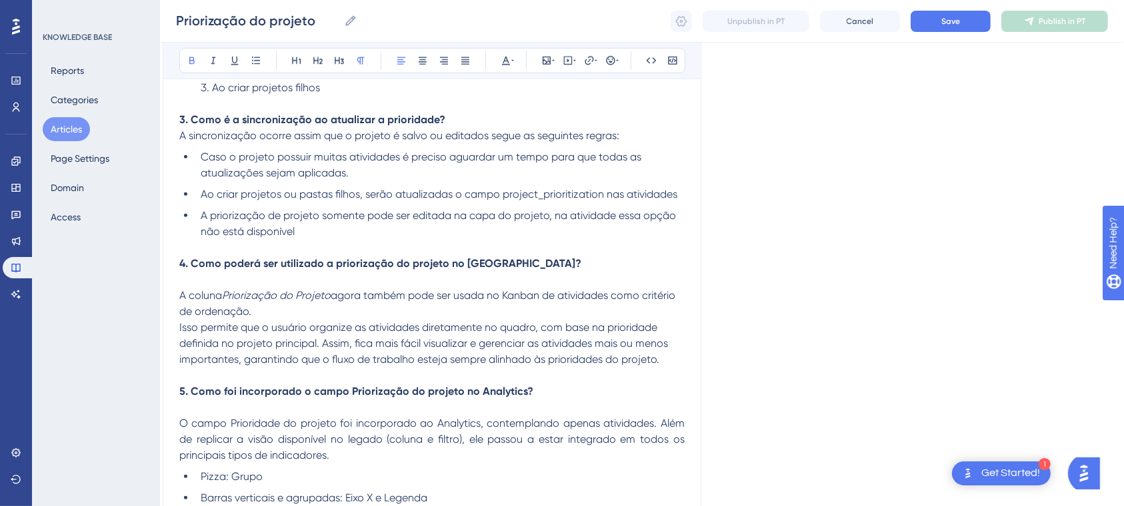
click at [458, 344] on span "Isso permite que o usuário organize as atividades diretamente no quadro, com ba…" at bounding box center [424, 343] width 491 height 45
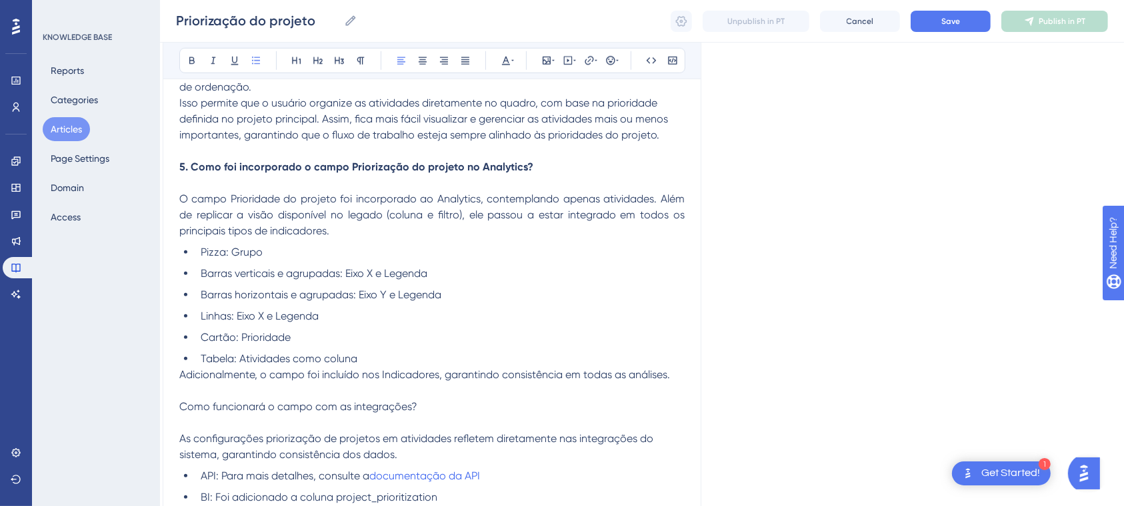
scroll to position [1084, 13]
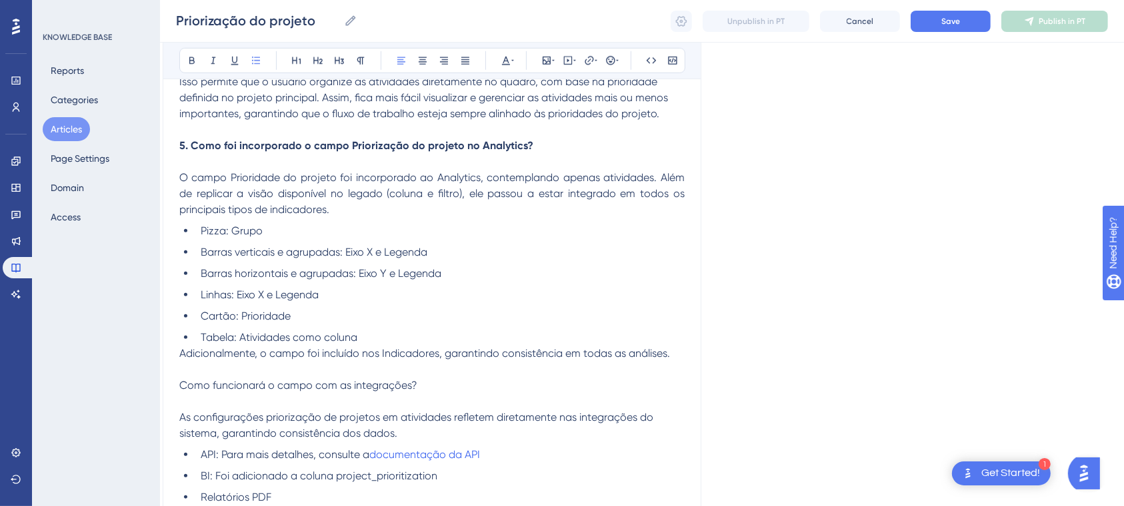
click at [185, 384] on span "Como funcionará o campo com as integrações?" at bounding box center [298, 385] width 238 height 13
click at [179, 384] on span "Como funcionará o campo com as integrações?" at bounding box center [298, 385] width 238 height 13
click at [259, 383] on span "6. Como funcionará o campo com as integrações?" at bounding box center [303, 385] width 249 height 13
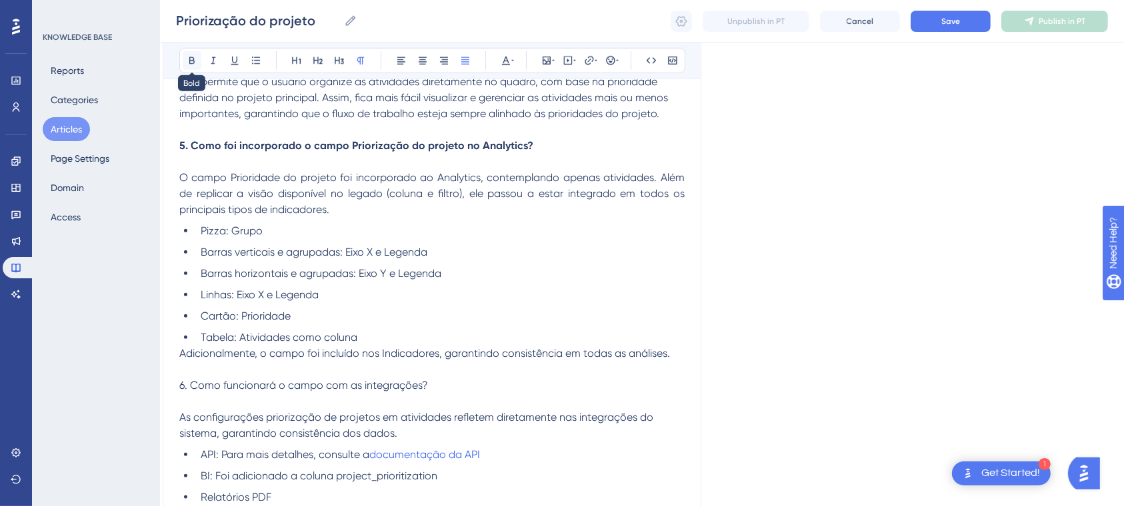
click at [189, 59] on icon at bounding box center [191, 60] width 5 height 7
click at [464, 301] on li "Linhas: Eixo X e Legenda" at bounding box center [439, 295] width 489 height 16
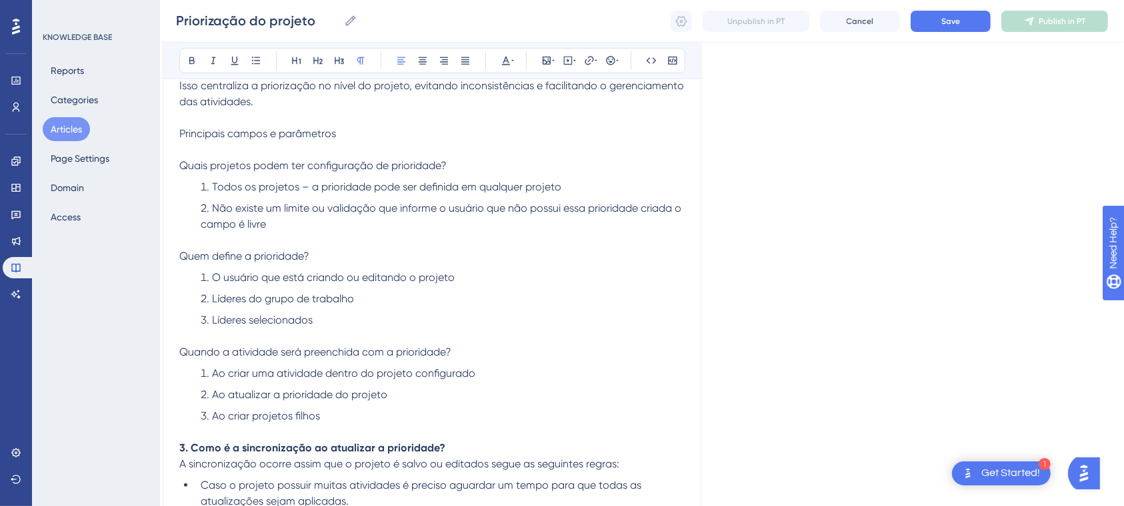
scroll to position [284, 13]
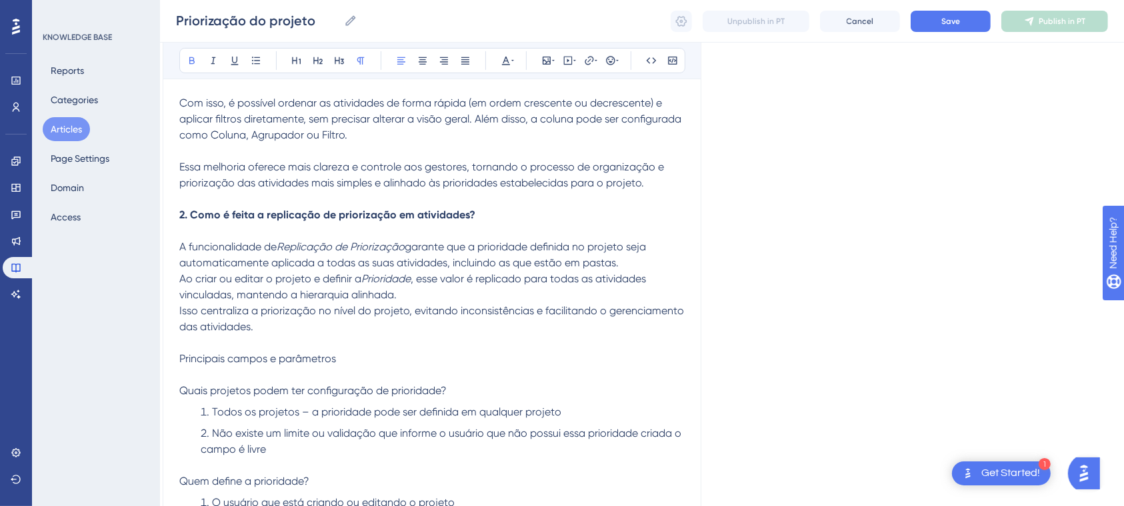
click at [182, 105] on span "A nova funcionalidade de Priorização do Projeto no Artia aprimora a organização…" at bounding box center [431, 111] width 504 height 157
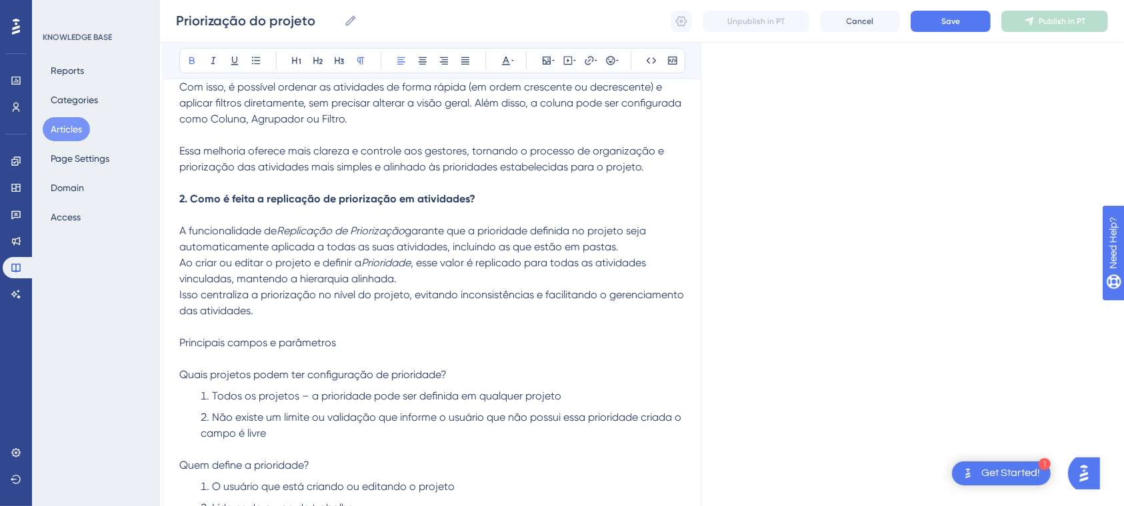
scroll to position [0, 13]
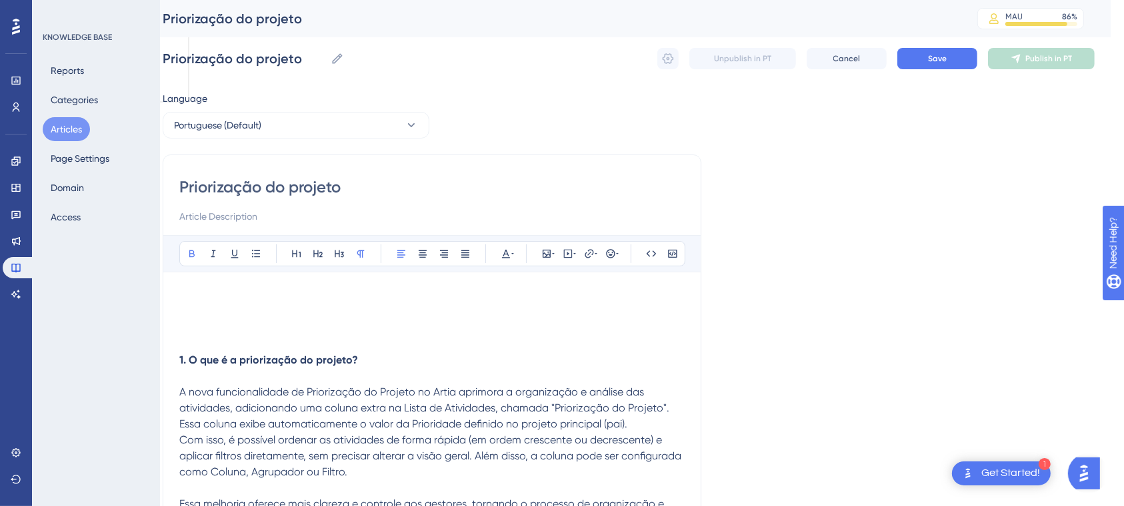
click at [302, 349] on p at bounding box center [431, 345] width 505 height 16
click at [293, 360] on strong "1. O que é a priorização do projeto?" at bounding box center [268, 360] width 179 height 13
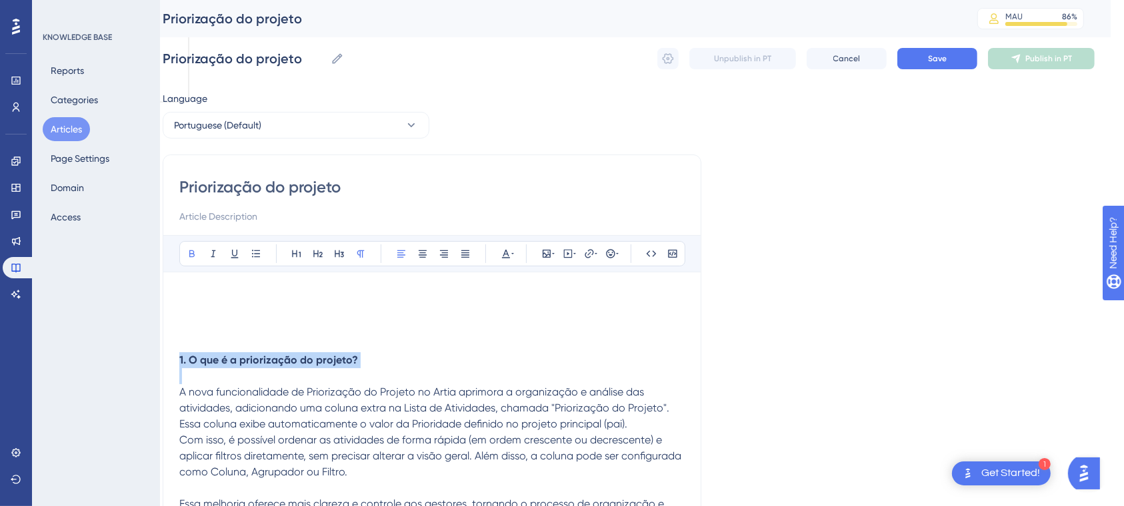
click at [293, 360] on strong "1. O que é a priorização do projeto?" at bounding box center [268, 360] width 179 height 13
click at [213, 296] on p at bounding box center [431, 297] width 505 height 16
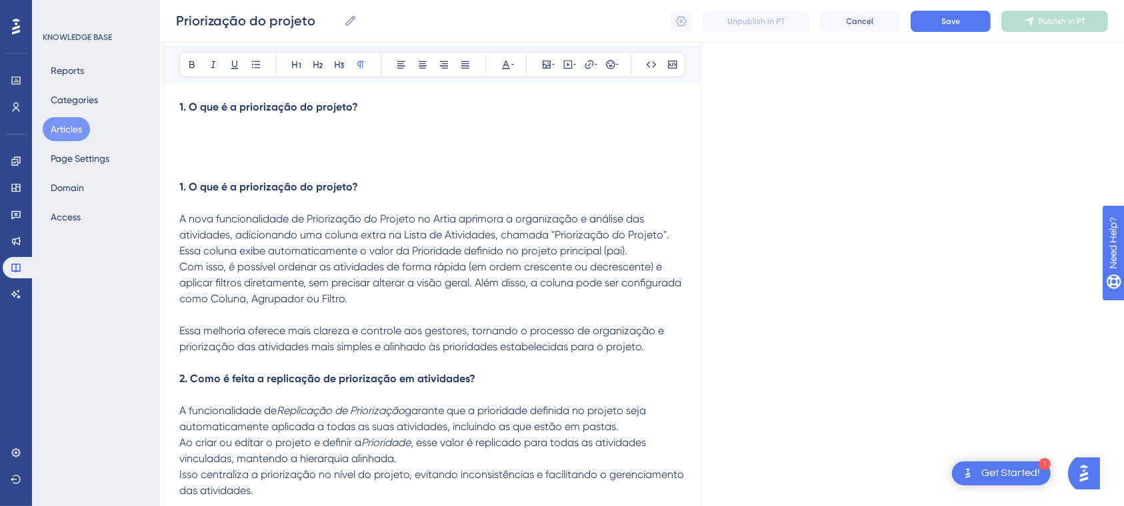
scroll to position [204, 13]
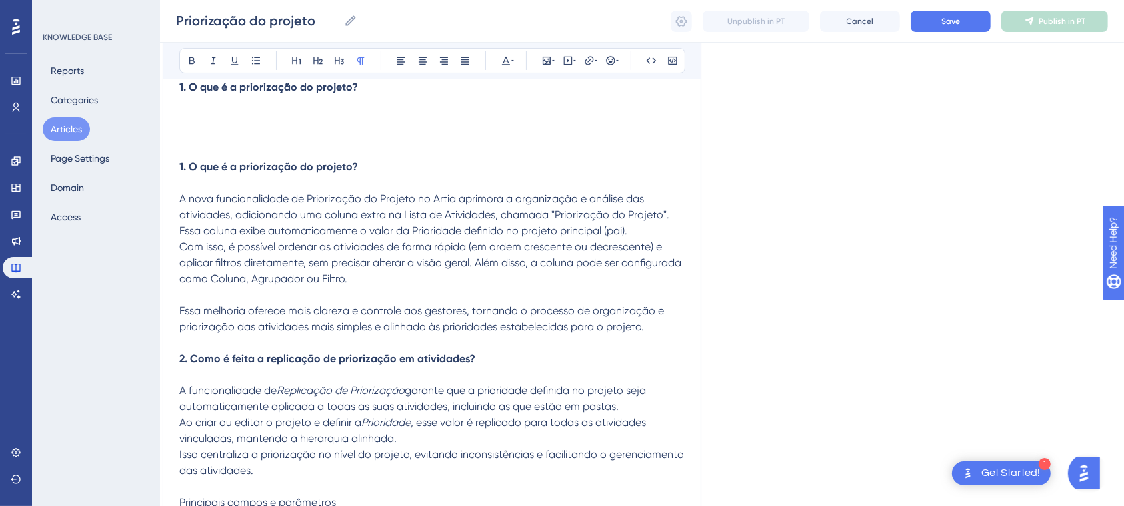
click at [447, 383] on p at bounding box center [431, 375] width 505 height 16
click at [457, 365] on strong "2. Como é feita a replicação de priorização em atividades?" at bounding box center [327, 359] width 296 height 13
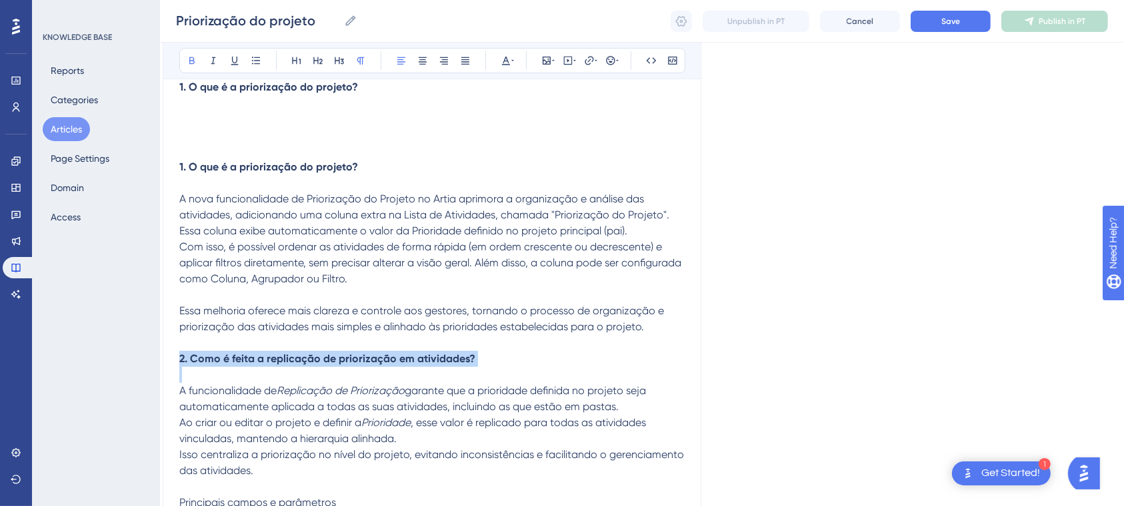
click at [457, 365] on strong "2. Como é feita a replicação de priorização em atividades?" at bounding box center [327, 359] width 296 height 13
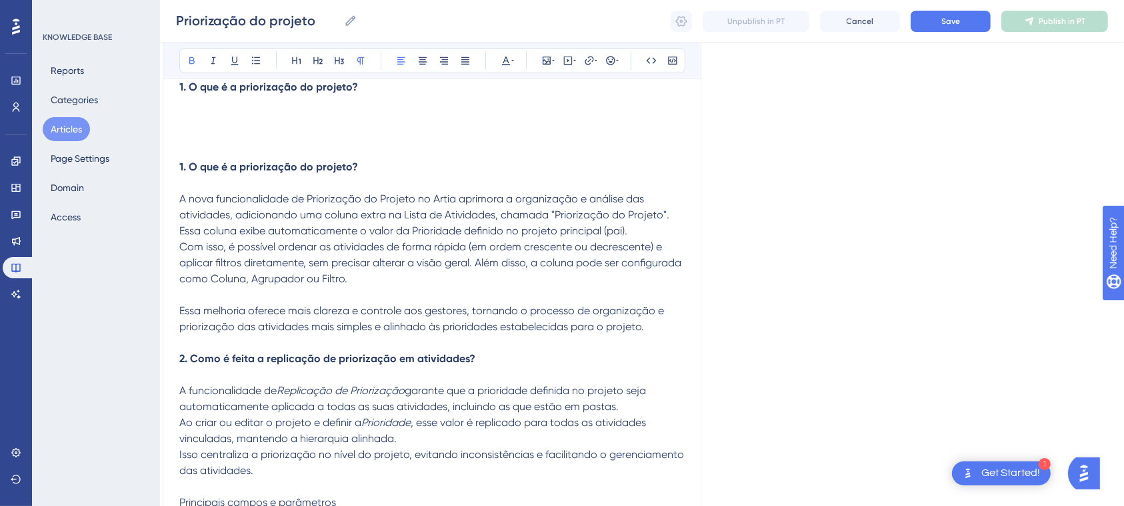
click at [245, 106] on p at bounding box center [431, 103] width 505 height 16
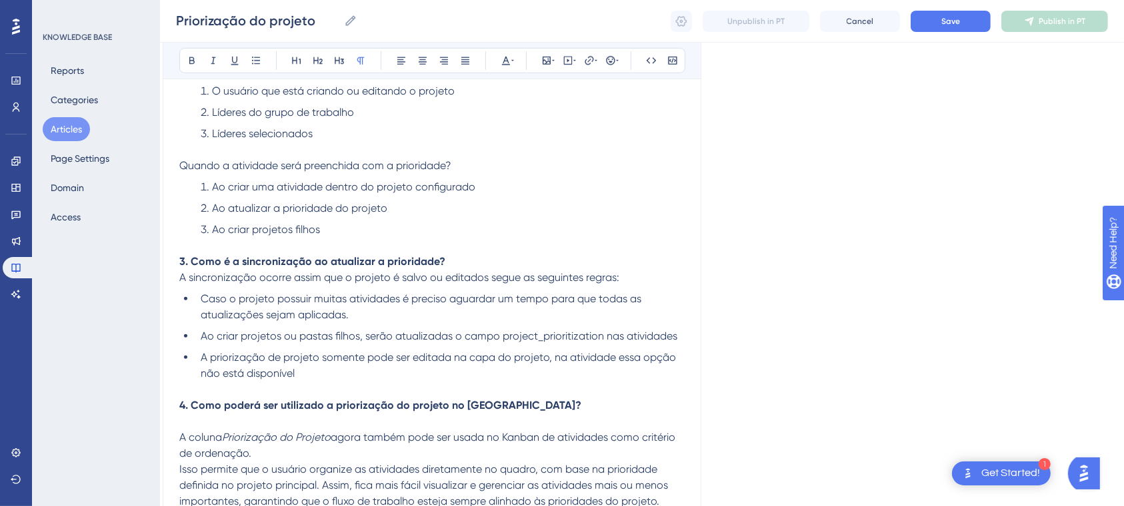
scroll to position [789, 13]
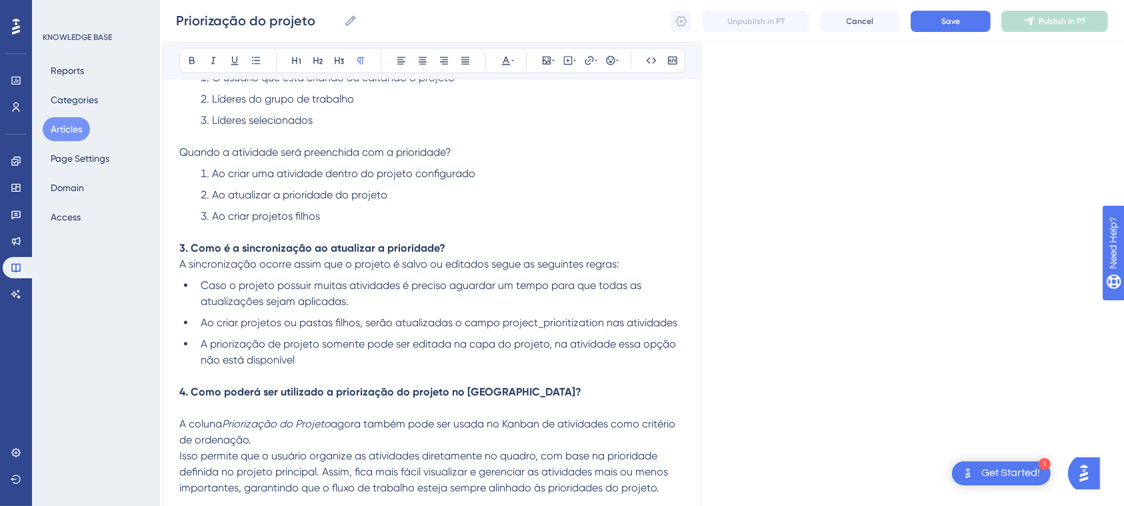
click at [393, 255] on strong "3. Como é a sincronização ao atualizar a prioridade?" at bounding box center [312, 248] width 266 height 13
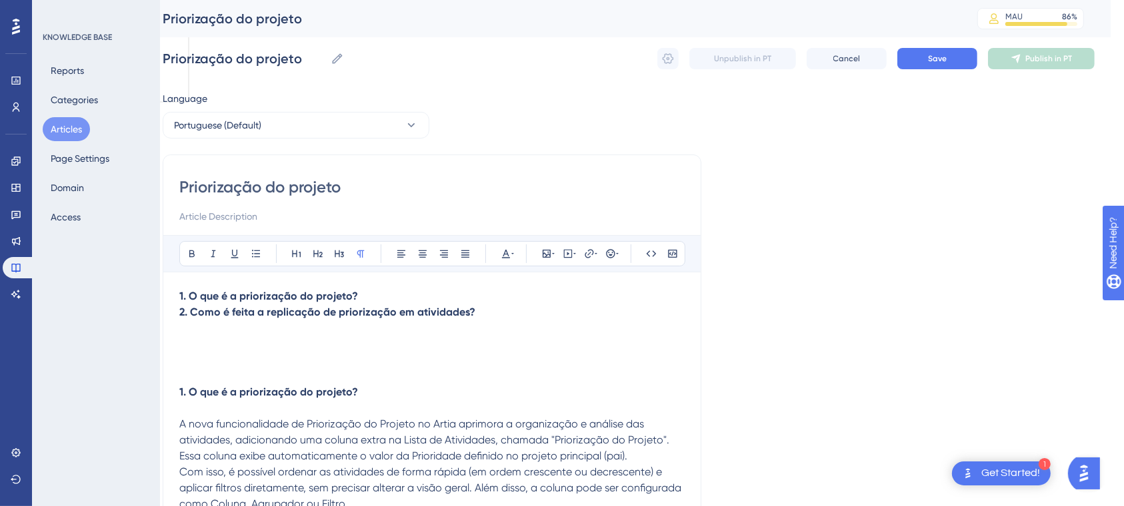
click at [347, 332] on p at bounding box center [431, 329] width 505 height 16
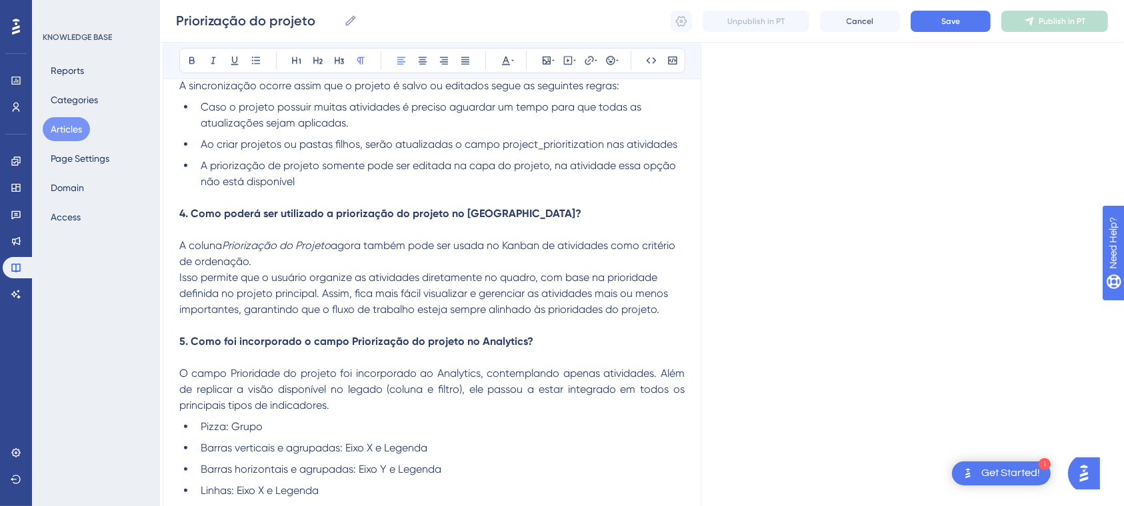
scroll to position [970, 13]
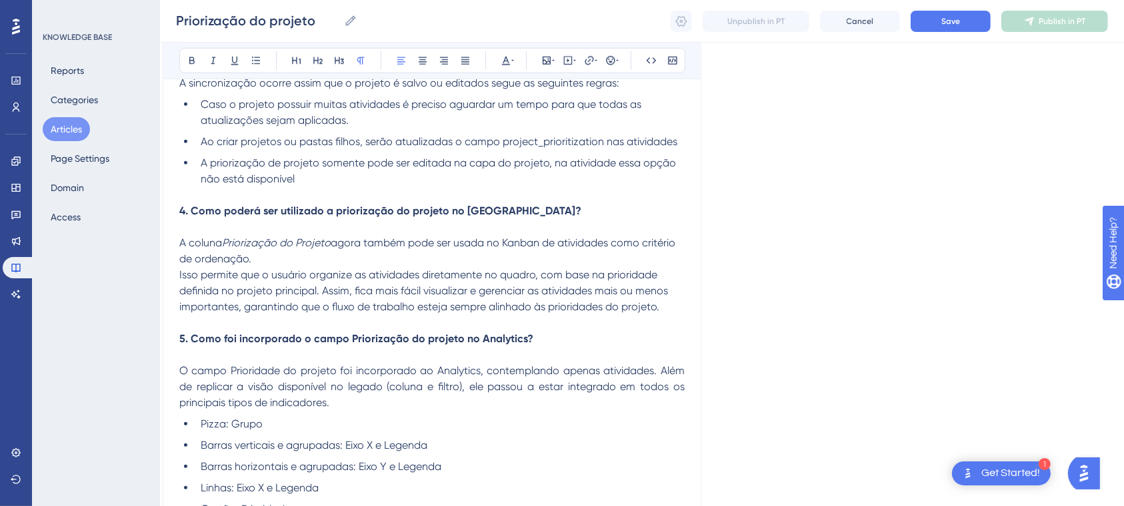
click at [488, 217] on strong "4. Como poderá ser utilizado a priorização do projeto no [GEOGRAPHIC_DATA]?" at bounding box center [380, 211] width 402 height 13
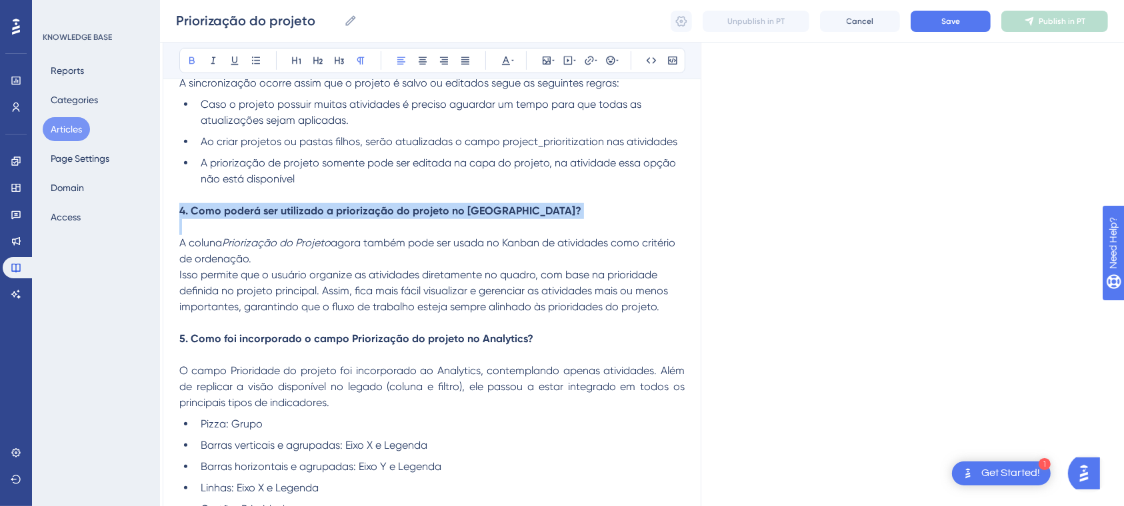
click at [488, 217] on strong "4. Como poderá ser utilizado a priorização do projeto no [GEOGRAPHIC_DATA]?" at bounding box center [380, 211] width 402 height 13
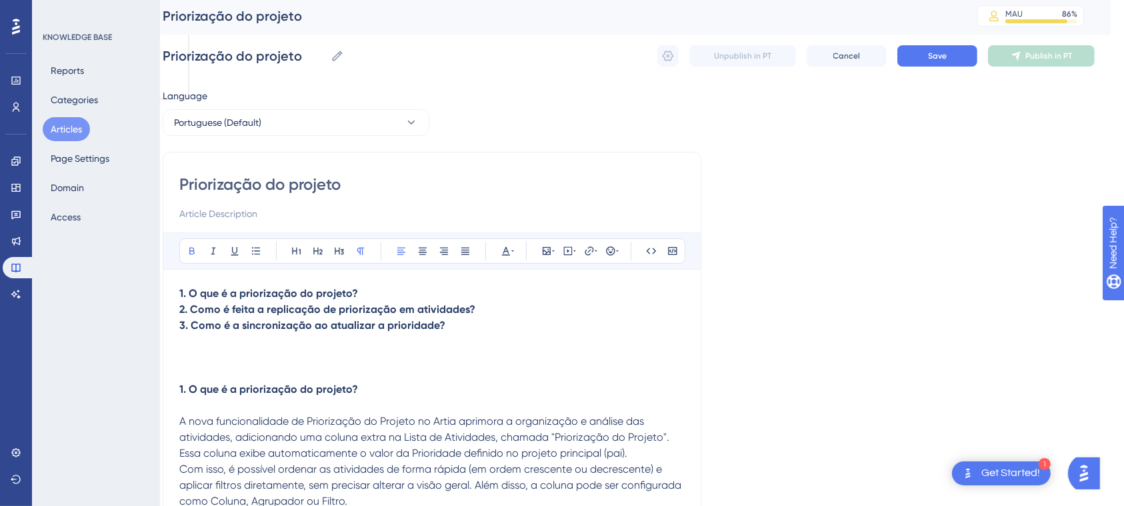
scroll to position [0, 13]
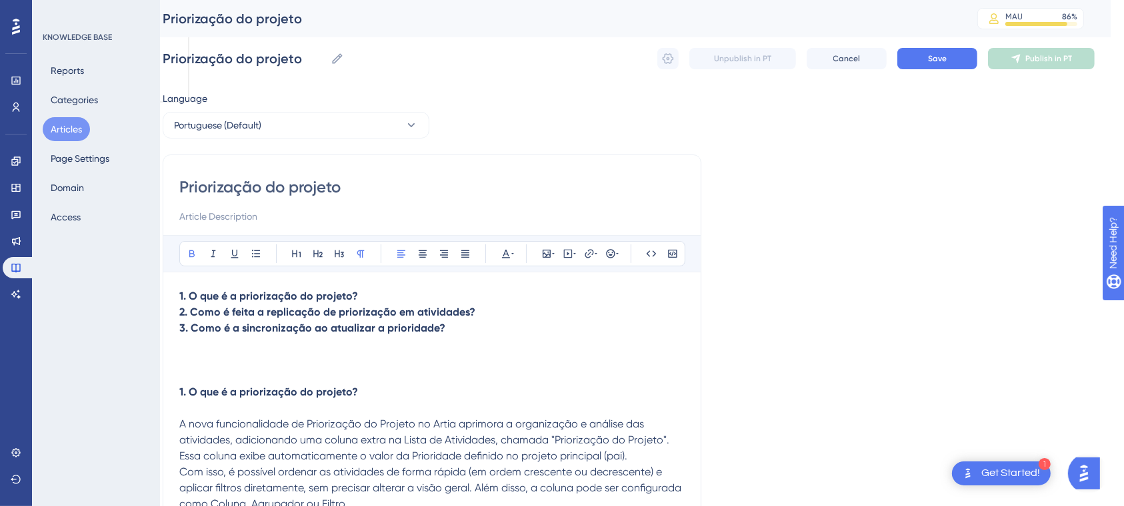
click at [453, 339] on p at bounding box center [431, 345] width 505 height 16
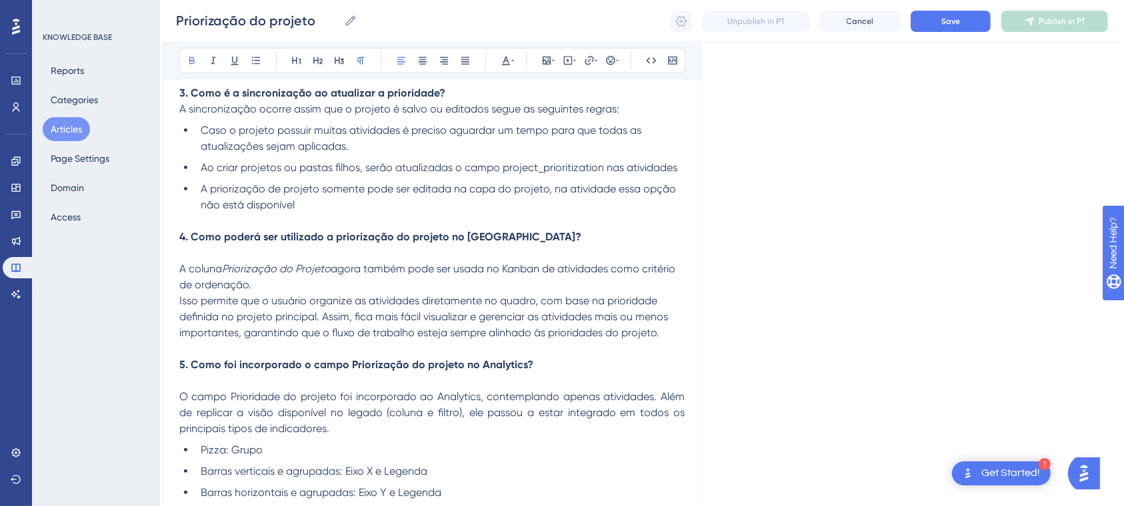
scroll to position [947, 13]
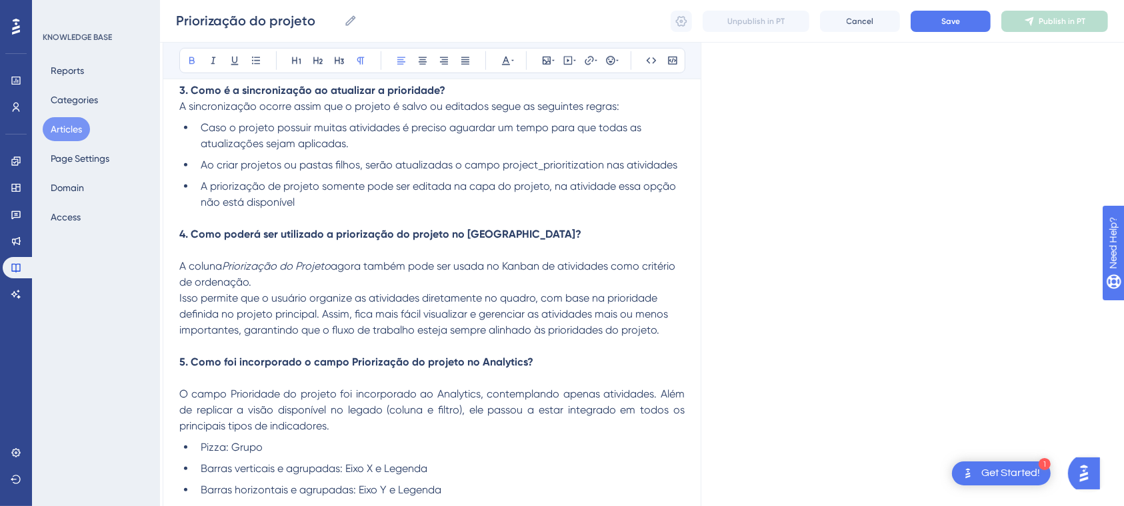
click at [514, 369] on strong "5. Como foi incorporado o campo Priorização do projeto no Analytics?" at bounding box center [356, 362] width 354 height 13
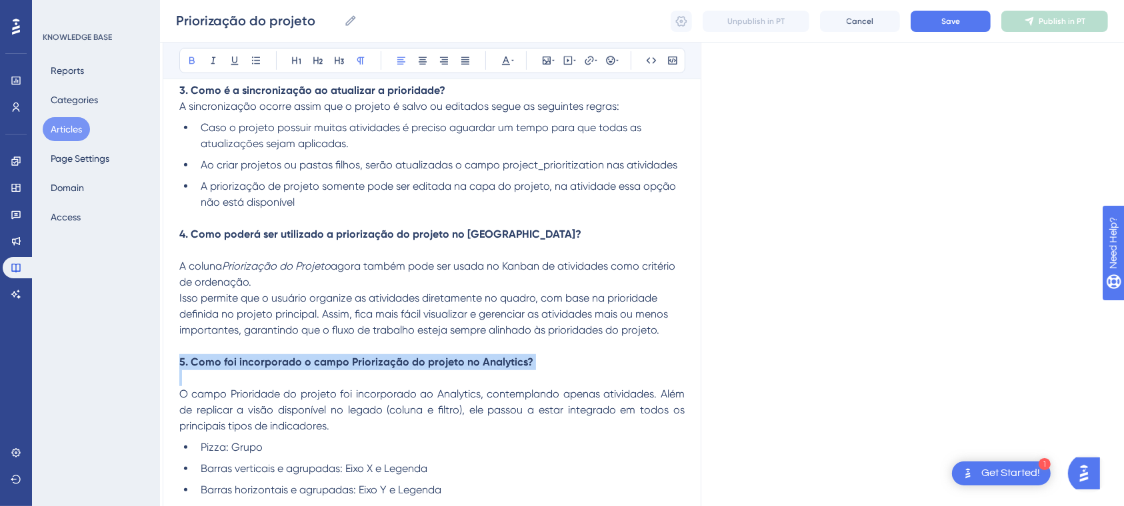
click at [514, 369] on strong "5. Como foi incorporado o campo Priorização do projeto no Analytics?" at bounding box center [356, 362] width 354 height 13
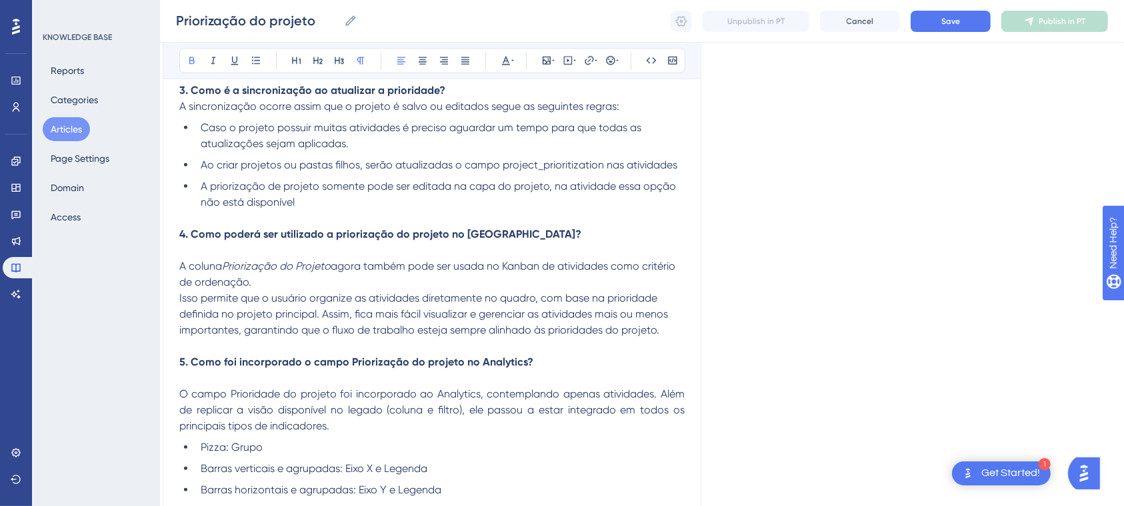
scroll to position [0, 13]
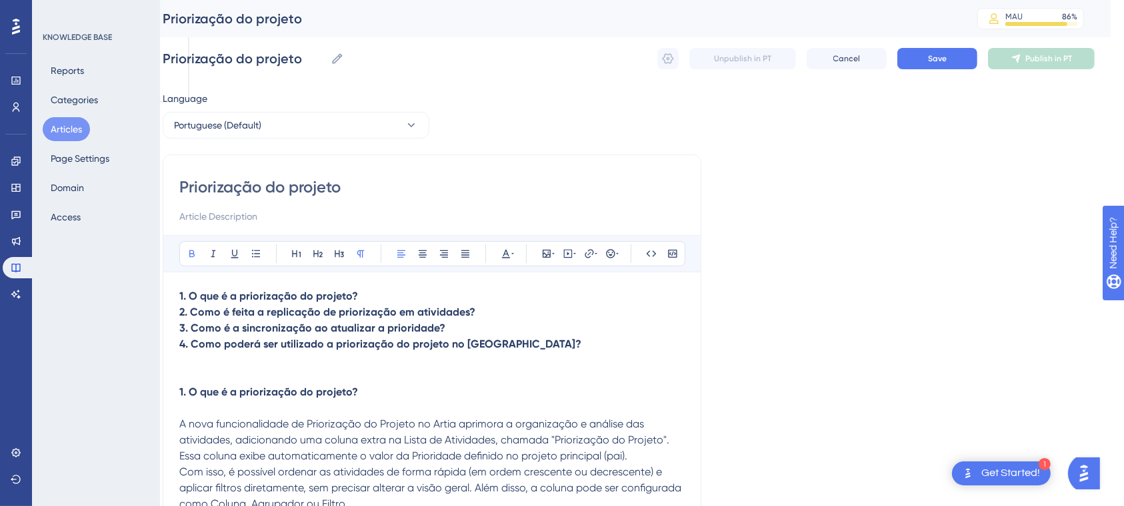
click at [518, 344] on p "4. Como poderá ser utilizado a priorização do projeto no [GEOGRAPHIC_DATA]?" at bounding box center [431, 345] width 505 height 16
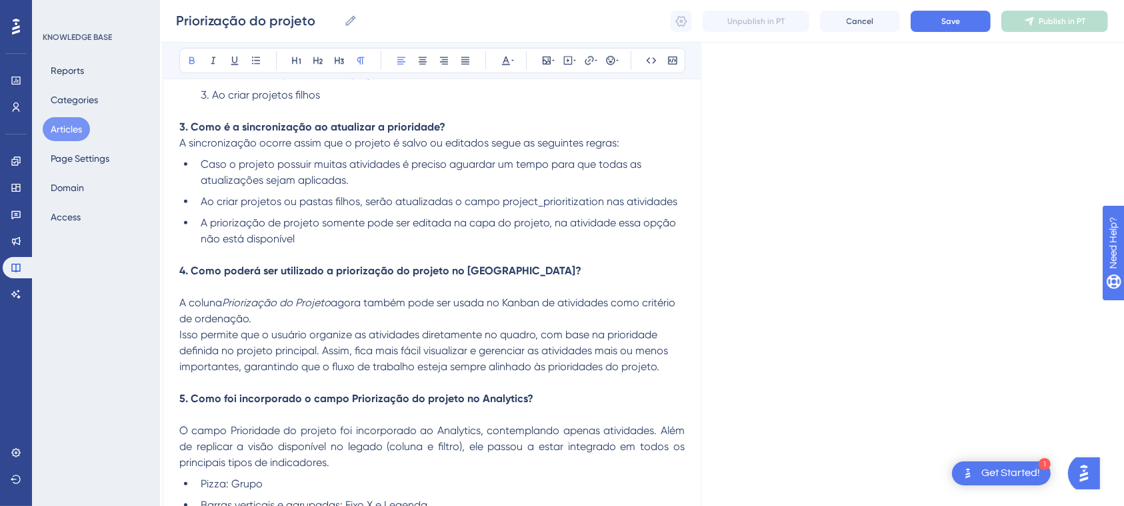
scroll to position [1356, 13]
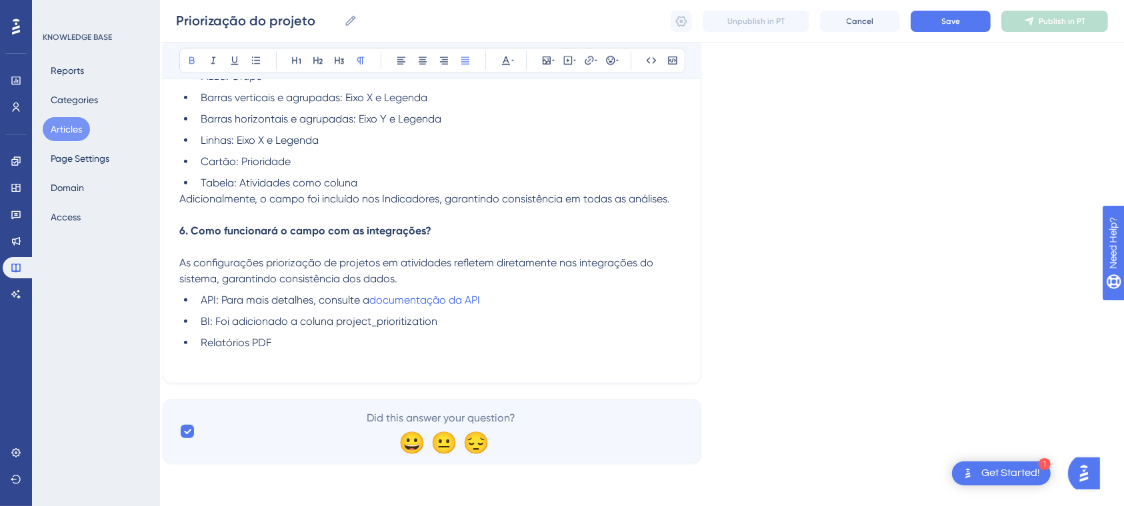
click at [384, 230] on strong "6. Como funcionará o campo com as integrações?" at bounding box center [305, 231] width 252 height 13
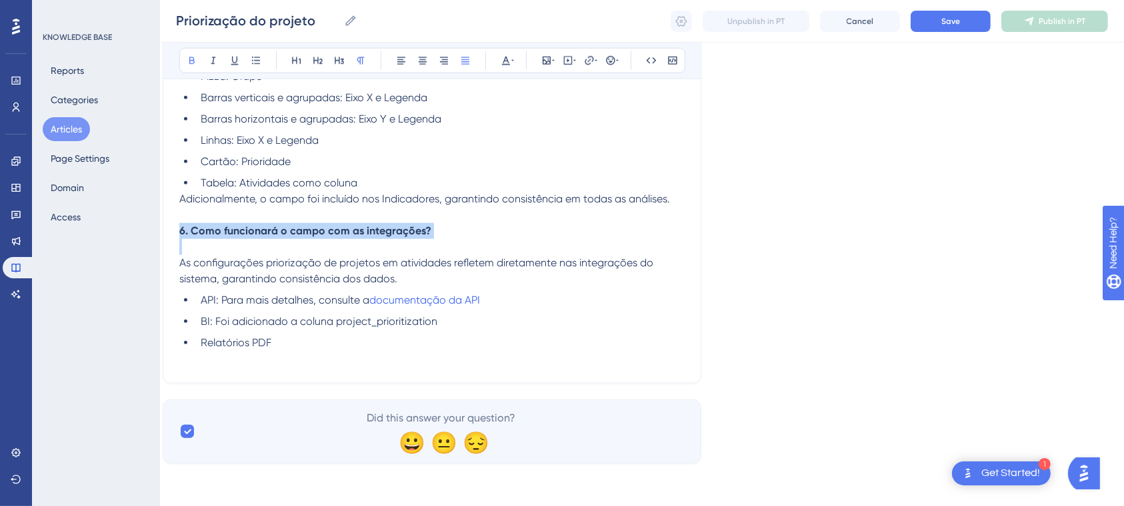
click at [384, 230] on strong "6. Como funcionará o campo com as integrações?" at bounding box center [305, 231] width 252 height 13
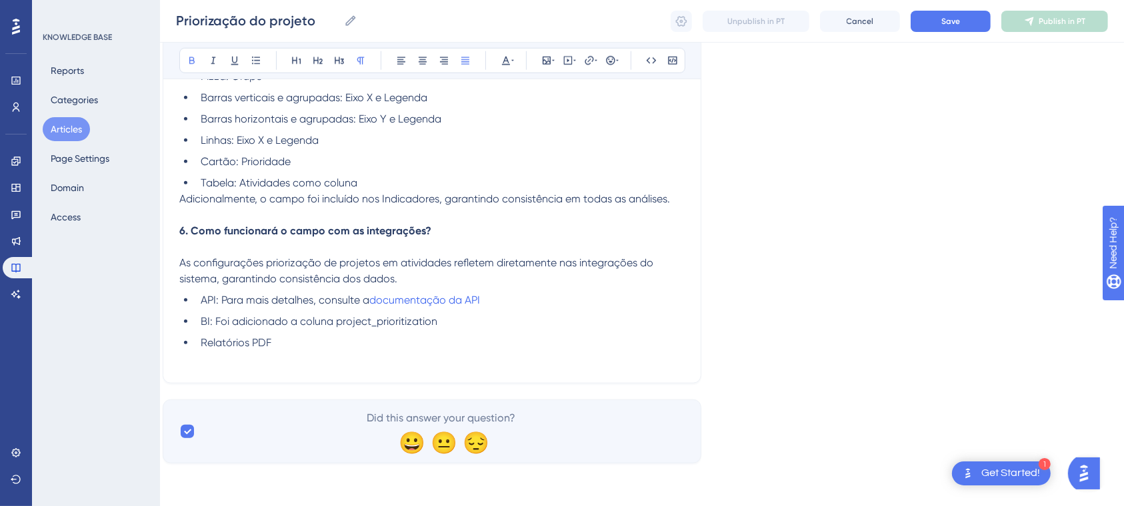
scroll to position [0, 13]
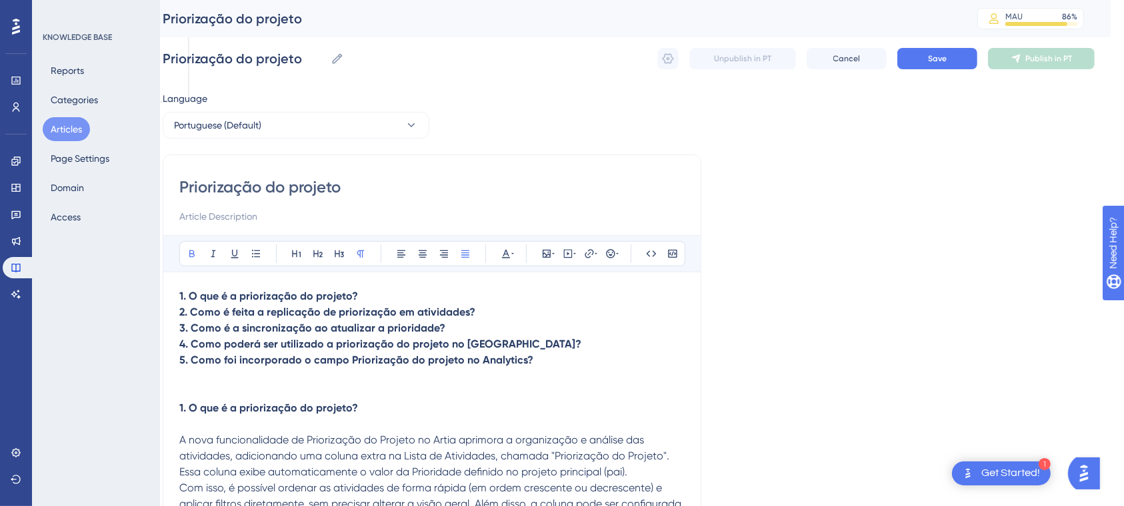
click at [376, 381] on p at bounding box center [431, 377] width 505 height 16
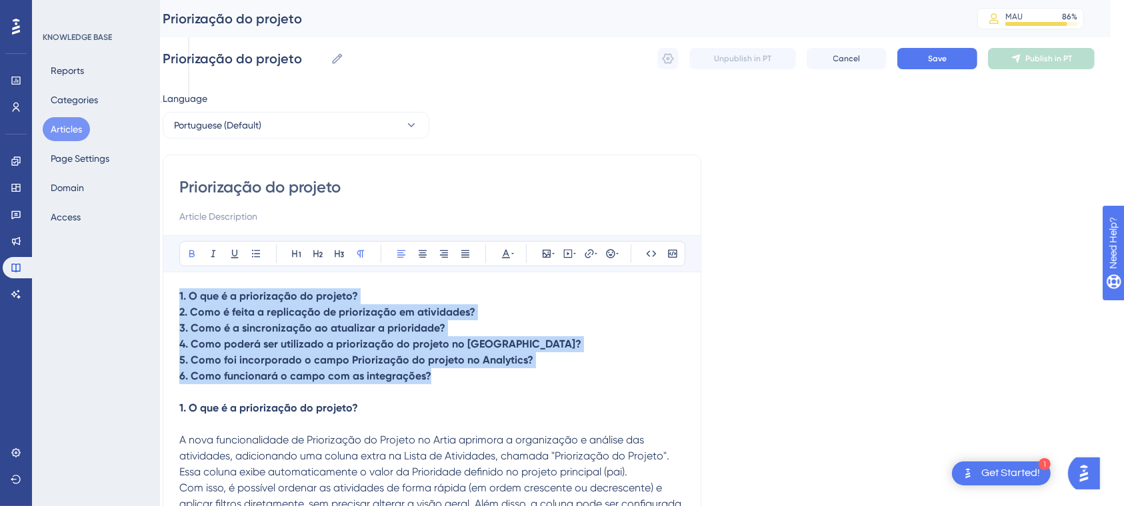
drag, startPoint x: 468, startPoint y: 385, endPoint x: 143, endPoint y: 291, distance: 338.5
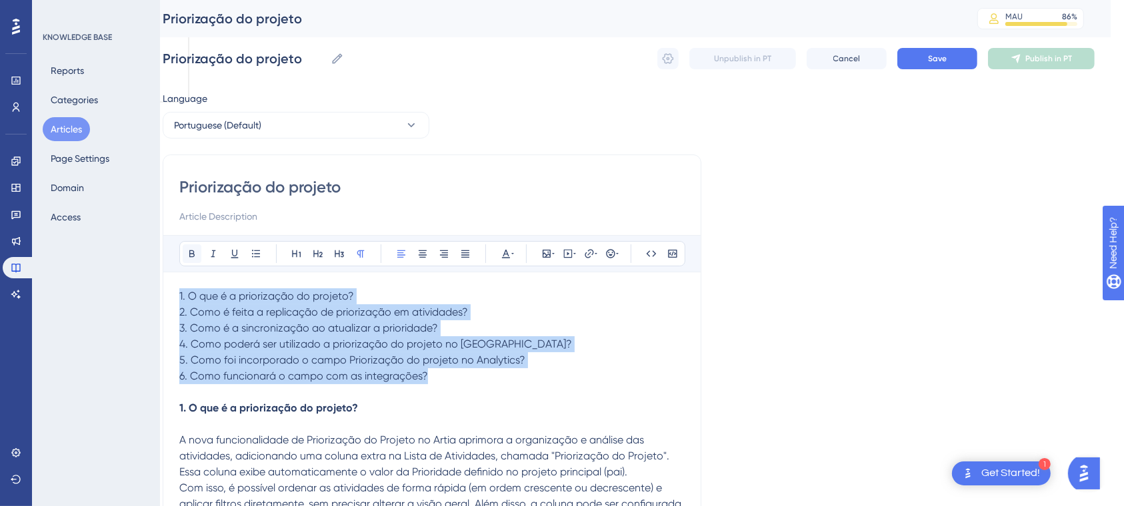
click at [189, 258] on icon at bounding box center [192, 254] width 11 height 11
click at [624, 325] on p "3. Como é a sincronização ao atualizar a prioridade?" at bounding box center [431, 329] width 505 height 16
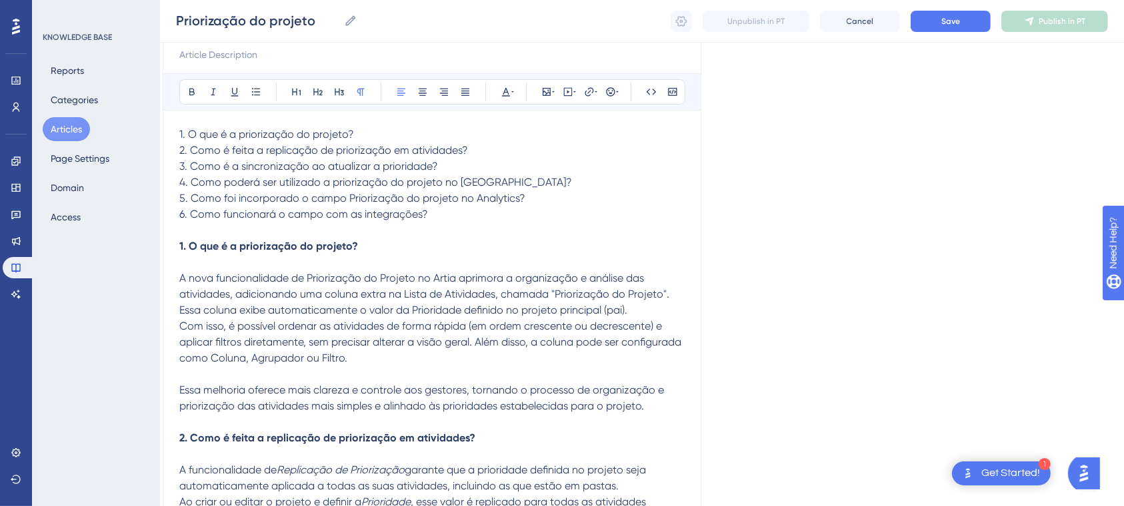
scroll to position [168, 13]
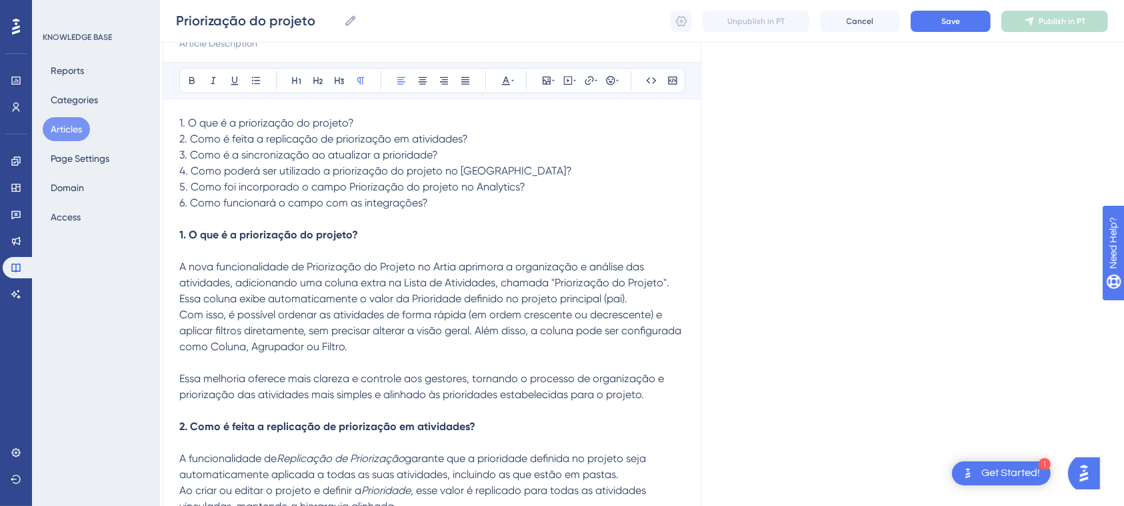
click at [570, 391] on span "Com isso, é possível ordenar as atividades de forma rápida (em ordem crescente …" at bounding box center [431, 355] width 504 height 93
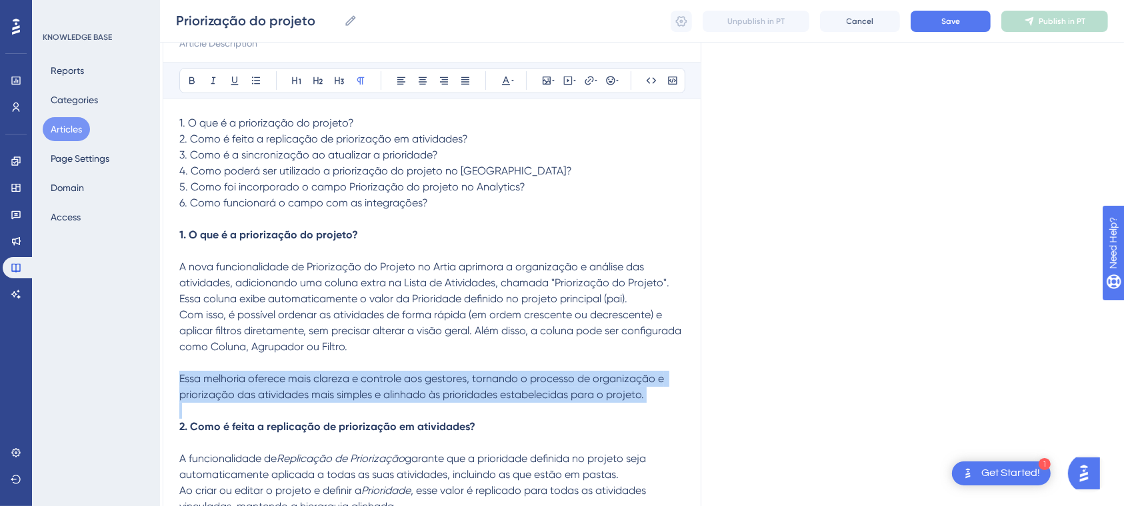
click at [570, 391] on span "Com isso, é possível ordenar as atividades de forma rápida (em ordem crescente …" at bounding box center [431, 355] width 504 height 93
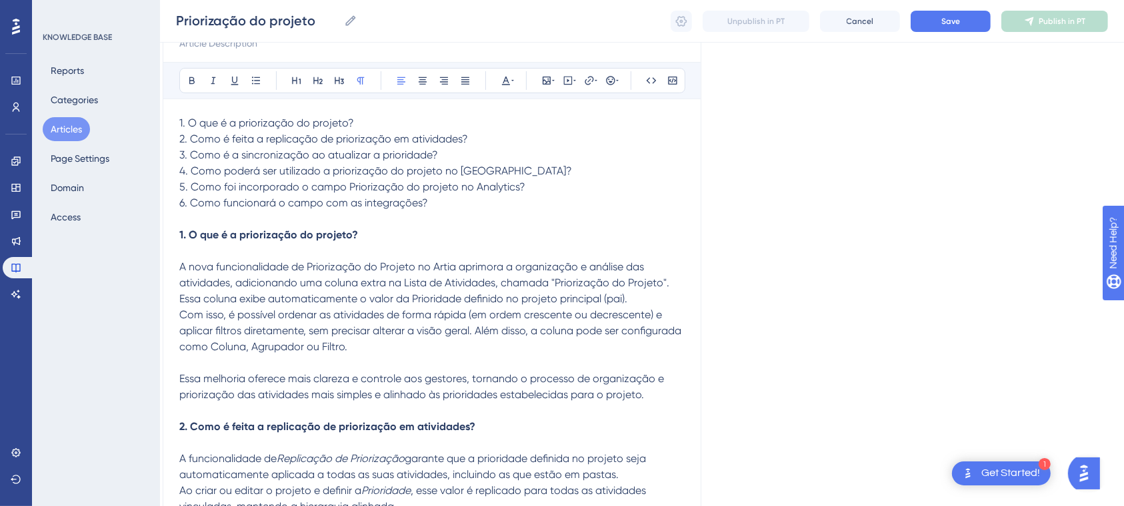
click at [608, 401] on span "Com isso, é possível ordenar as atividades de forma rápida (em ordem crescente …" at bounding box center [431, 355] width 504 height 93
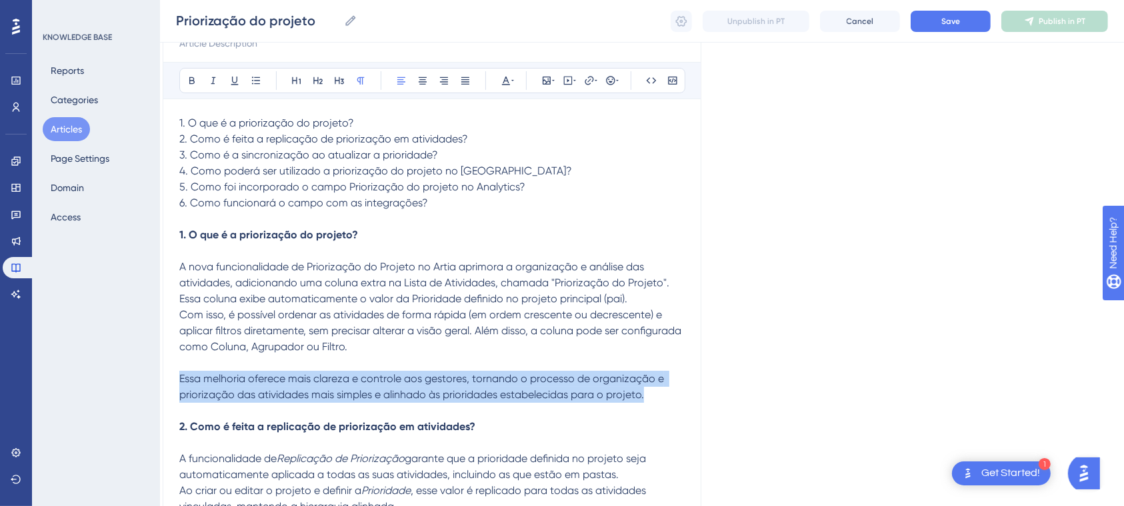
drag, startPoint x: 682, startPoint y: 415, endPoint x: 148, endPoint y: 398, distance: 534.1
copy span "Essa melhoria oferece mais clareza e controle aos gestores, tornando o processo…"
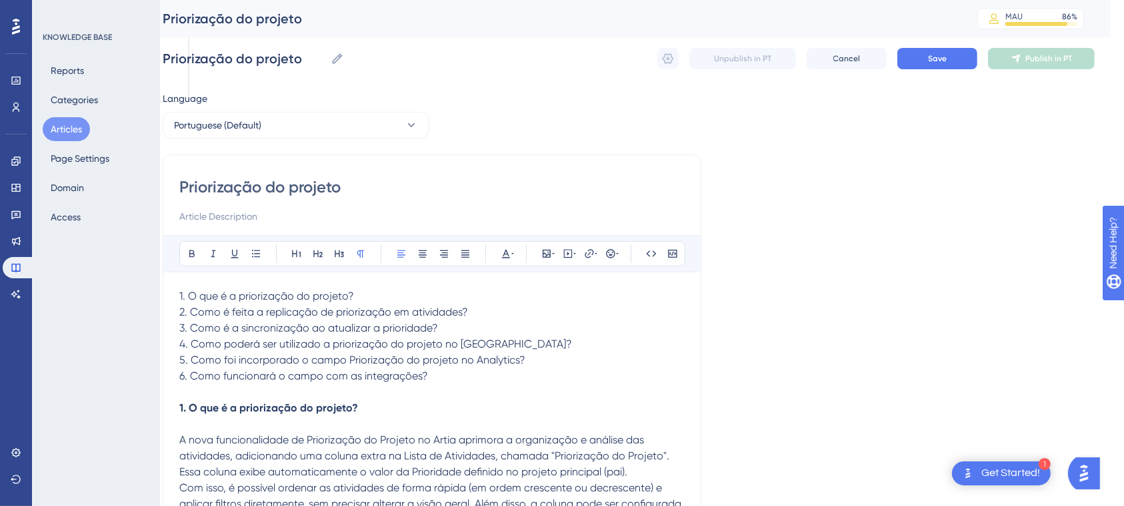
click at [210, 223] on input at bounding box center [431, 217] width 505 height 16
paste input "Essa melhoria oferece mais clareza e controle aos gestores, tornando o processo…"
type input "Essa melhoria oferece mais clareza e controle aos gestores, tornando o processo…"
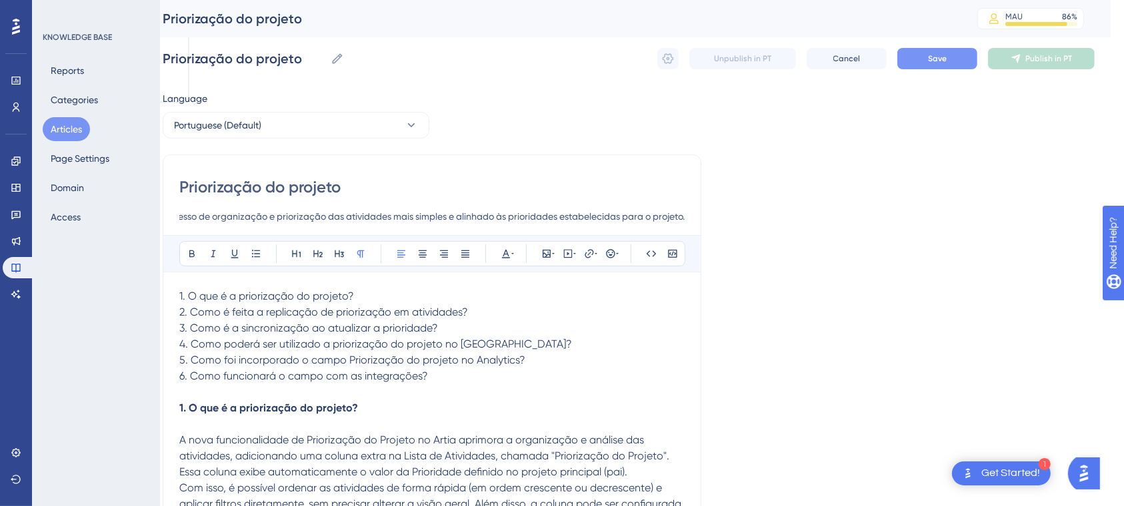
click at [957, 56] on button "Save" at bounding box center [937, 58] width 80 height 21
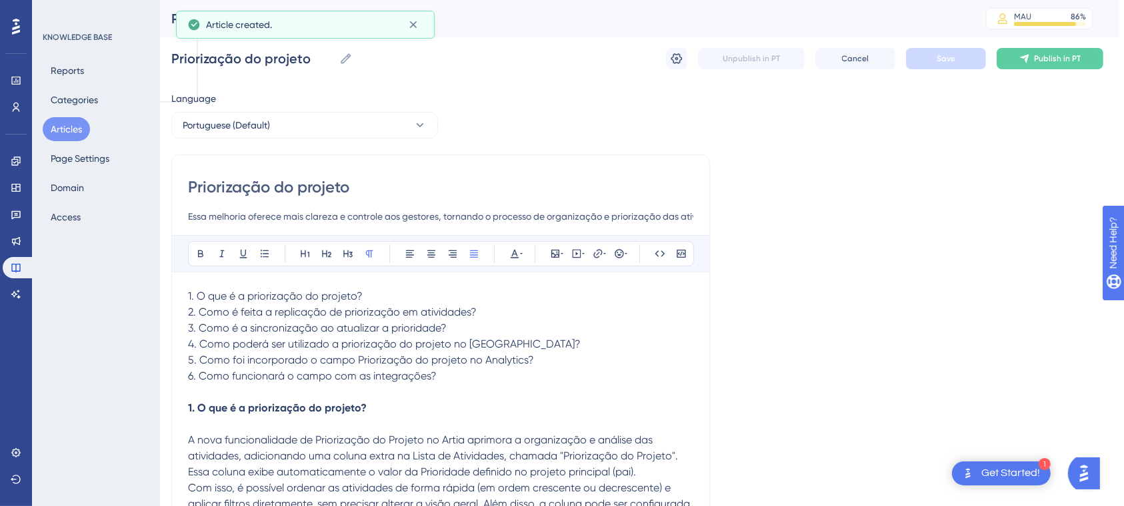
scroll to position [1204, 0]
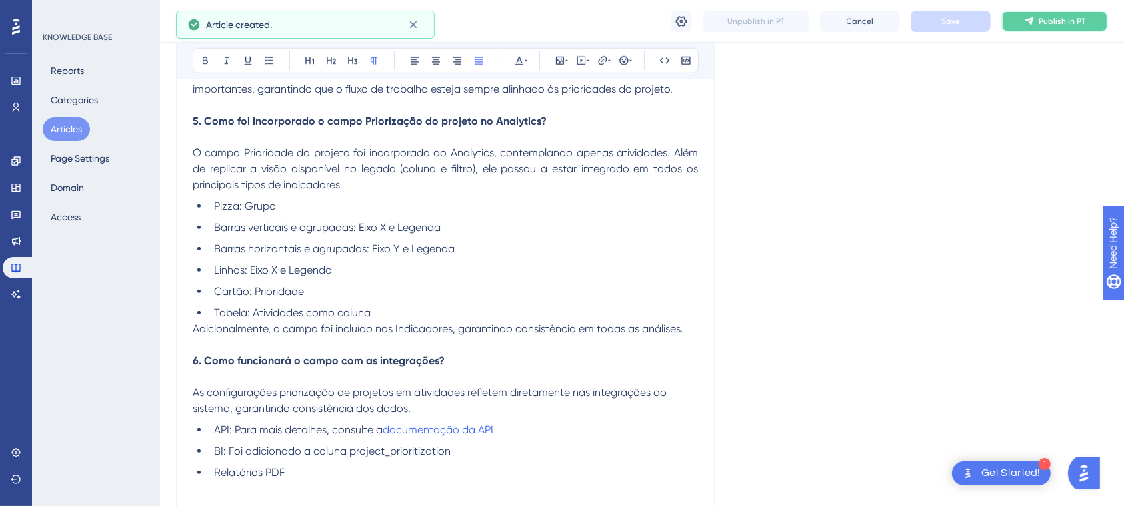
click at [1059, 21] on span "Publish in PT" at bounding box center [1061, 21] width 47 height 11
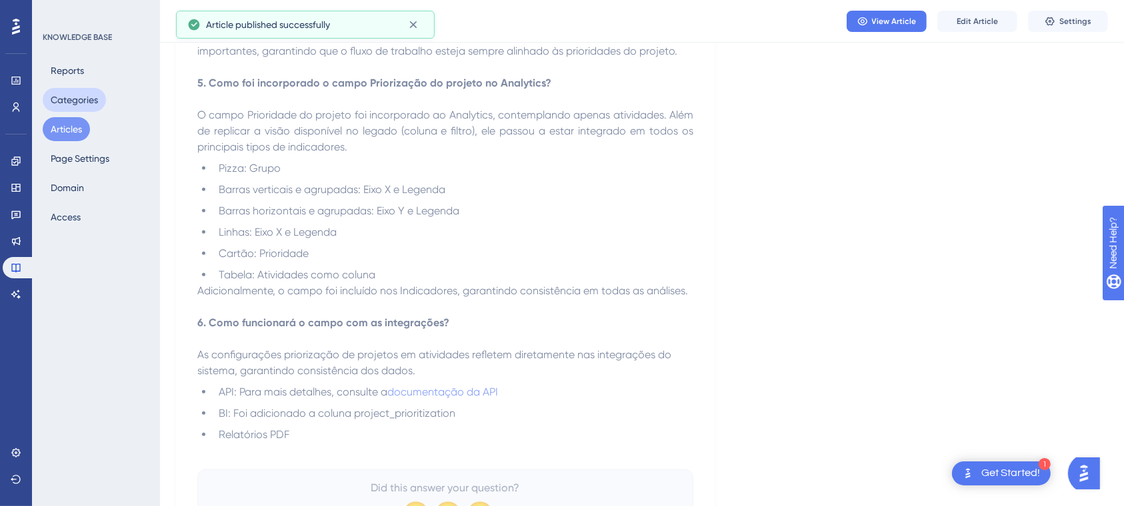
click at [85, 106] on button "Categories" at bounding box center [74, 100] width 63 height 24
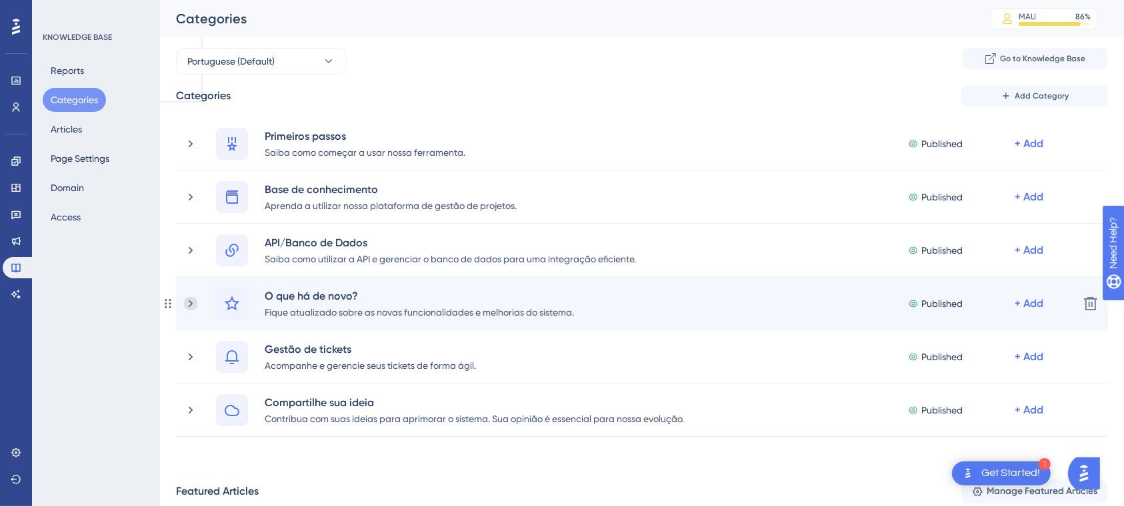
click at [196, 305] on icon at bounding box center [190, 303] width 13 height 13
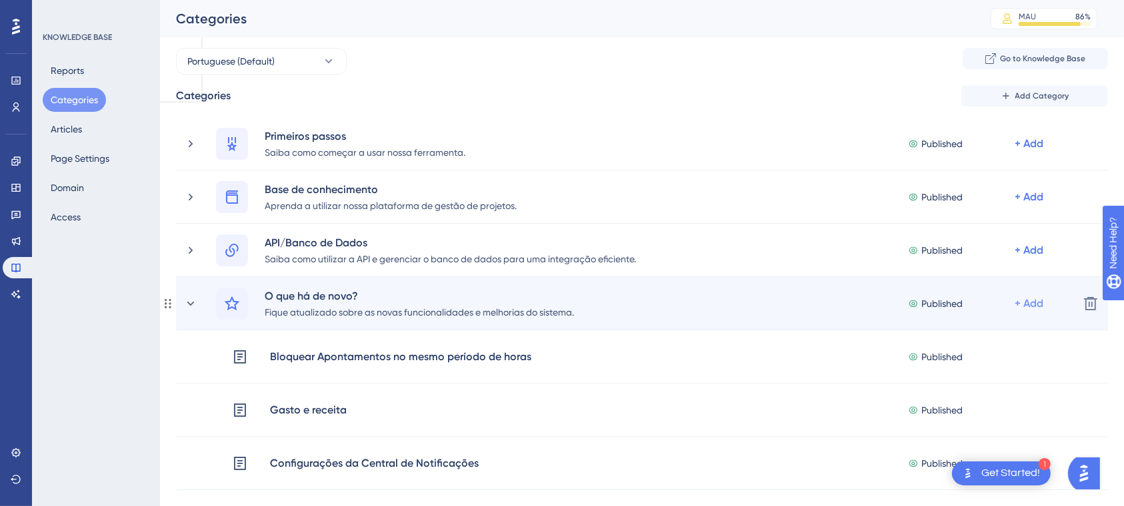
click at [1026, 301] on div "+ Add" at bounding box center [1028, 304] width 29 height 16
click at [970, 359] on span "Add Articles" at bounding box center [954, 366] width 51 height 16
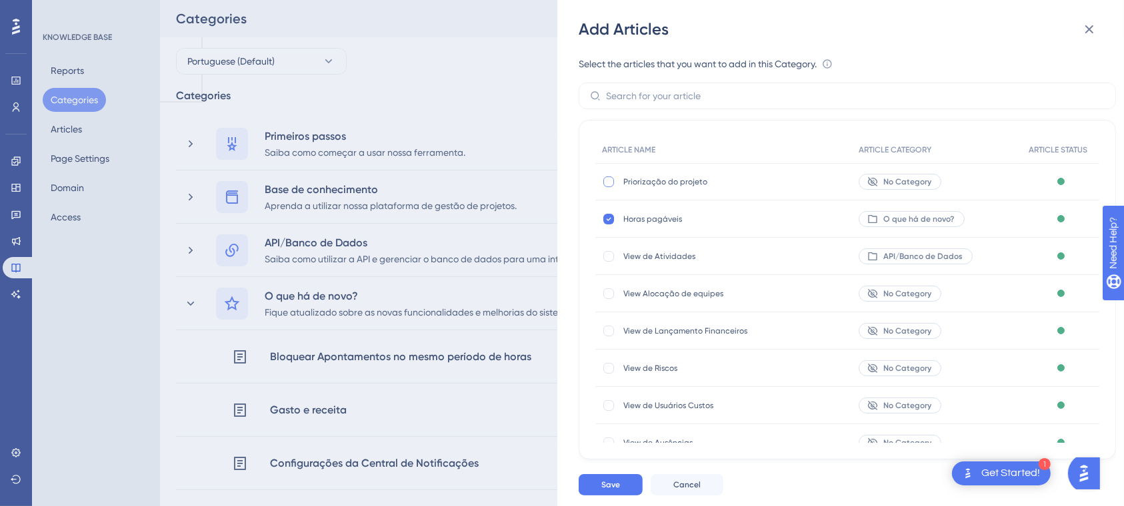
click at [608, 178] on div at bounding box center [608, 182] width 11 height 11
checkbox input "true"
click at [624, 496] on button "Save" at bounding box center [610, 484] width 64 height 21
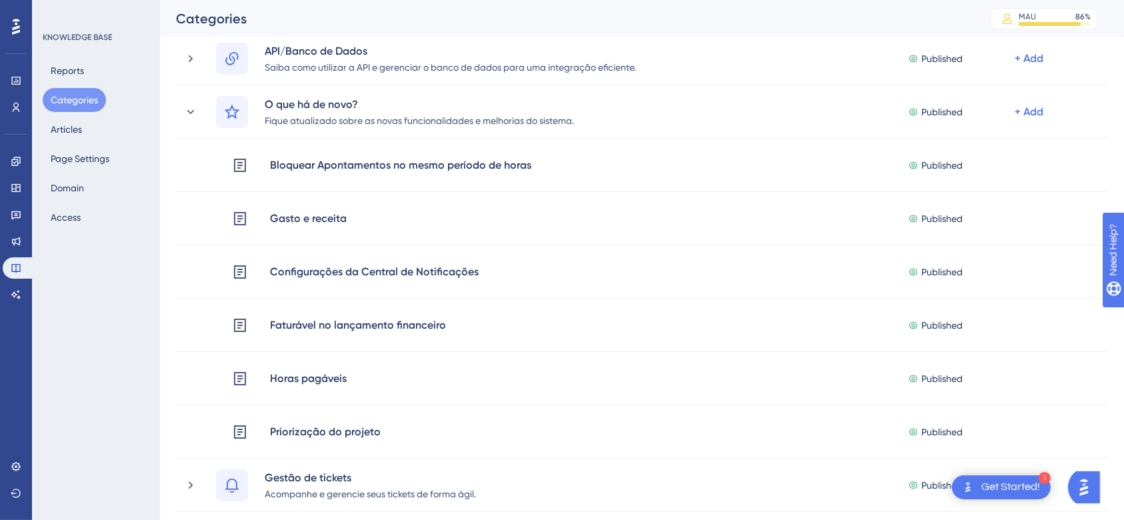
scroll to position [174, 0]
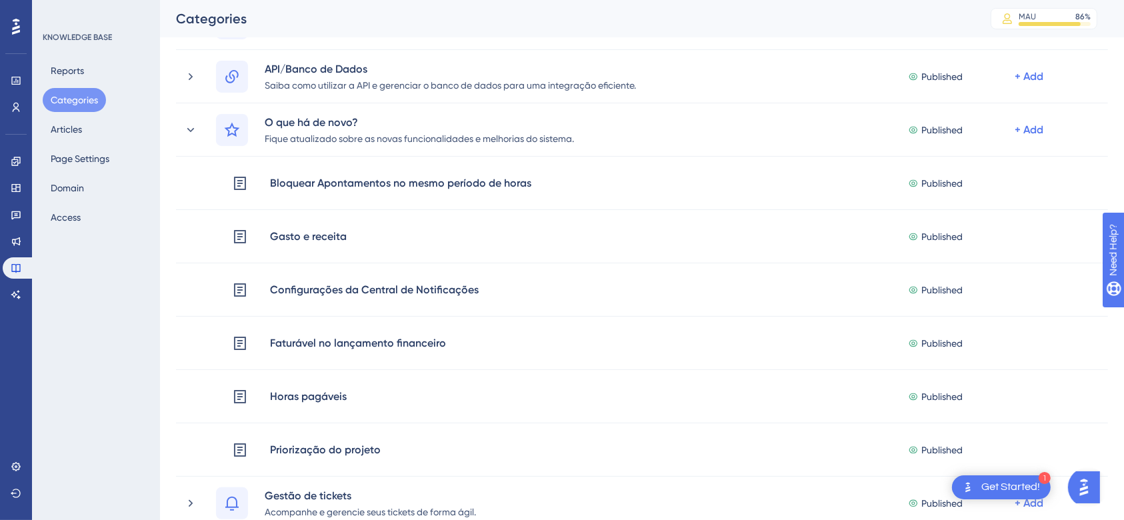
click at [78, 97] on button "Categories" at bounding box center [74, 100] width 63 height 24
click at [80, 138] on button "Articles" at bounding box center [66, 129] width 47 height 24
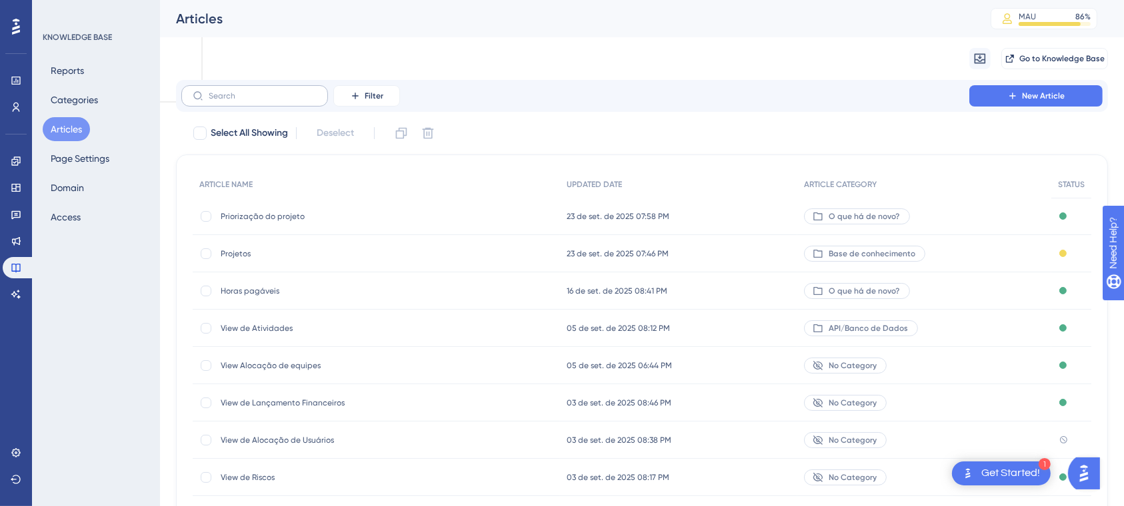
click at [293, 99] on label at bounding box center [254, 95] width 147 height 21
click at [327, 67] on div "Migrate from Go to Knowledge Base" at bounding box center [642, 58] width 932 height 43
click at [293, 81] on div "Filter New Article" at bounding box center [642, 96] width 932 height 32
click at [293, 83] on div "Filter New Article" at bounding box center [642, 96] width 932 height 32
click at [247, 99] on input "text" at bounding box center [263, 95] width 108 height 9
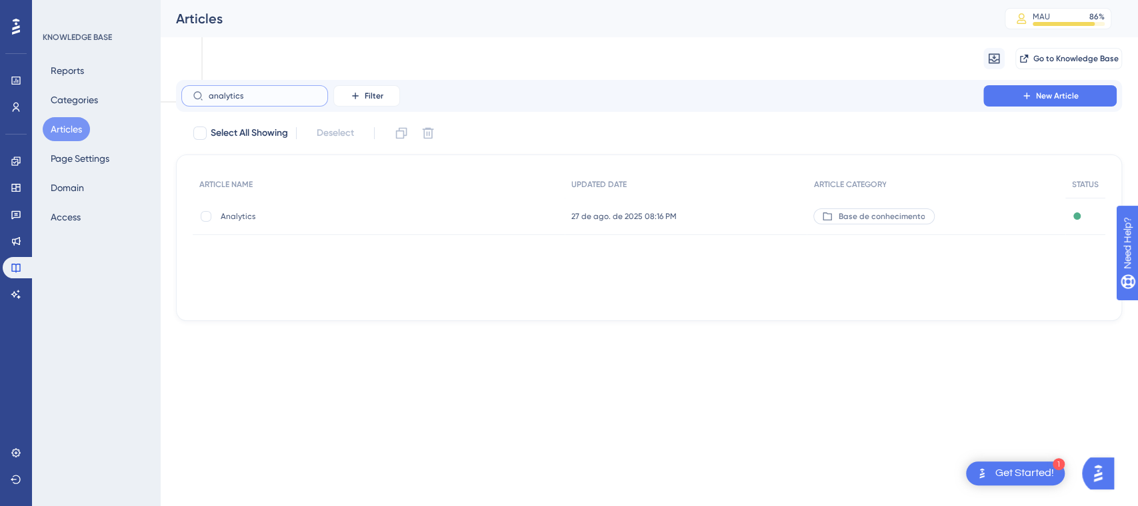
type input "analytics"
click at [240, 209] on div "Analytics Analytics" at bounding box center [327, 216] width 213 height 37
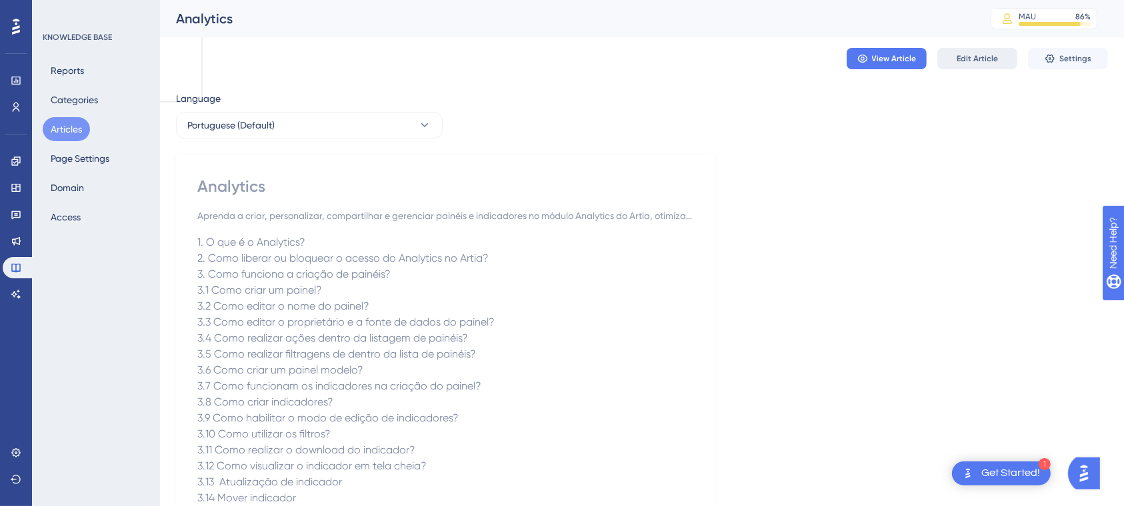
click at [976, 60] on span "Edit Article" at bounding box center [976, 58] width 41 height 11
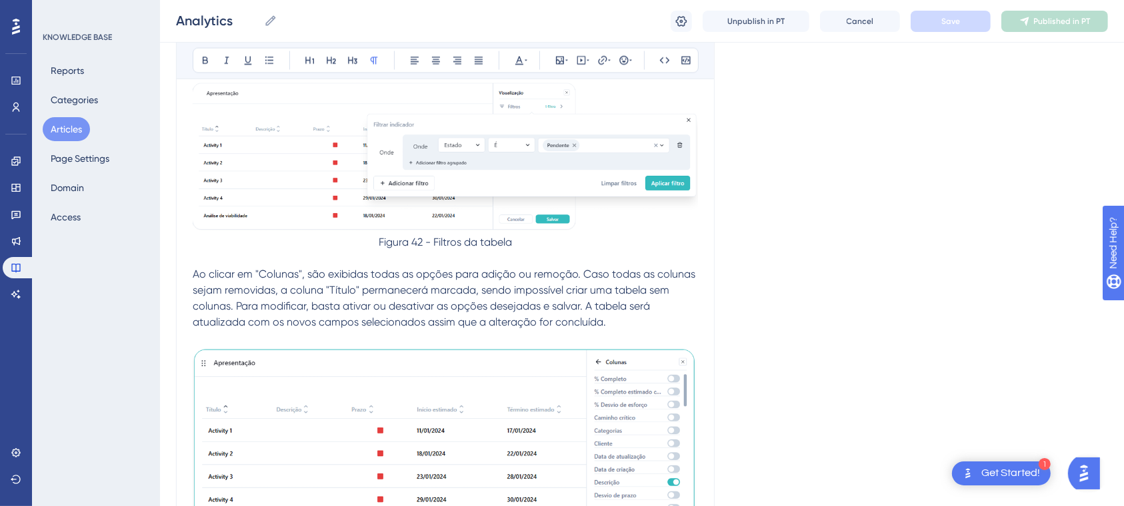
scroll to position [13770, 0]
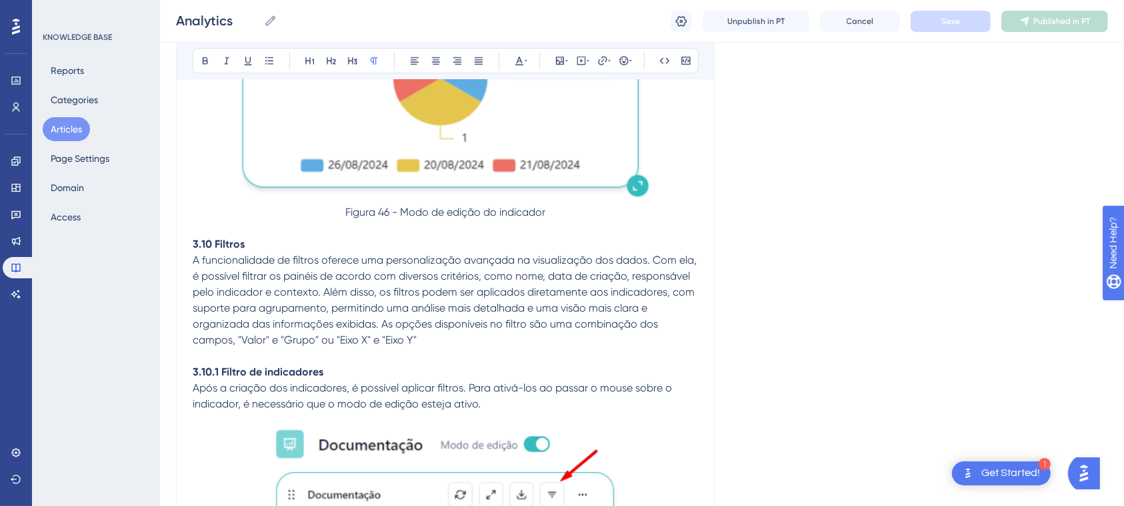
click at [511, 405] on p "Após a criação dos indicadores, é possível aplicar filtros. Para ativá-los ao p…" at bounding box center [445, 397] width 505 height 32
click at [682, 347] on p "A funcionalidade de filtros oferece uma personalização avançada na visualização…" at bounding box center [445, 301] width 505 height 96
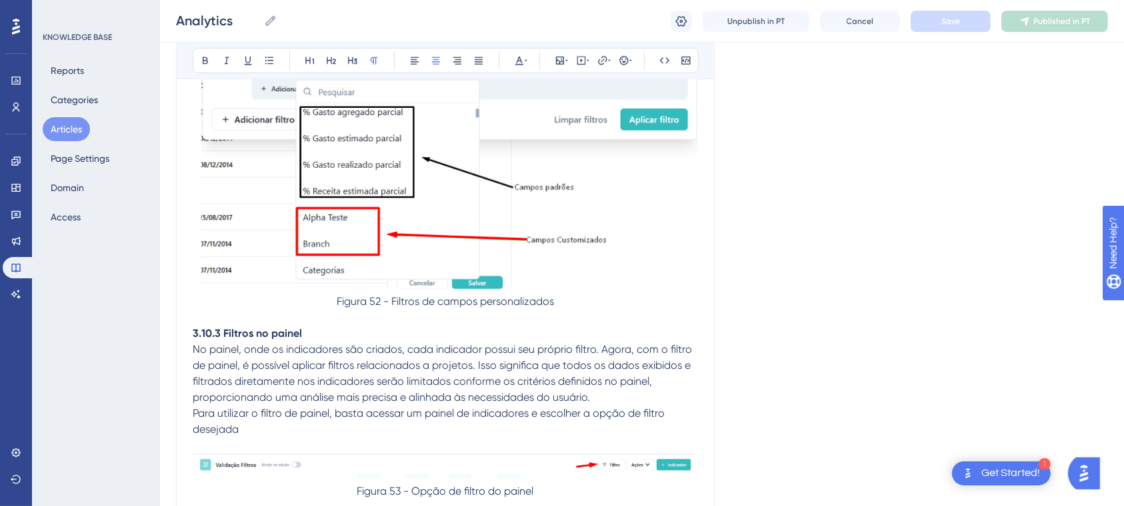
scroll to position [4618, 0]
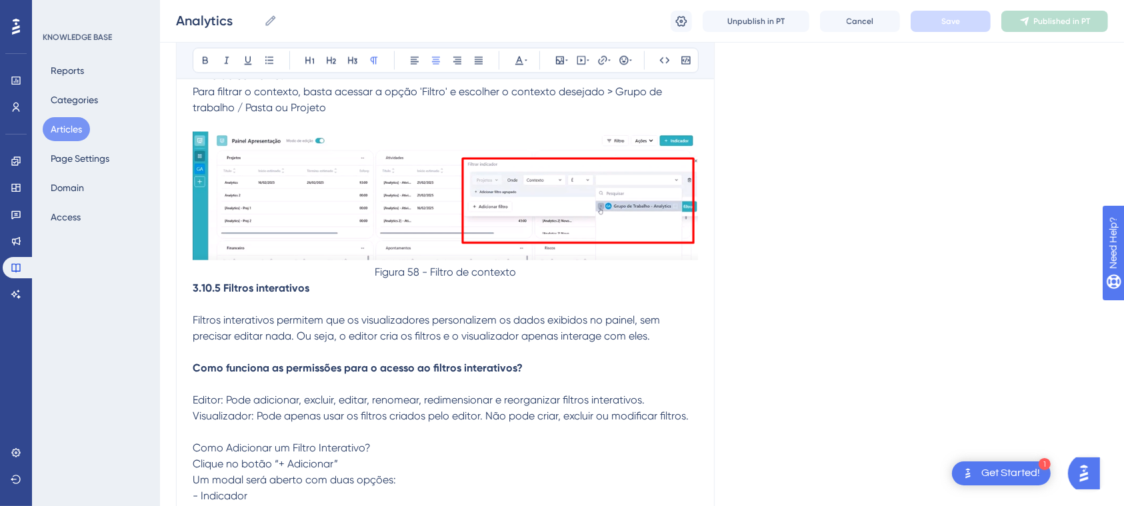
scroll to position [17592, 0]
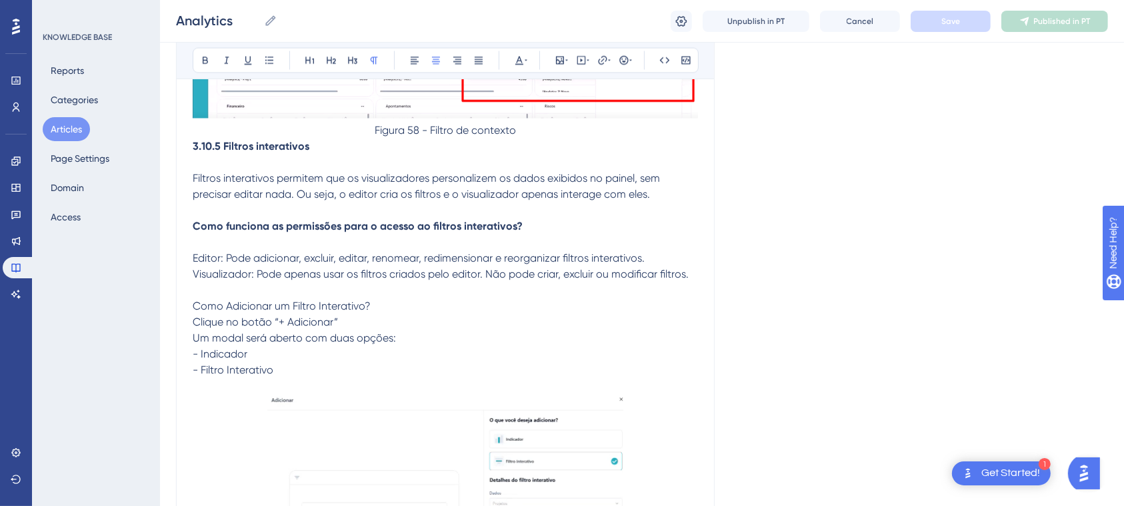
click at [660, 203] on p "Filtros interativos permitem que os visualizadores personalizem os dados exibid…" at bounding box center [445, 187] width 505 height 32
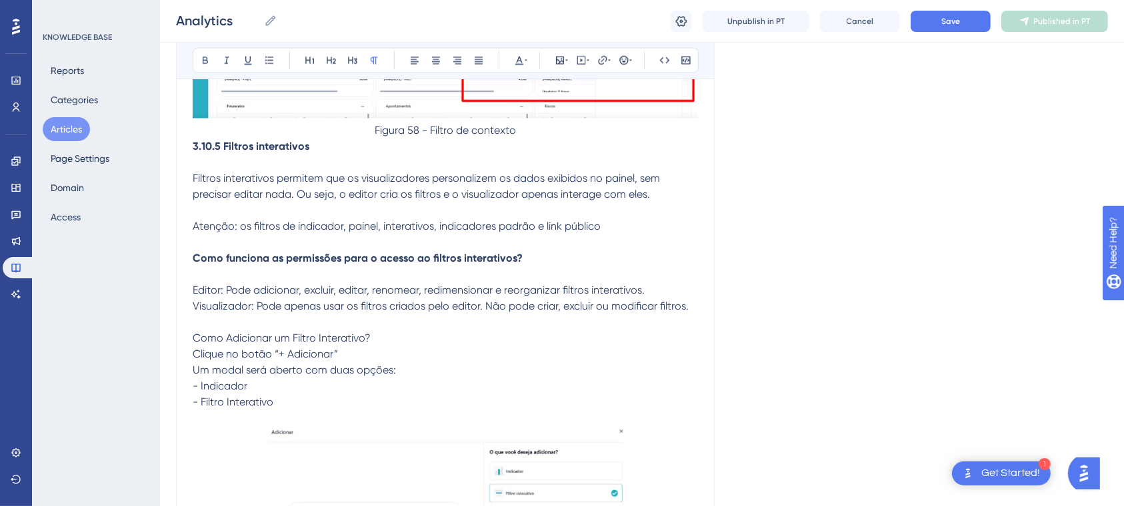
click at [242, 244] on p at bounding box center [445, 243] width 505 height 16
click at [241, 233] on span "Atenção: os filtros de indicador, painel, interativos, indicadores padrão e lin…" at bounding box center [397, 227] width 408 height 13
click at [637, 235] on p "Atenção: Nos filtros de indicador, painel, interativos, indicadores padrão e li…" at bounding box center [445, 227] width 505 height 16
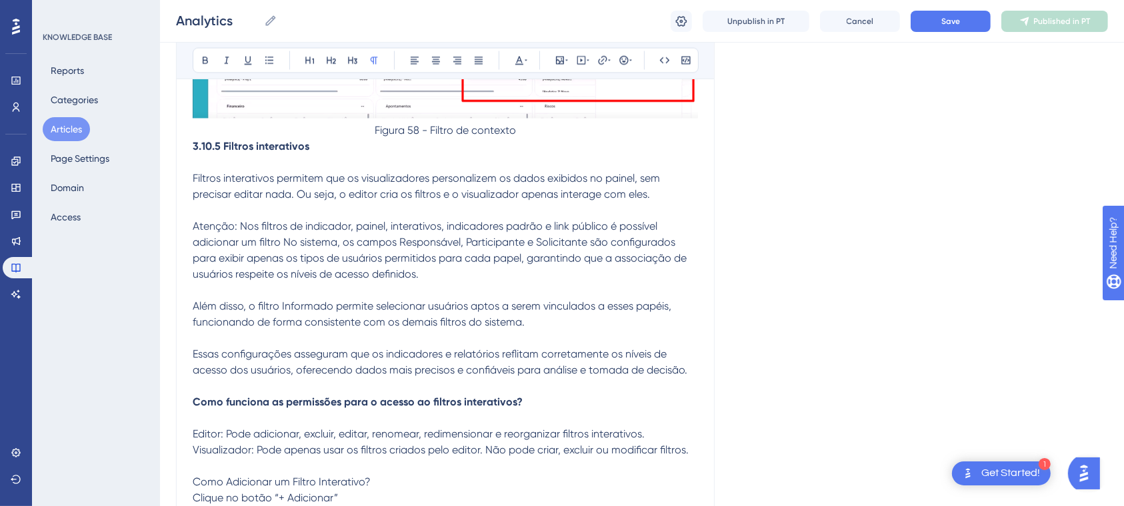
click at [423, 289] on p "Atenção: Nos filtros de indicador, painel, interativos, indicadores padrão e li…" at bounding box center [445, 299] width 505 height 160
click at [228, 219] on p at bounding box center [445, 211] width 505 height 16
drag, startPoint x: 239, startPoint y: 237, endPoint x: 147, endPoint y: 233, distance: 91.4
click at [201, 58] on icon at bounding box center [205, 60] width 11 height 11
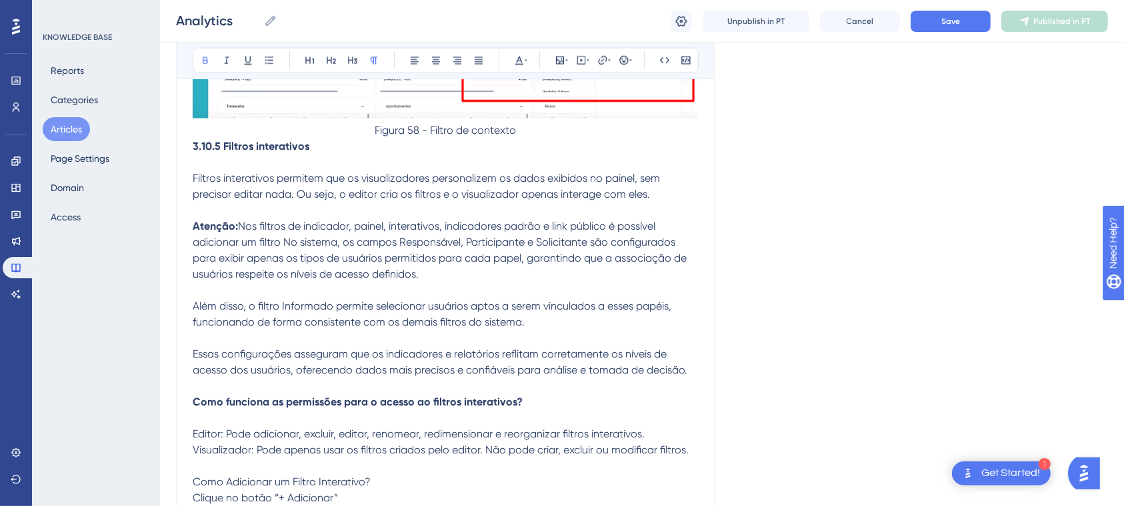
click at [267, 263] on span "Nos filtros de indicador, painel, interativos, indicadores padrão e link públic…" at bounding box center [441, 299] width 496 height 157
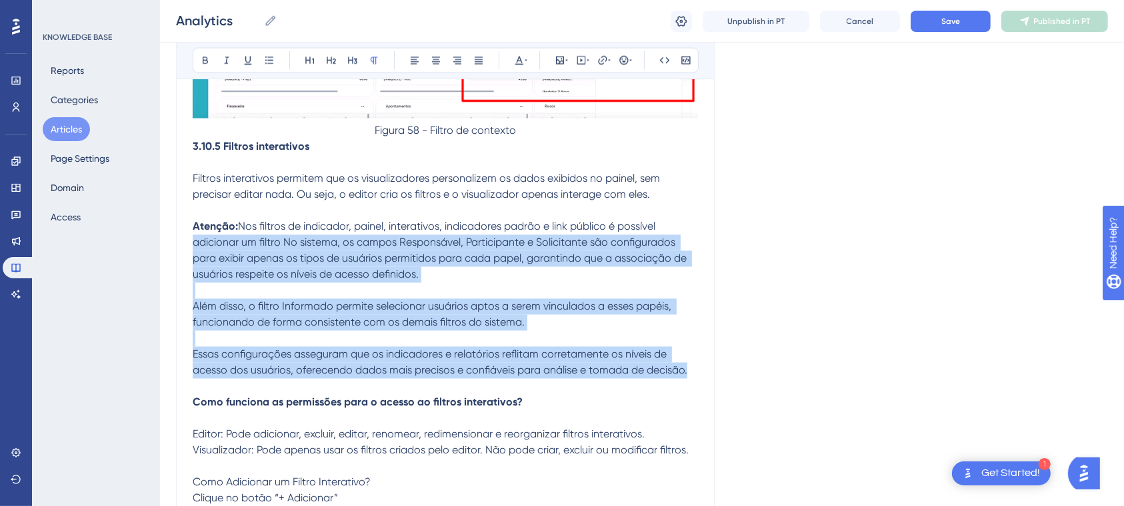
drag, startPoint x: 691, startPoint y: 385, endPoint x: 181, endPoint y: 245, distance: 528.5
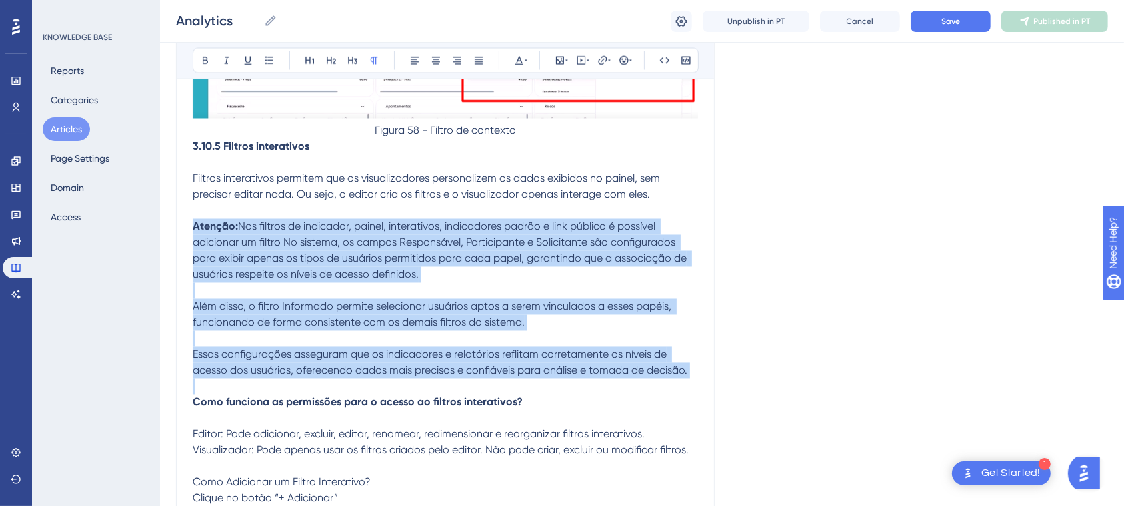
drag, startPoint x: 194, startPoint y: 232, endPoint x: 729, endPoint y: 393, distance: 558.7
copy p "Atenção: Nos filtros de indicador, painel, interativos, indicadores padrão e li…"
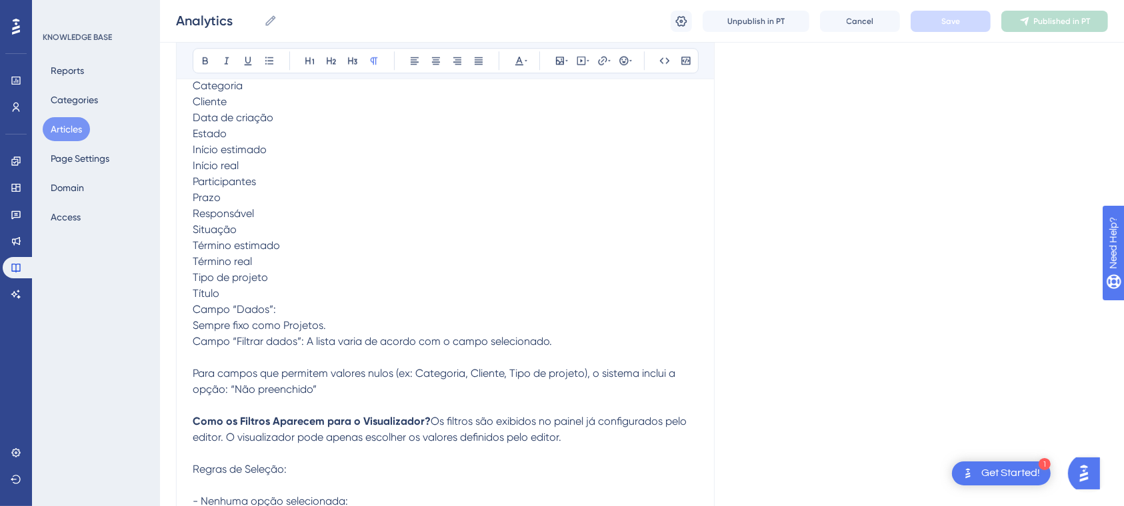
scroll to position [18623, 0]
click at [284, 258] on p "Campos disponíveis para filtragem: Categoria Cliente Data de criação Estado Iní…" at bounding box center [445, 199] width 505 height 272
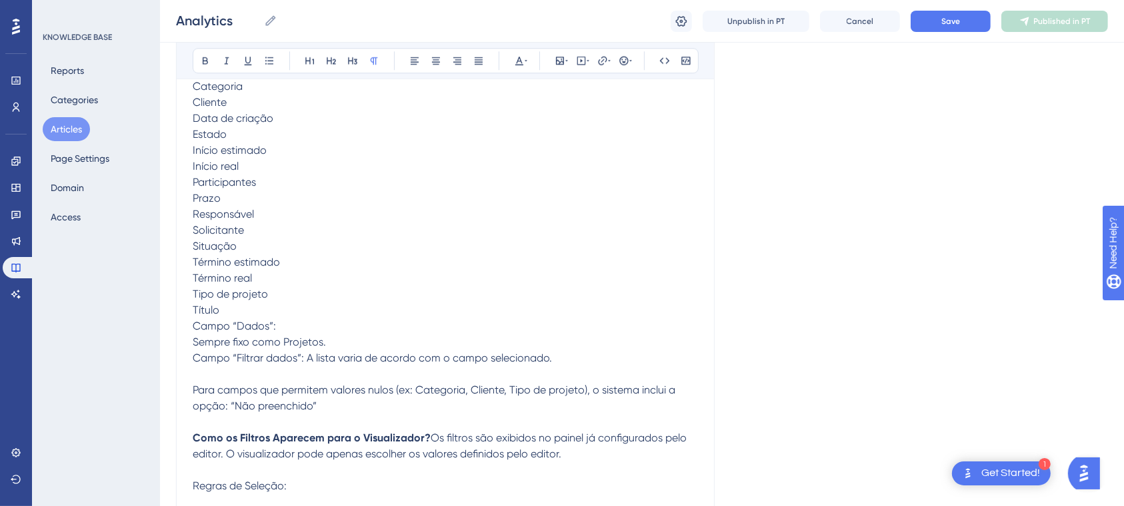
click at [259, 173] on p "Campos disponíveis para filtragem: Categoria Cliente Data de criação Estado Iní…" at bounding box center [445, 143] width 505 height 160
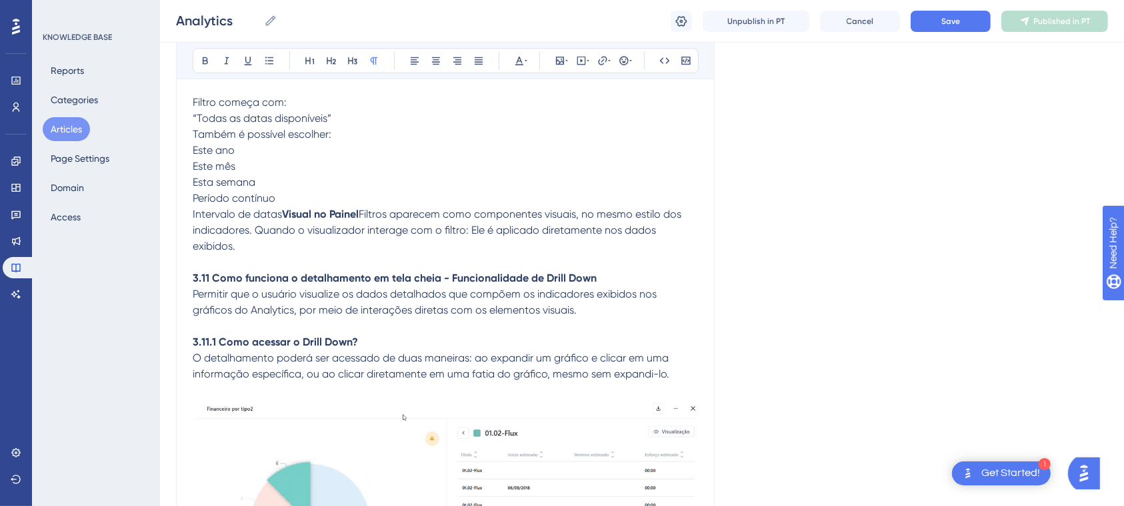
scroll to position [19298, 0]
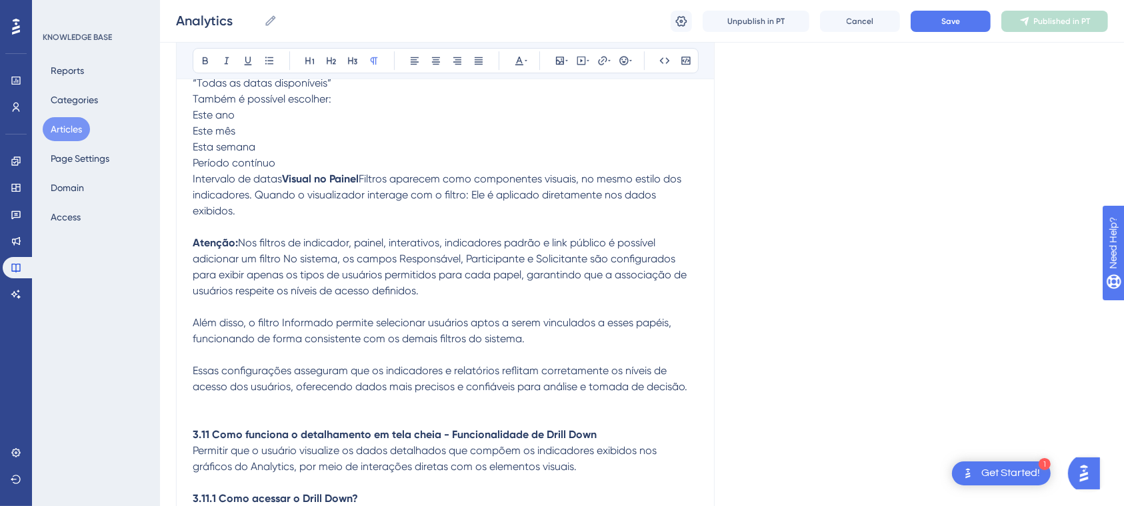
click at [634, 395] on p "Atenção: Nos filtros de indicador, painel, interativos, indicadores padrão e li…" at bounding box center [445, 315] width 505 height 160
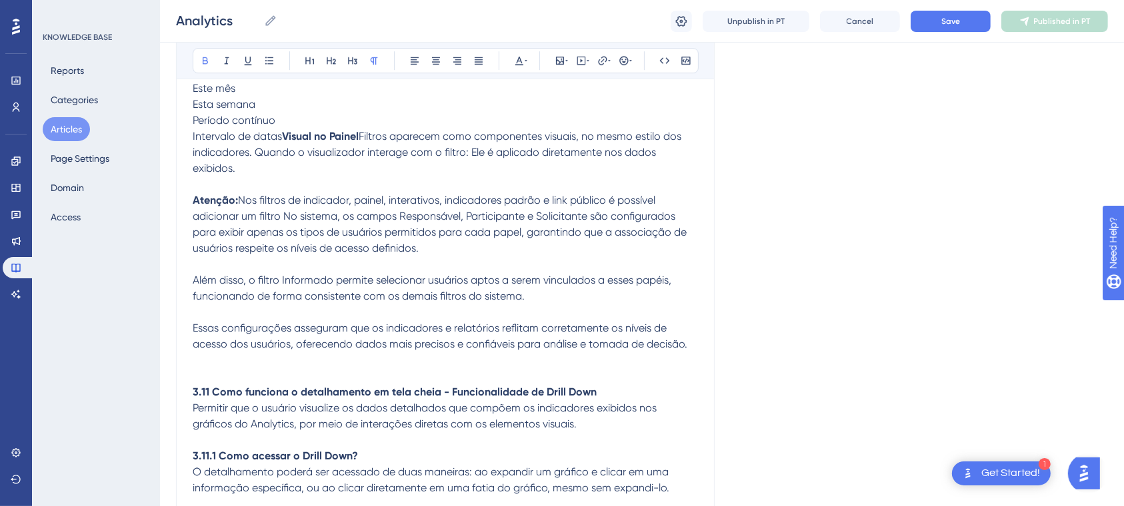
scroll to position [19356, 0]
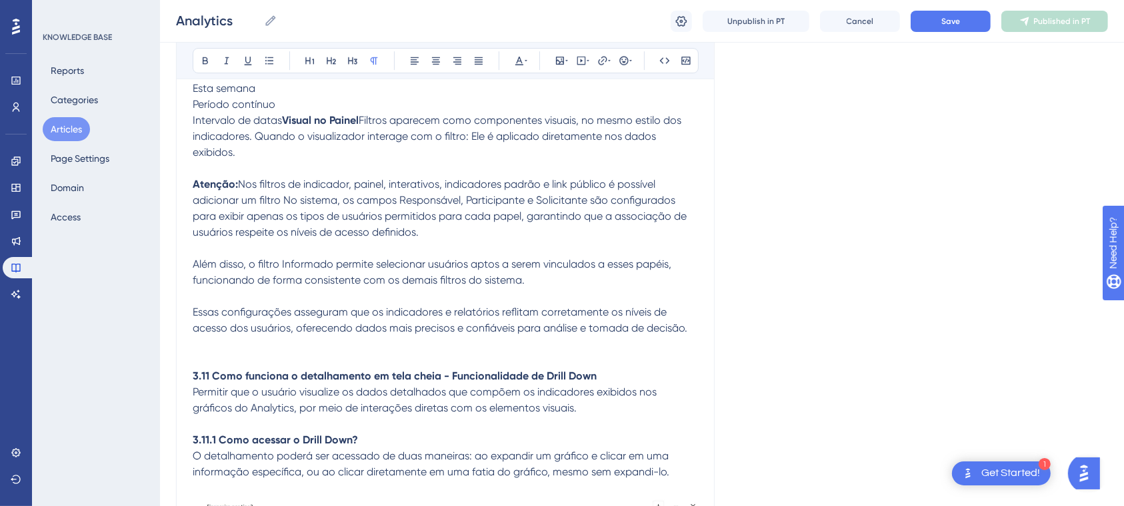
click at [507, 353] on p at bounding box center [445, 345] width 505 height 16
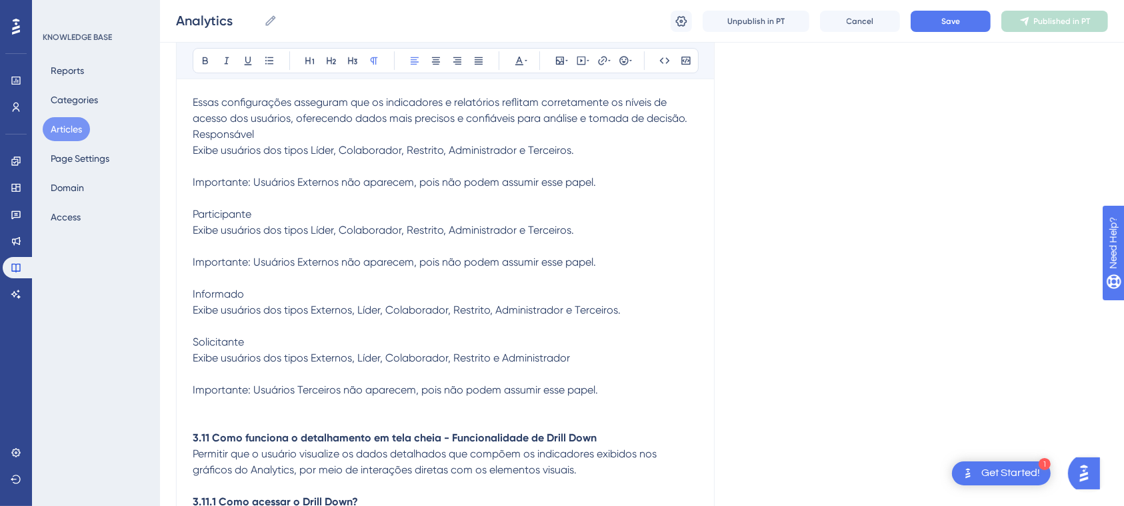
click at [696, 127] on p "Atenção: Nos filtros de indicador, painel, interativos, indicadores padrão e li…" at bounding box center [445, 47] width 505 height 160
click at [693, 127] on p "Atenção: Nos filtros de indicador, painel, interativos, indicadores padrão e li…" at bounding box center [445, 47] width 505 height 160
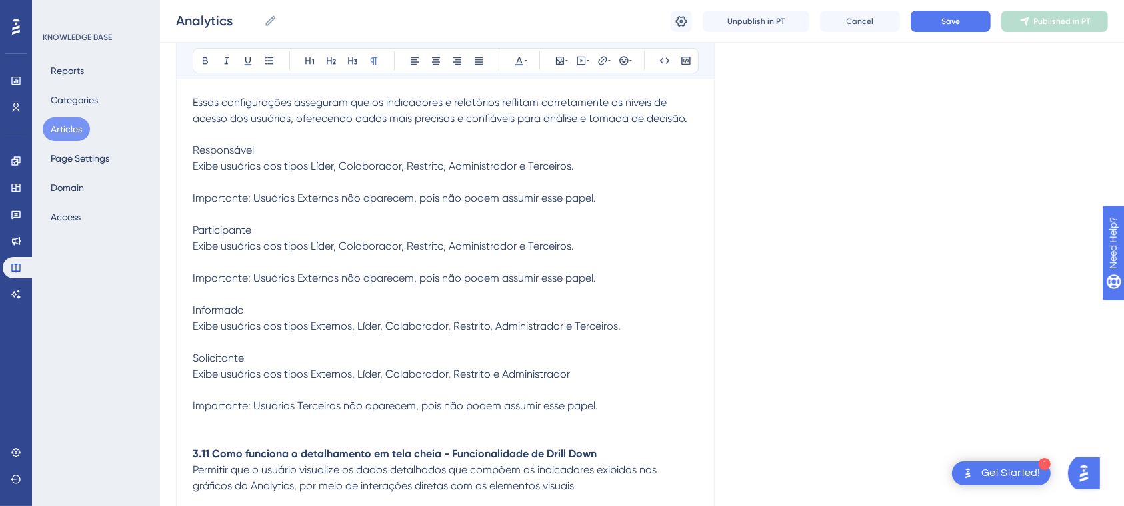
click at [193, 173] on span "Exibe usuários dos tipos Líder, Colaborador, Restrito, Administrador e Terceiro…" at bounding box center [383, 166] width 381 height 13
click at [219, 173] on span "Exibe usuários dos tipos Líder, Colaborador, Restrito, Administrador e Terceiro…" at bounding box center [383, 166] width 381 height 13
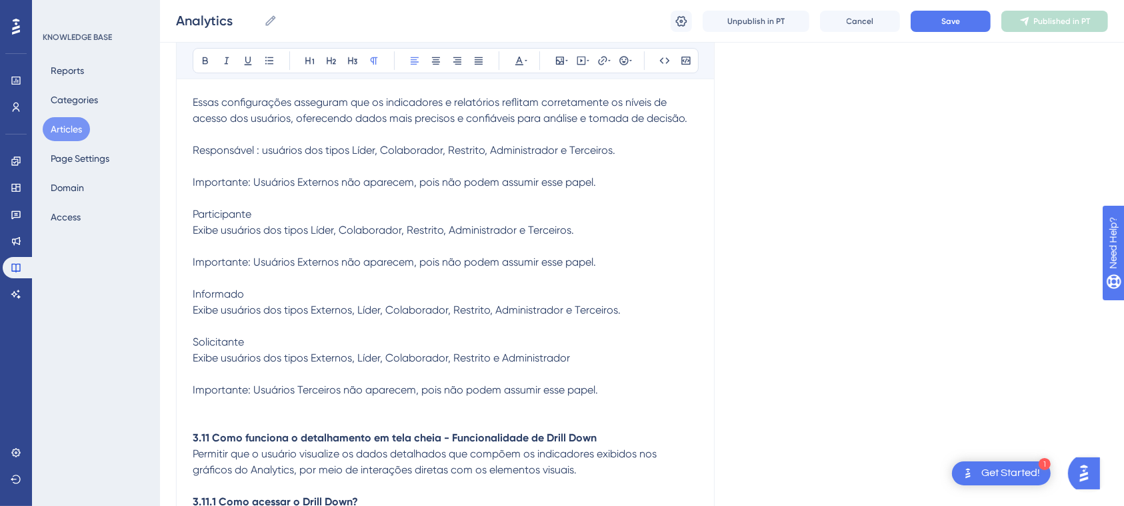
click at [219, 191] on p "Importante: Usuários Externos não aparecem, pois não podem assumir esse papel." at bounding box center [445, 175] width 505 height 32
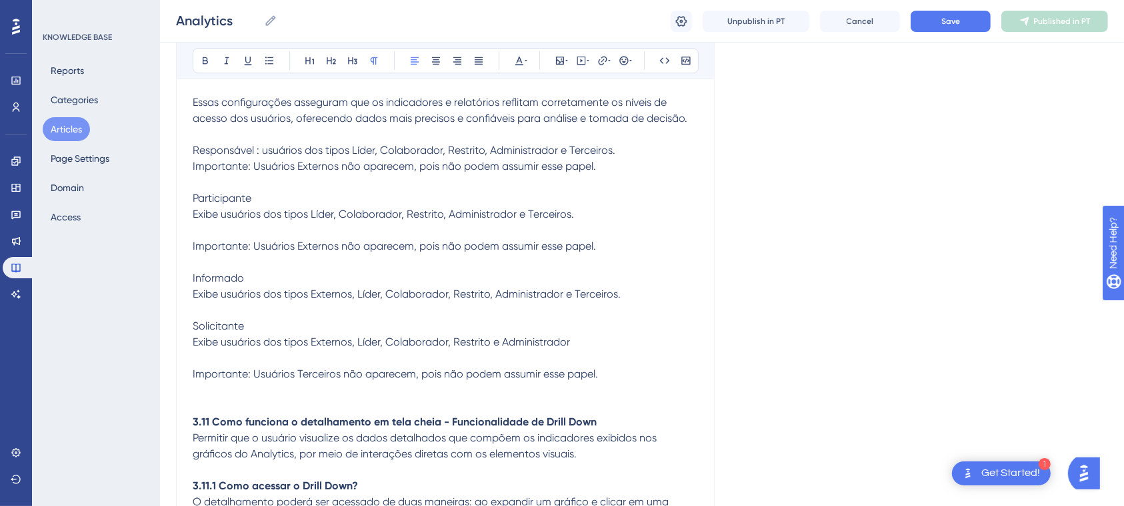
click at [222, 221] on span "Exibe usuários dos tipos Líder, Colaborador, Restrito, Administrador e Terceiro…" at bounding box center [383, 214] width 381 height 13
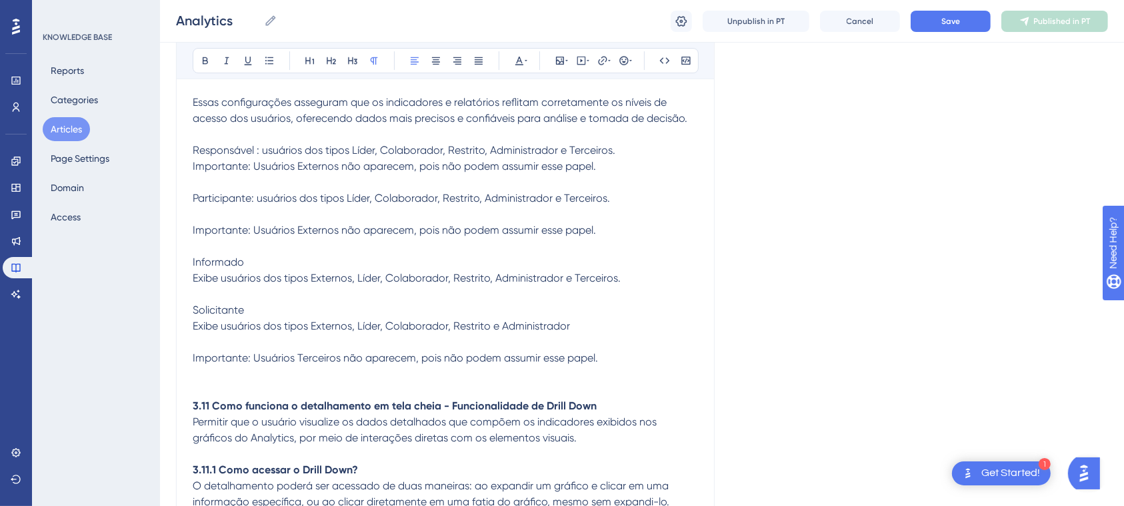
click at [195, 237] on span "Importante: Usuários Externos não aparecem, pois não podem assumir esse papel." at bounding box center [394, 230] width 403 height 13
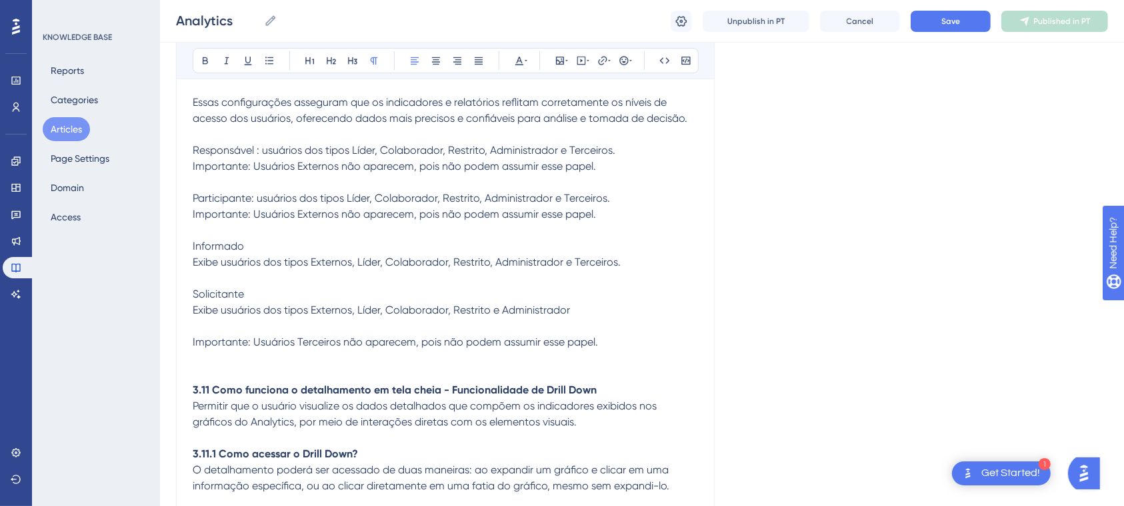
click at [226, 269] on span "Exibe usuários dos tipos Externos, Líder, Colaborador, Restrito, Administrador …" at bounding box center [407, 262] width 428 height 13
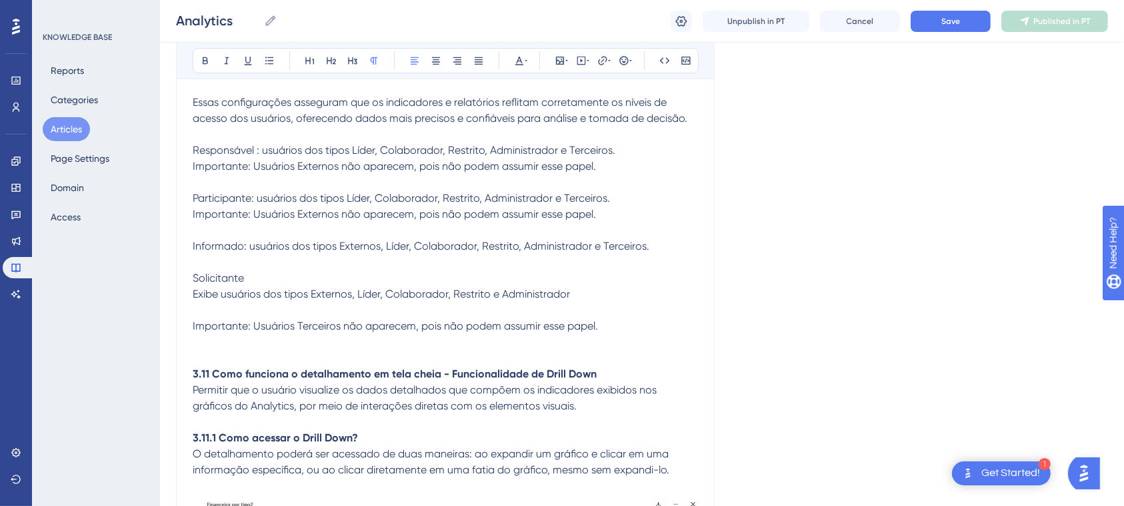
click at [193, 301] on span "Exibe usuários dos tipos Externos, Líder, Colaborador, Restrito e Administrador" at bounding box center [381, 294] width 377 height 13
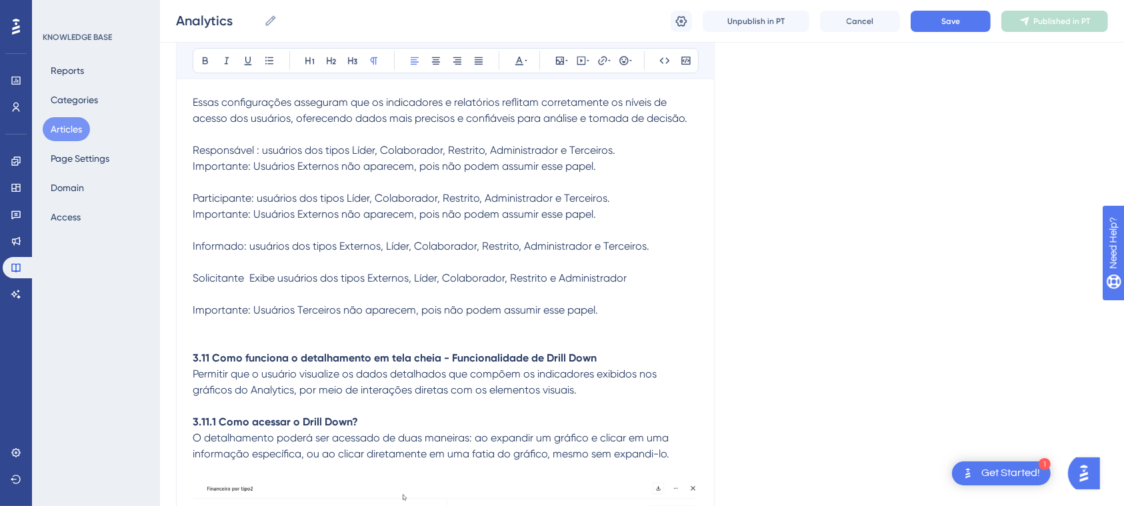
click at [285, 285] on span "Solicitante Exibe usuários dos tipos Externos, Líder, Colaborador, Restrito e A…" at bounding box center [410, 278] width 434 height 13
click at [247, 319] on p "Importante: Usuários Terceiros não aparecem, pois não podem assumir esse papel." at bounding box center [445, 303] width 505 height 32
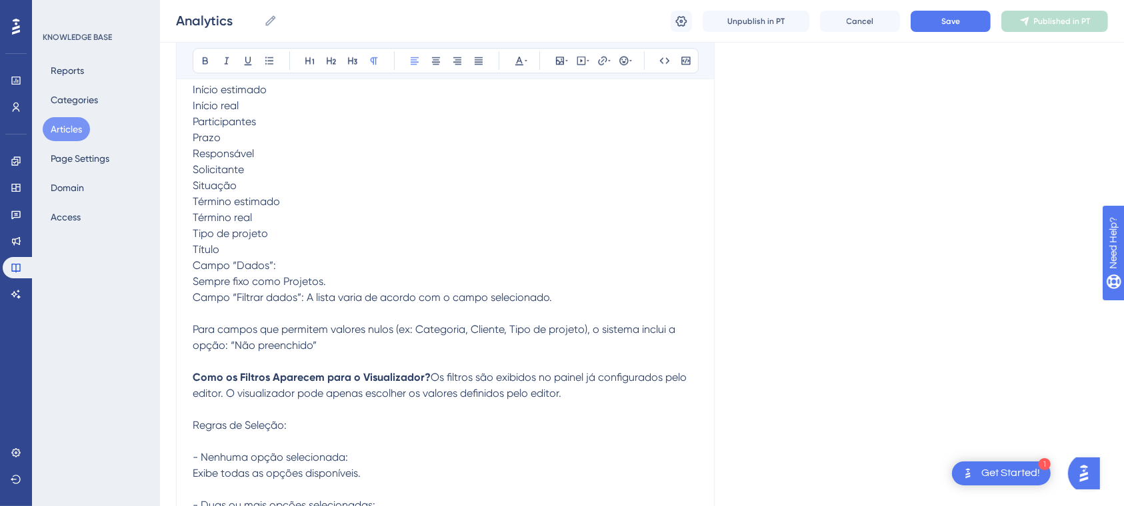
scroll to position [18809, 0]
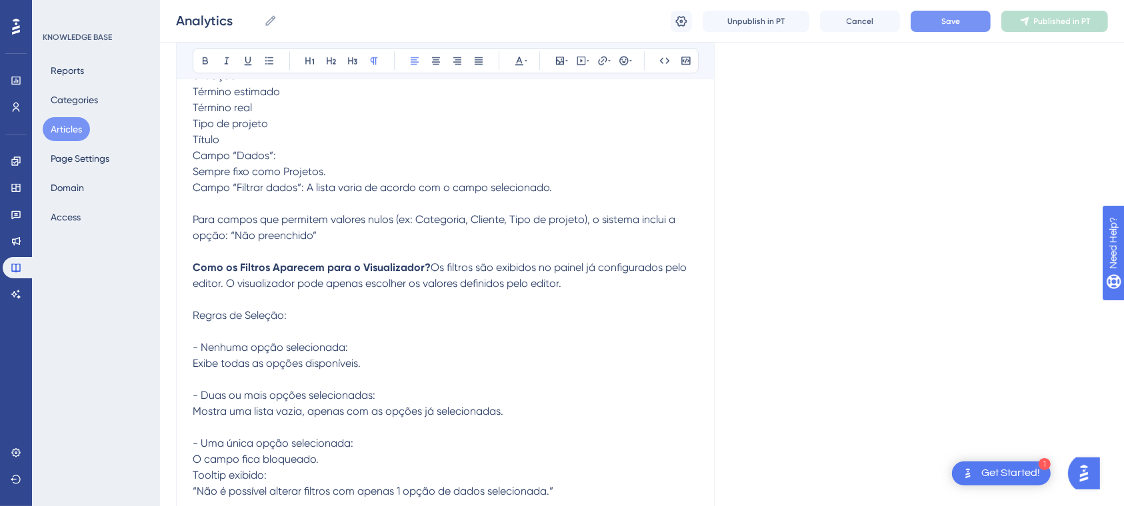
click at [930, 24] on button "Save" at bounding box center [950, 21] width 80 height 21
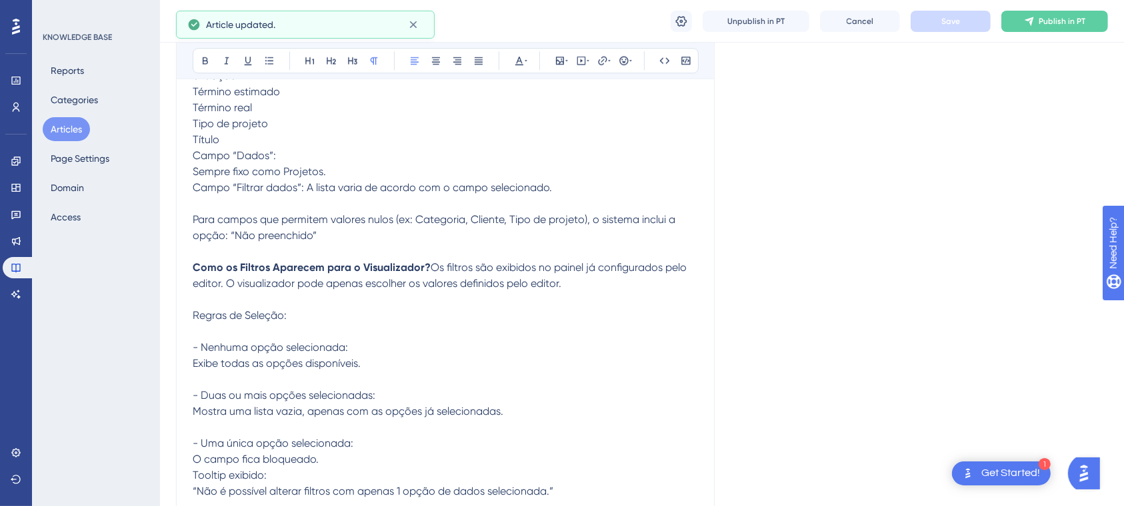
click at [1045, 27] on button "Publish in PT" at bounding box center [1054, 21] width 107 height 21
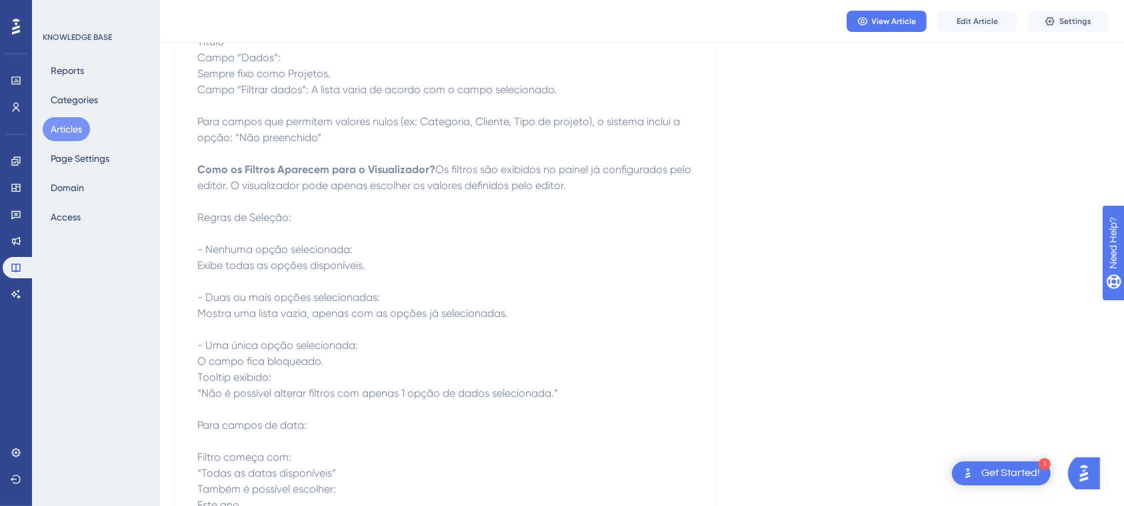
click at [71, 122] on button "Articles" at bounding box center [66, 129] width 47 height 24
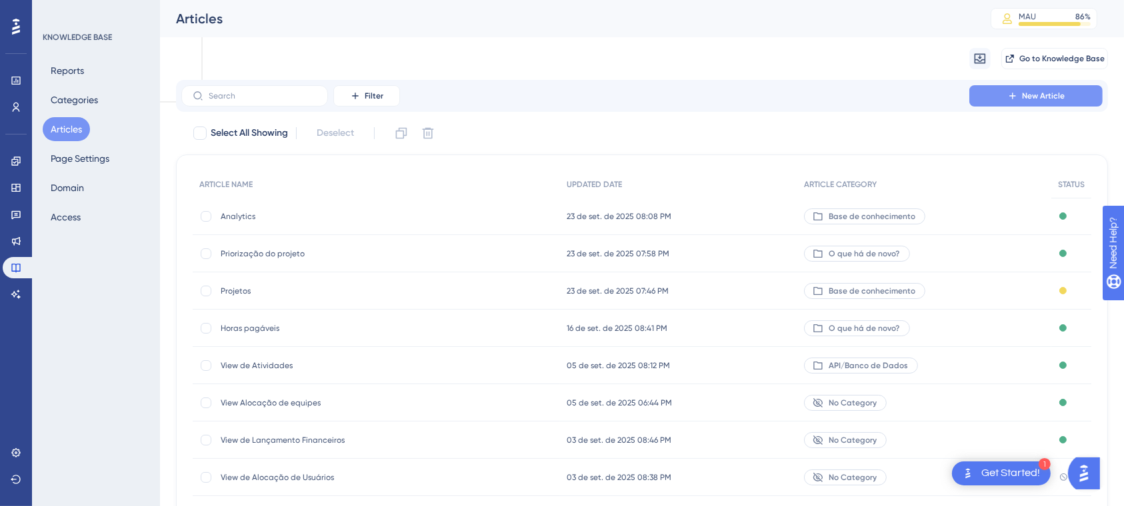
click at [1043, 100] on span "New Article" at bounding box center [1043, 96] width 43 height 11
